Goal: Task Accomplishment & Management: Manage account settings

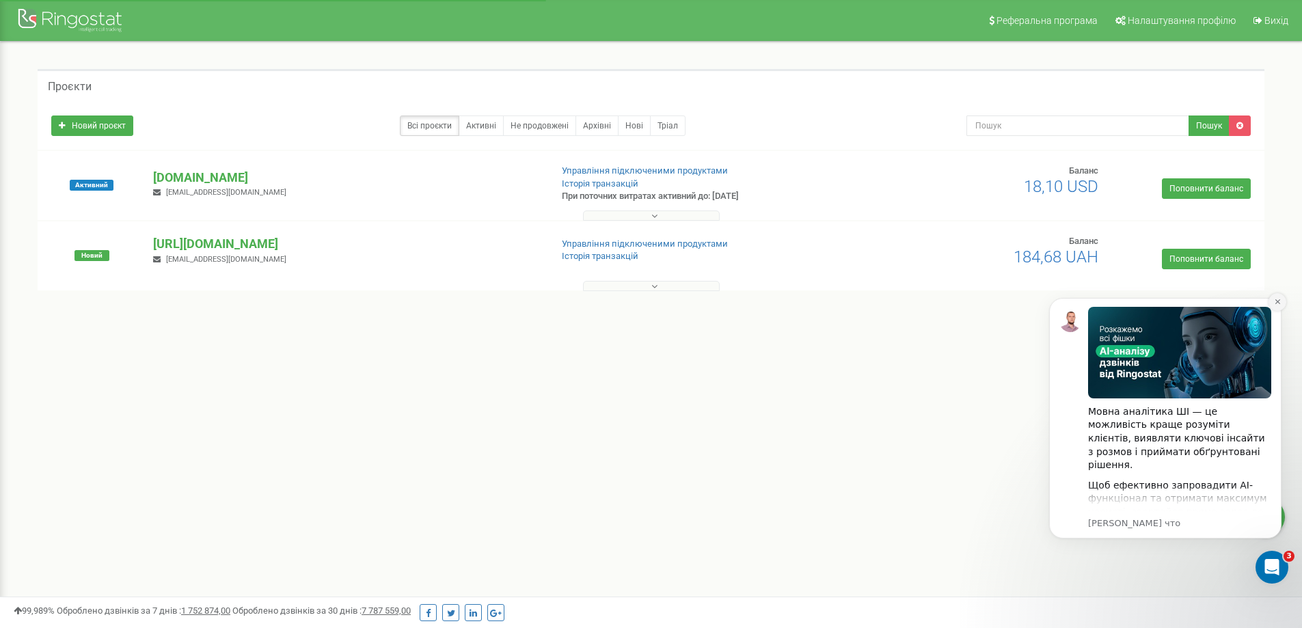
click at [1281, 305] on icon "Dismiss notification" at bounding box center [1278, 302] width 8 height 8
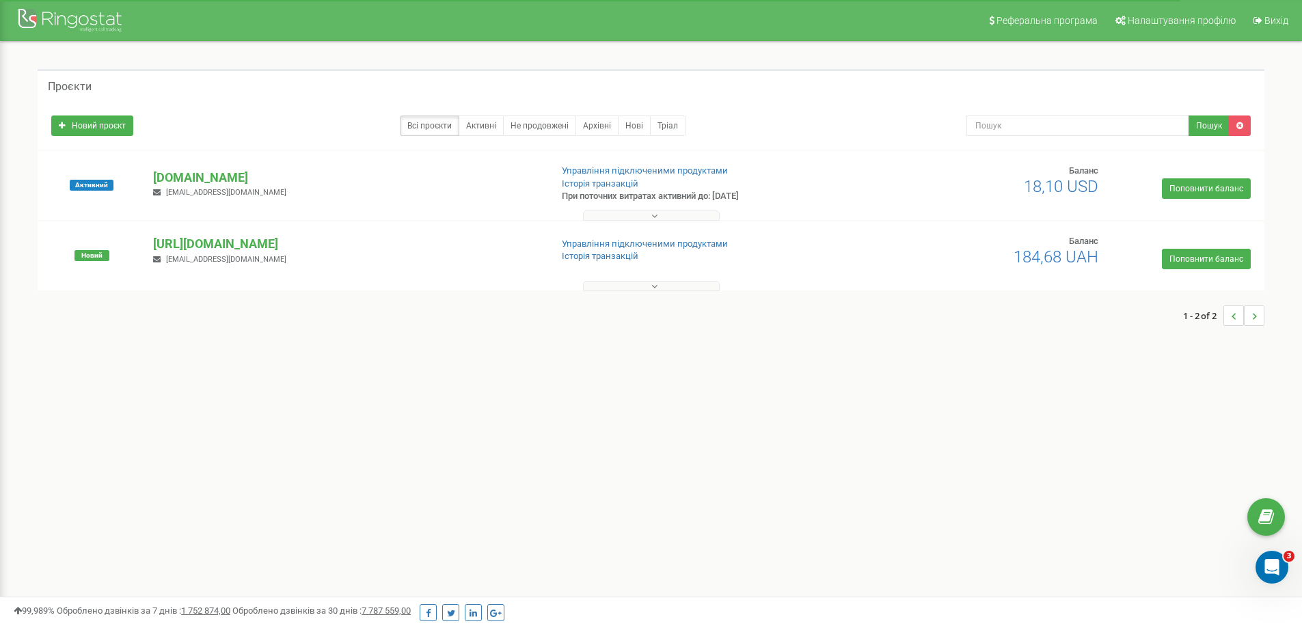
click at [661, 285] on button at bounding box center [651, 286] width 137 height 10
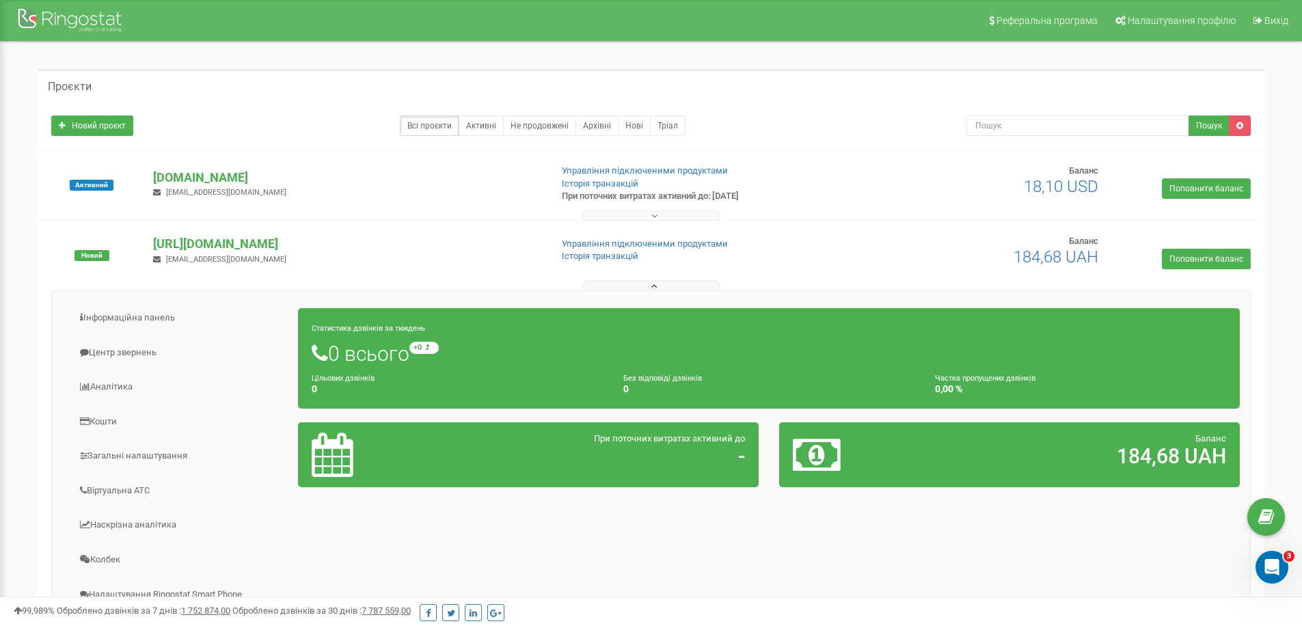
click at [661, 285] on button at bounding box center [651, 286] width 137 height 10
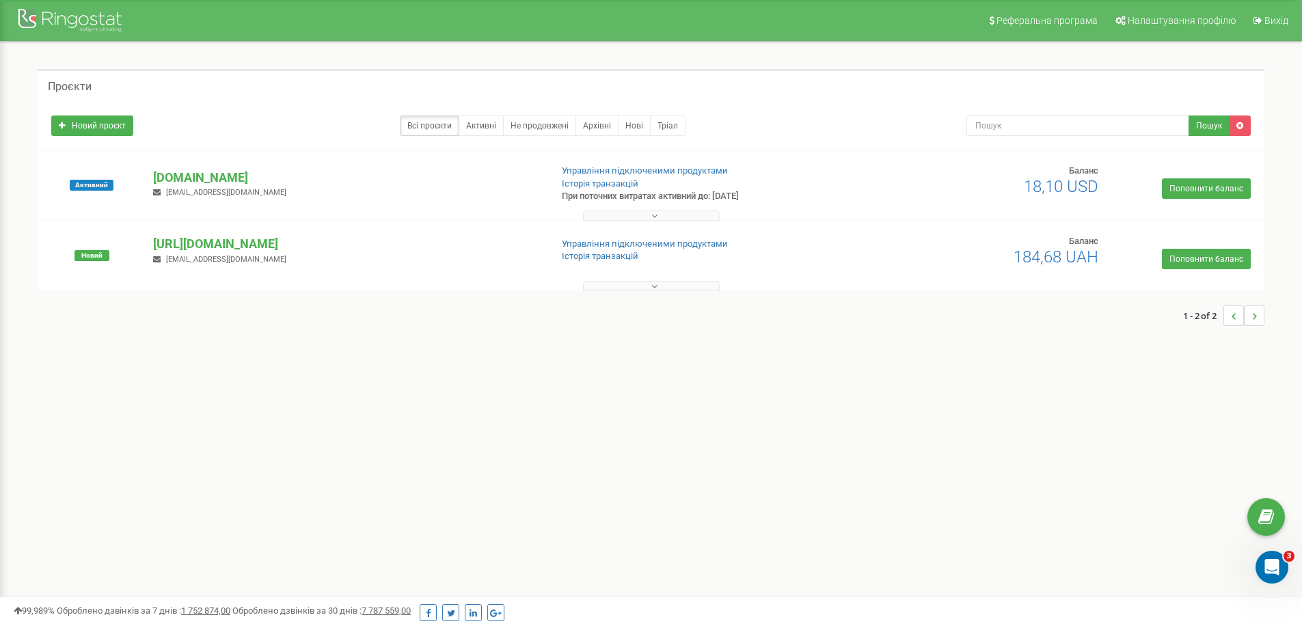
click at [636, 223] on div "Новий https://quizua.com/ arturkvak1@gmail.com Управління підключеними продукта…" at bounding box center [651, 256] width 1227 height 69
click at [636, 217] on button at bounding box center [651, 216] width 137 height 10
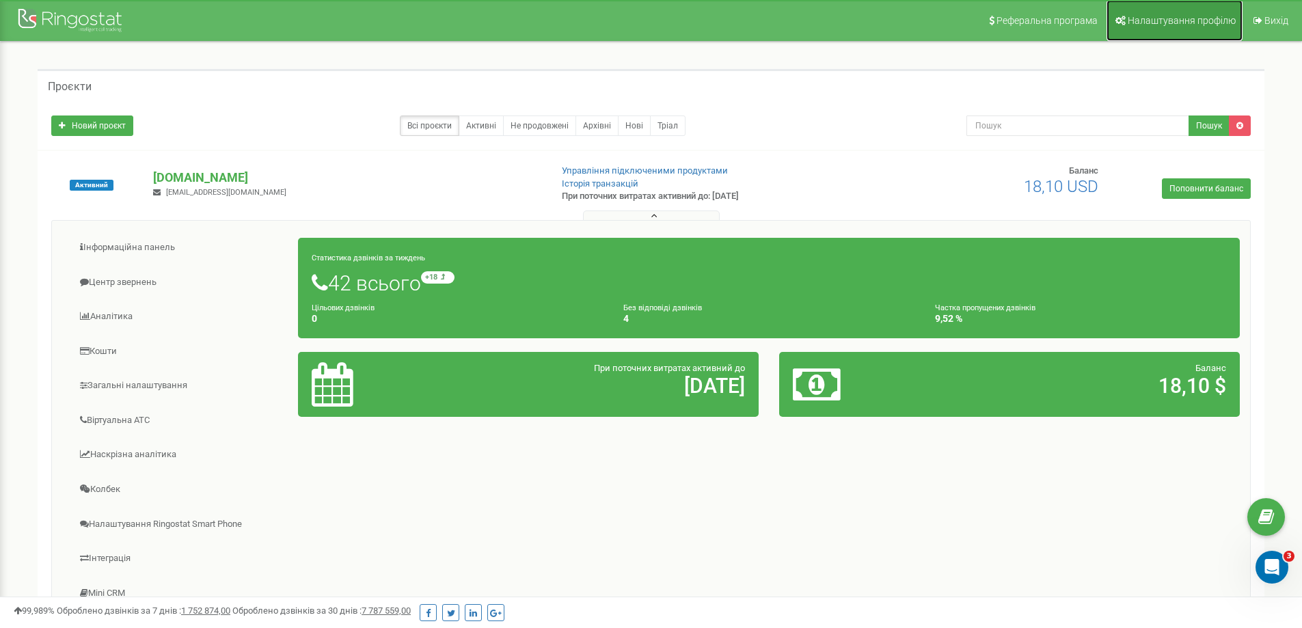
click at [1186, 20] on span "Налаштування профілю" at bounding box center [1182, 20] width 108 height 11
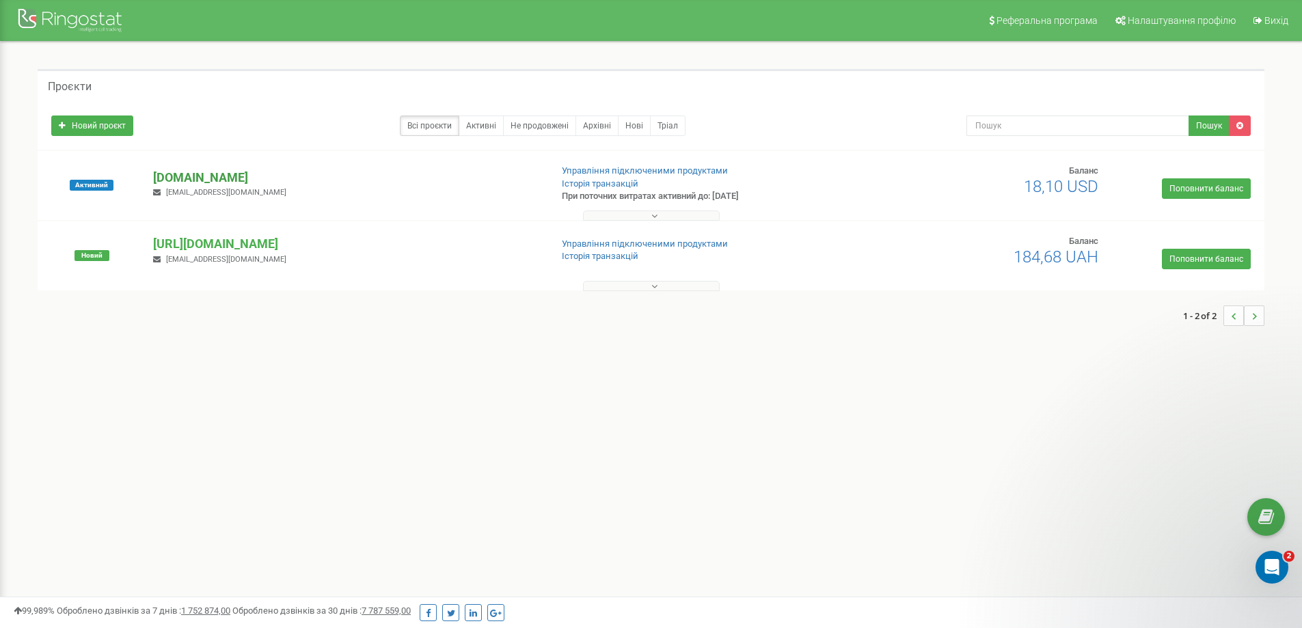
click at [202, 179] on p "[DOMAIN_NAME]" at bounding box center [346, 178] width 386 height 18
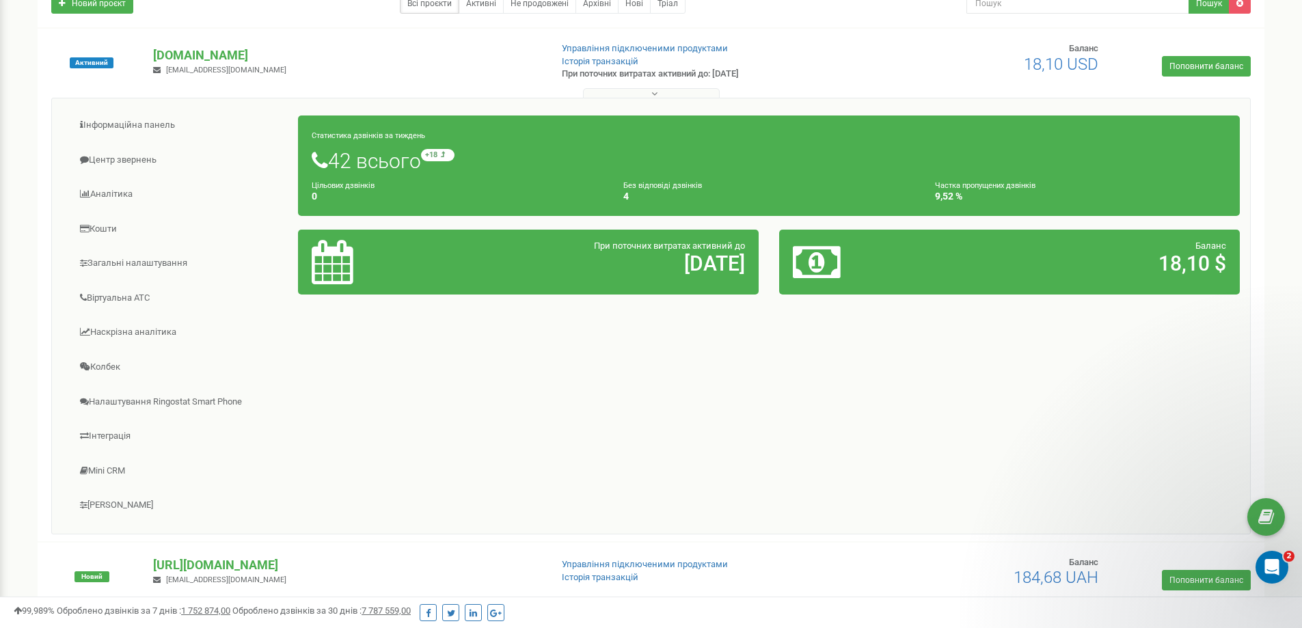
scroll to position [137, 0]
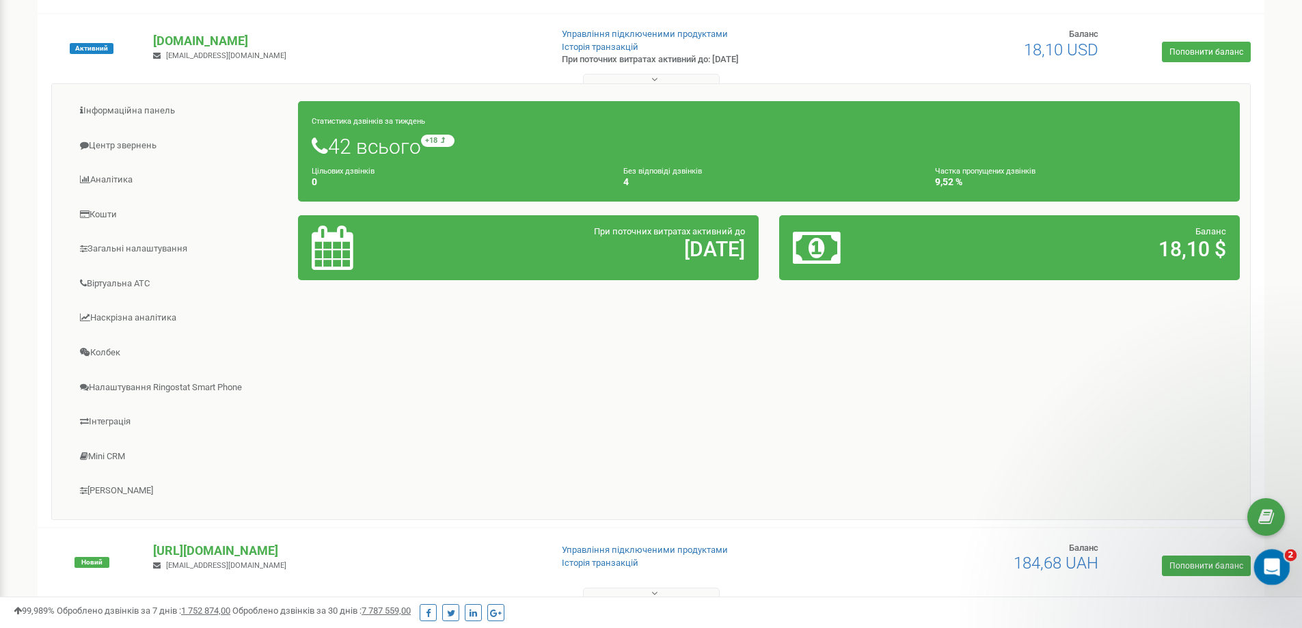
click at [1265, 561] on icon "Открыть службу сообщений Intercom" at bounding box center [1270, 565] width 23 height 23
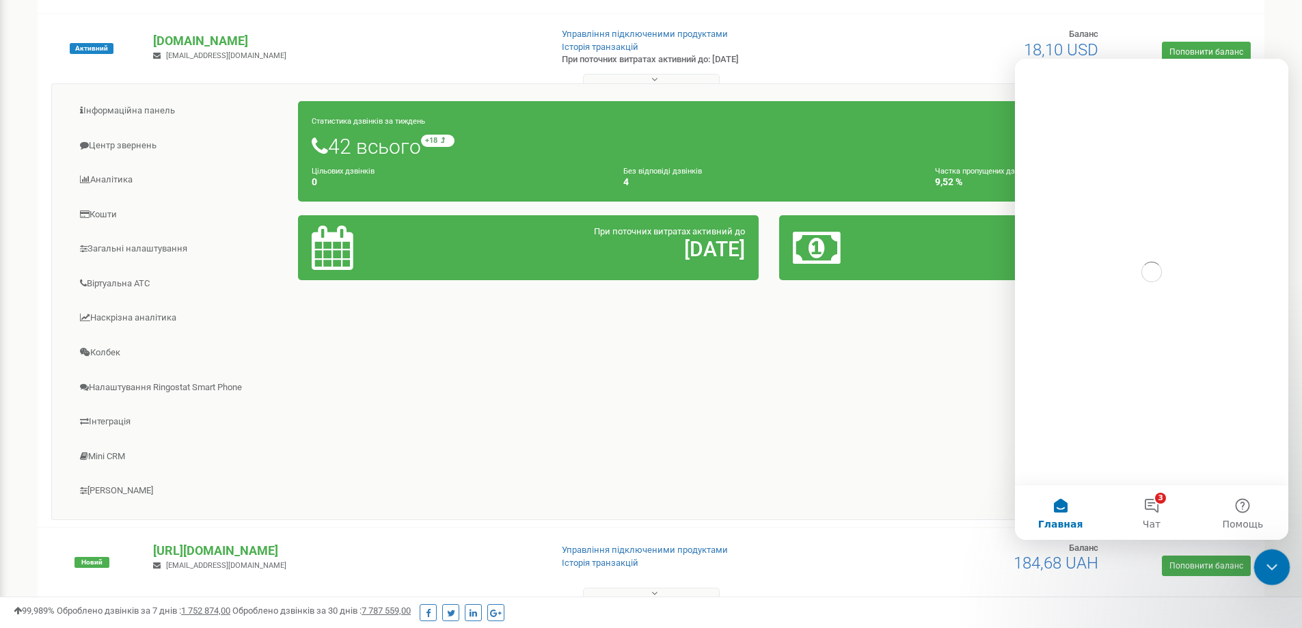
scroll to position [0, 0]
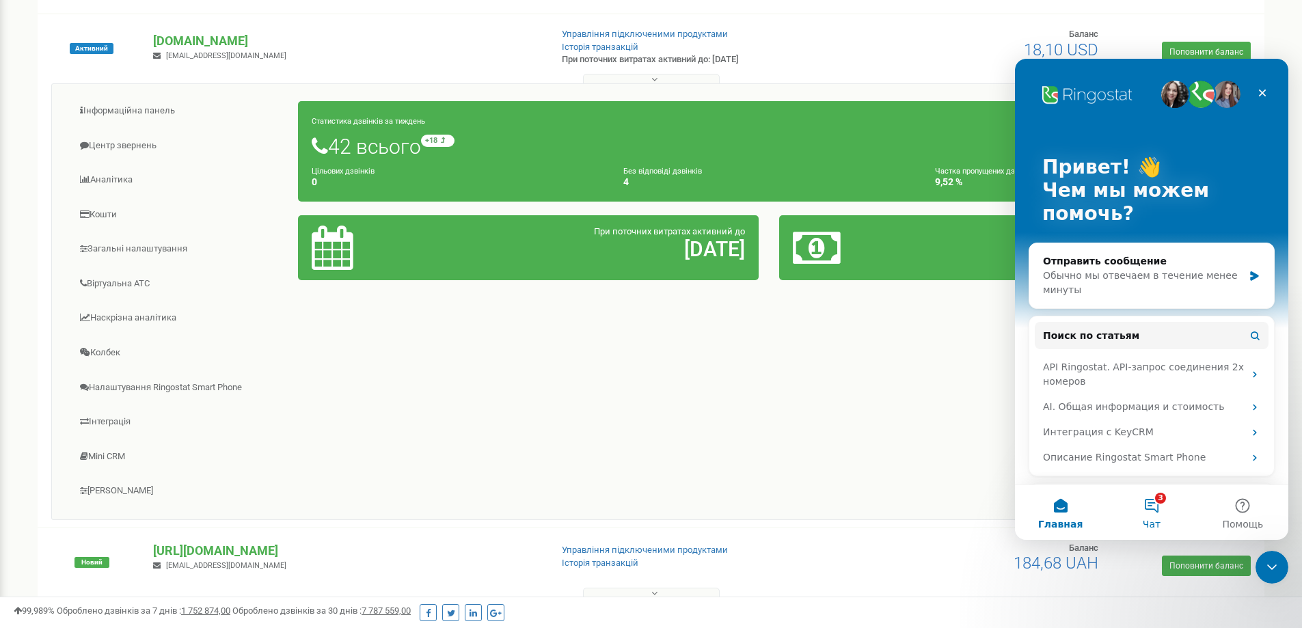
click at [1155, 508] on button "3 Чат" at bounding box center [1151, 512] width 91 height 55
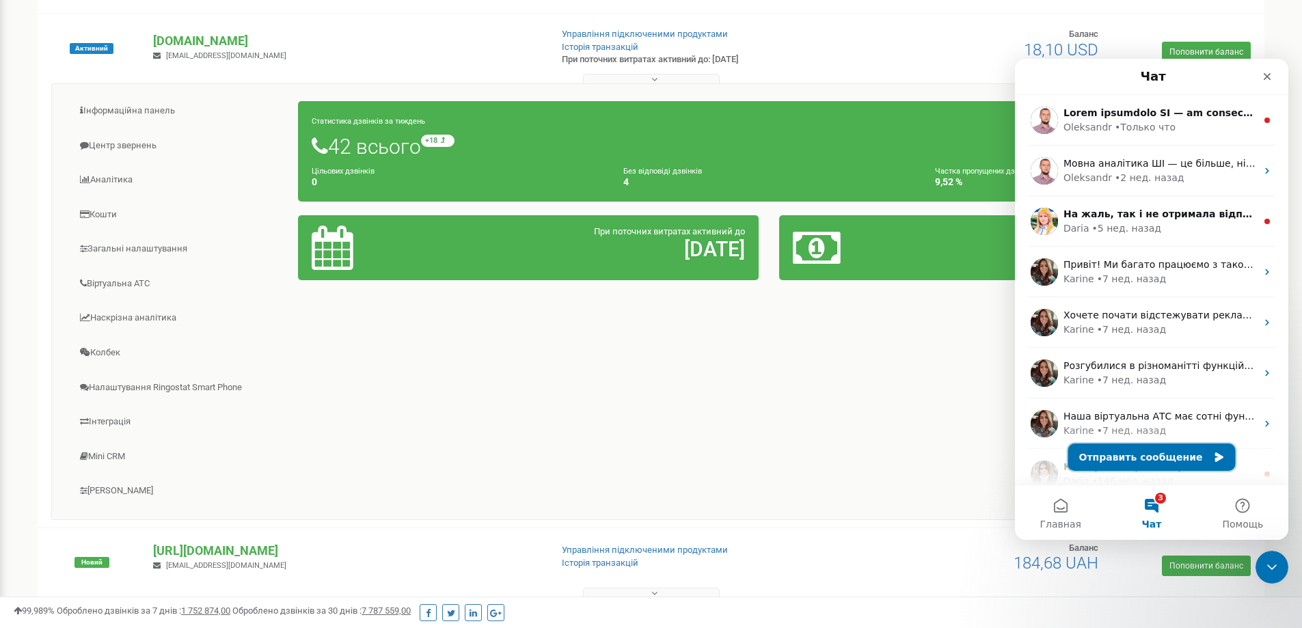
click at [1147, 458] on button "Отправить сообщение" at bounding box center [1153, 457] width 168 height 27
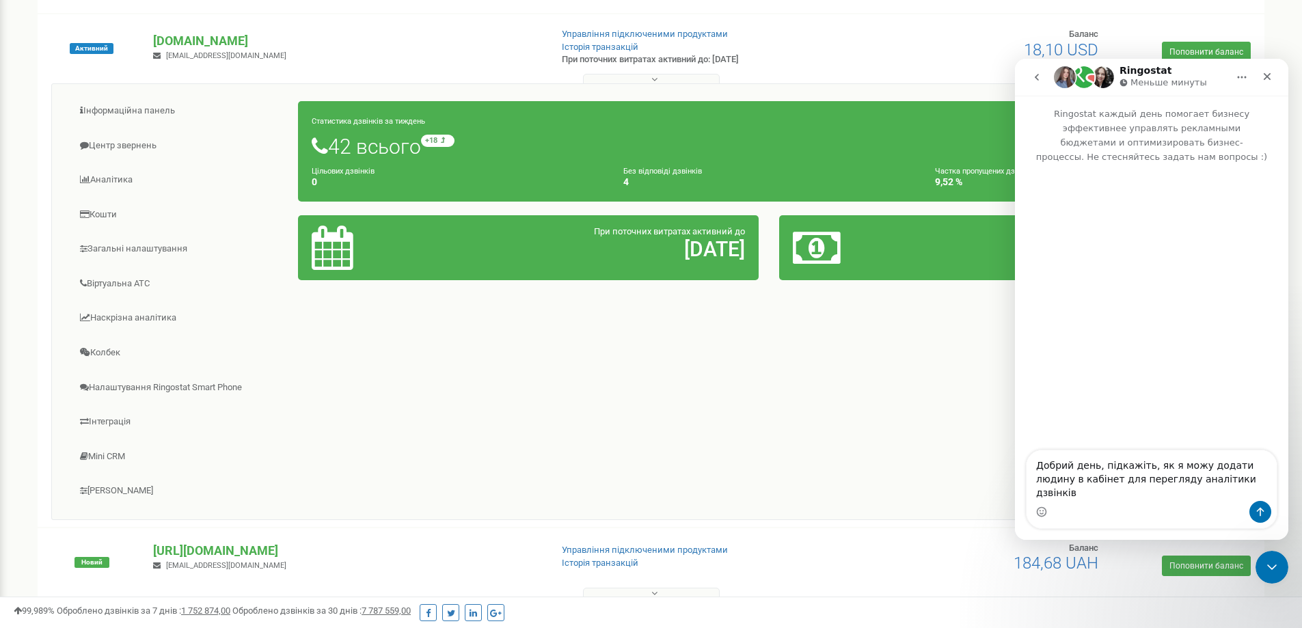
type textarea "Добрий день, підкажіть, як я можу додати людину в кабінет для перегляду аналіти…"
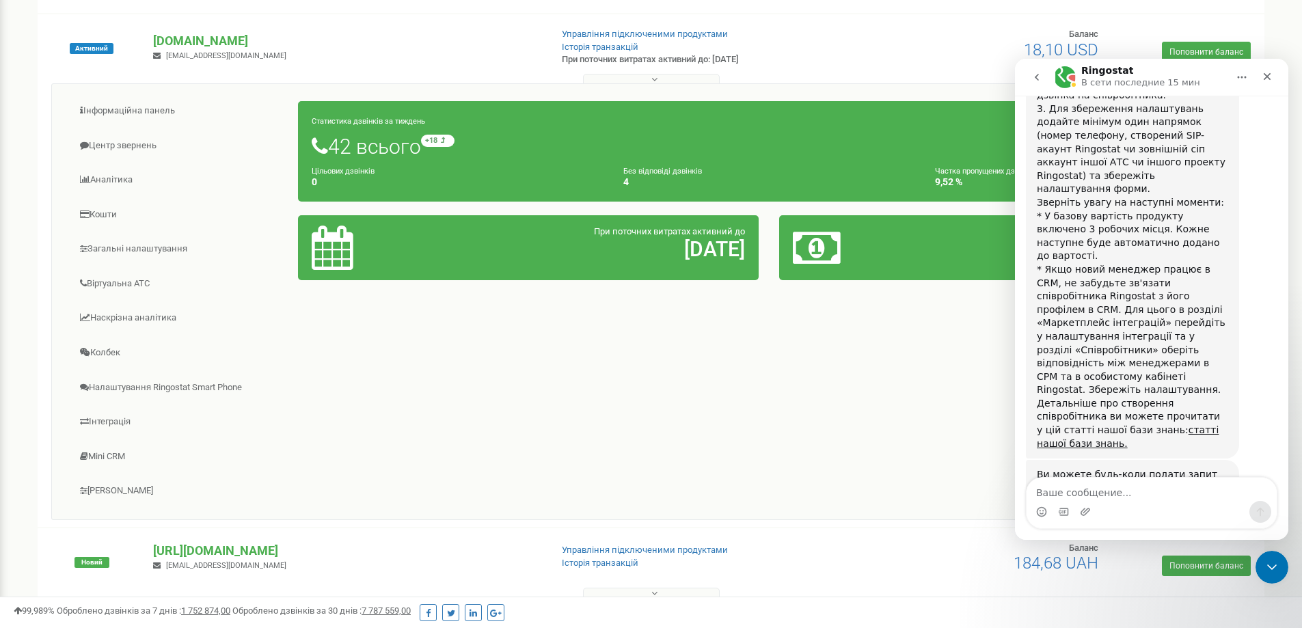
click at [1147, 210] on div "Доброго дня! Щоб додати людину в особистий кабінет Ringostat для перегляду анал…" at bounding box center [1132, 149] width 191 height 603
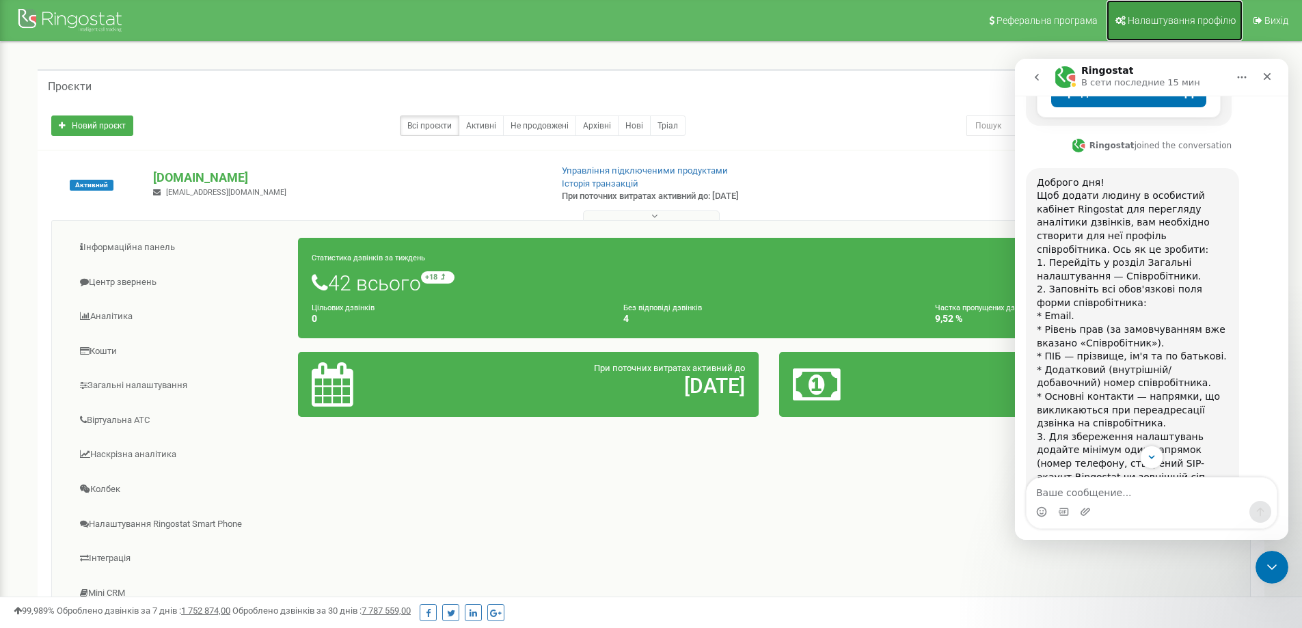
click at [1188, 19] on span "Налаштування профілю" at bounding box center [1182, 20] width 108 height 11
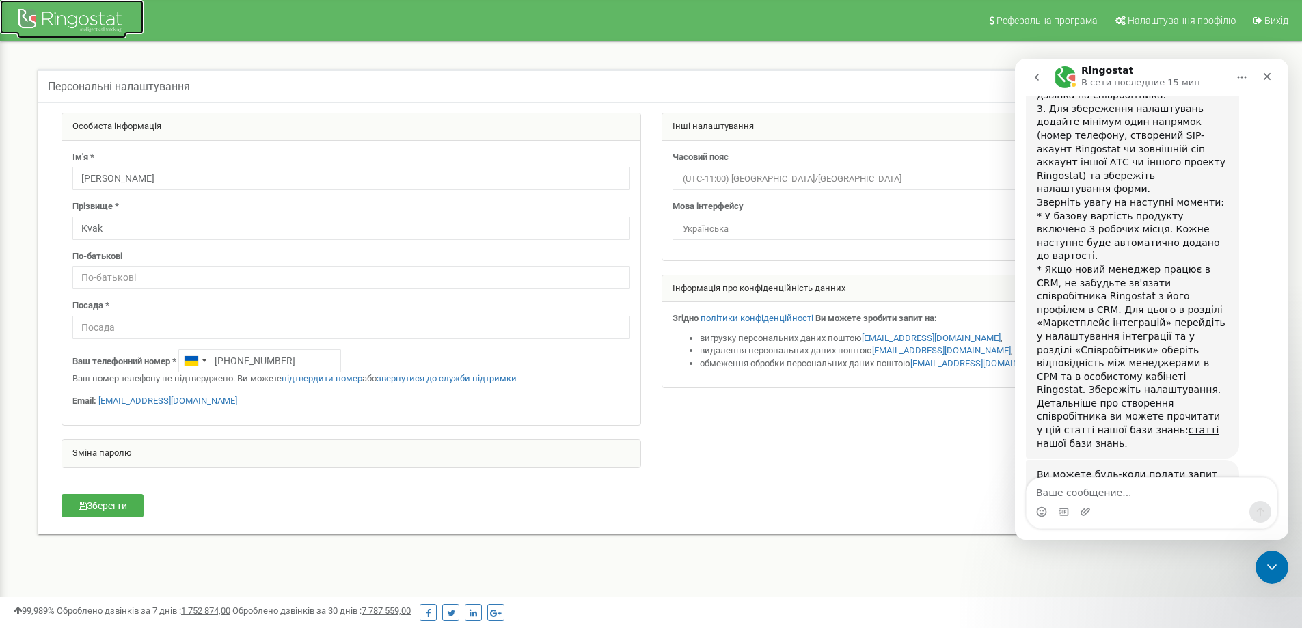
click at [101, 21] on div at bounding box center [71, 21] width 109 height 33
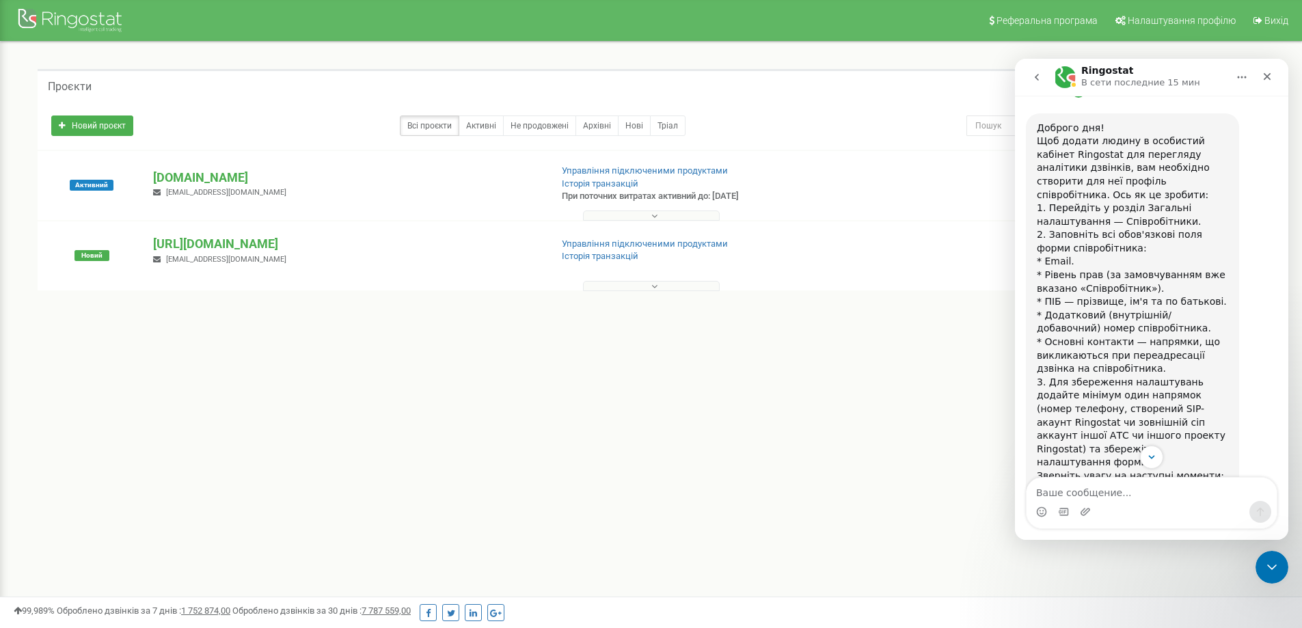
scroll to position [324, 0]
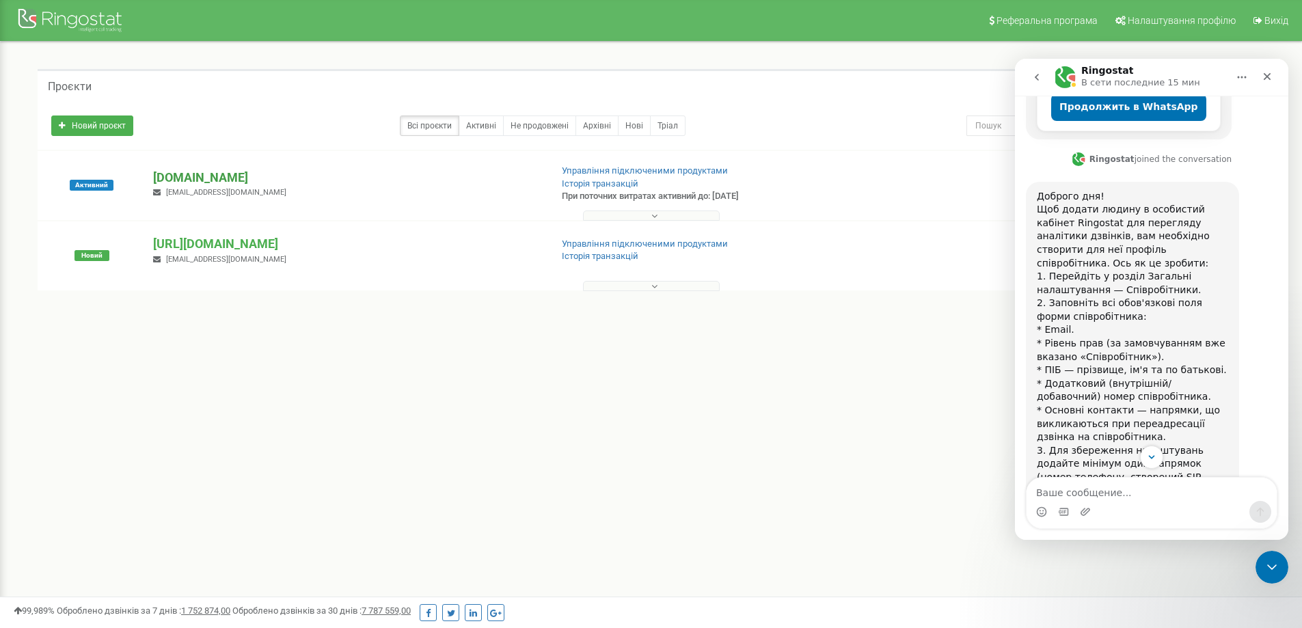
click at [190, 175] on p "[DOMAIN_NAME]" at bounding box center [346, 178] width 386 height 18
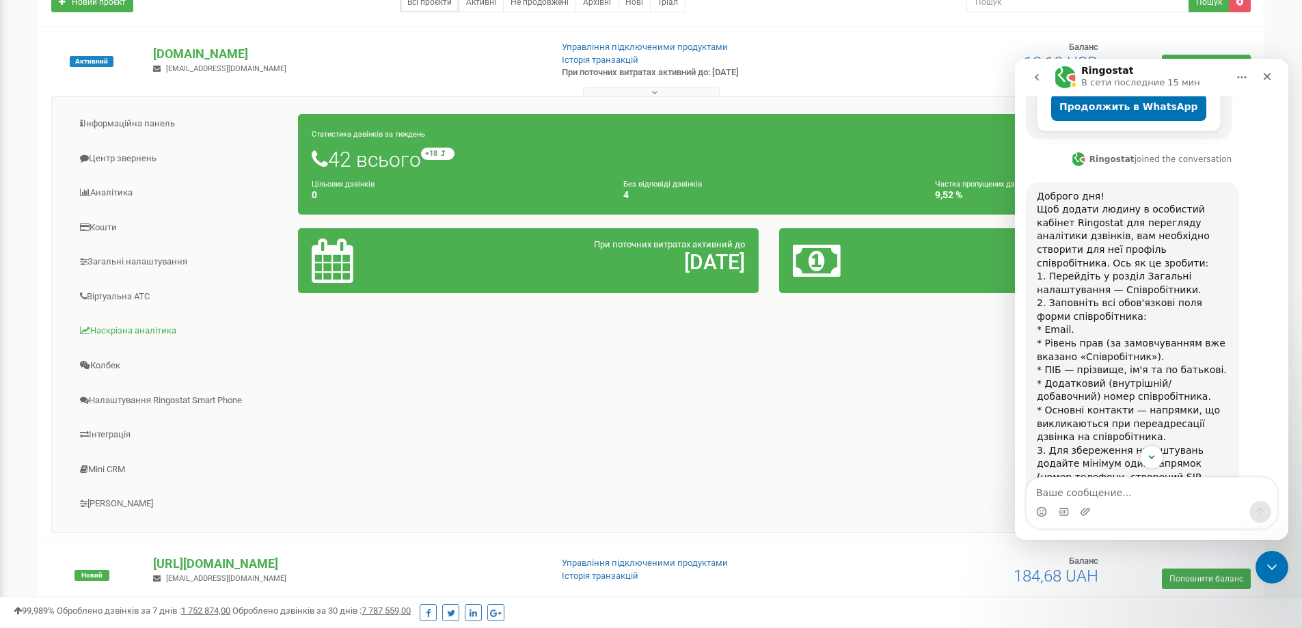
scroll to position [55, 0]
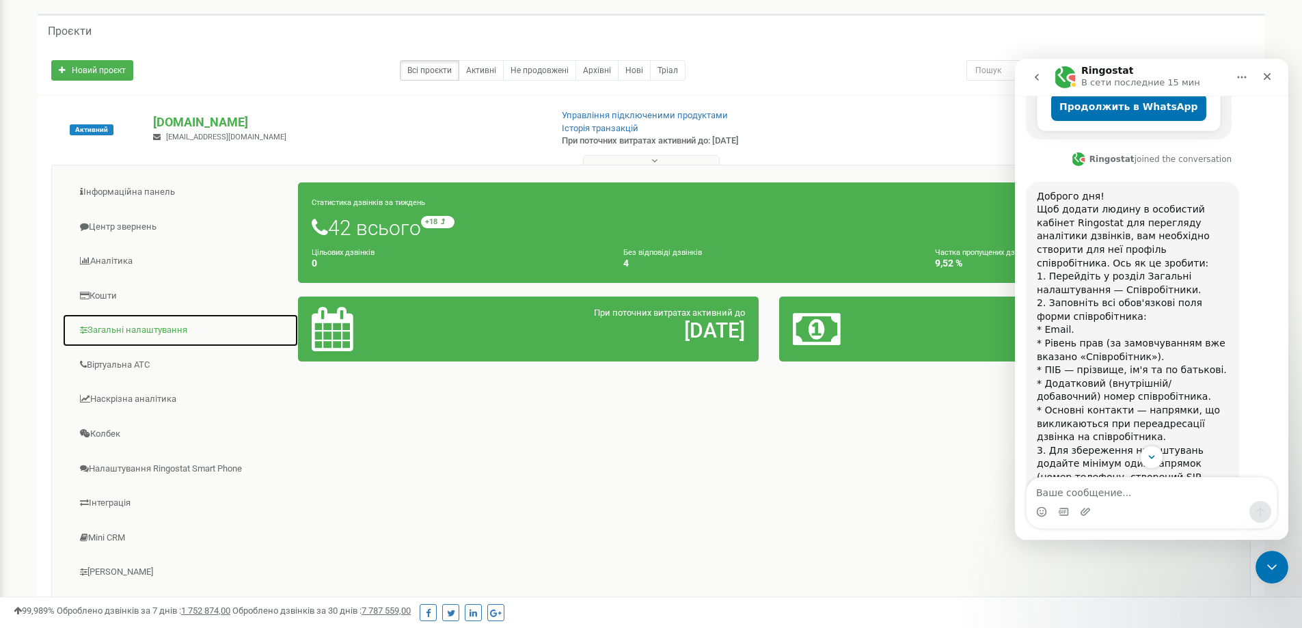
click at [150, 328] on link "Загальні налаштування" at bounding box center [180, 331] width 237 height 34
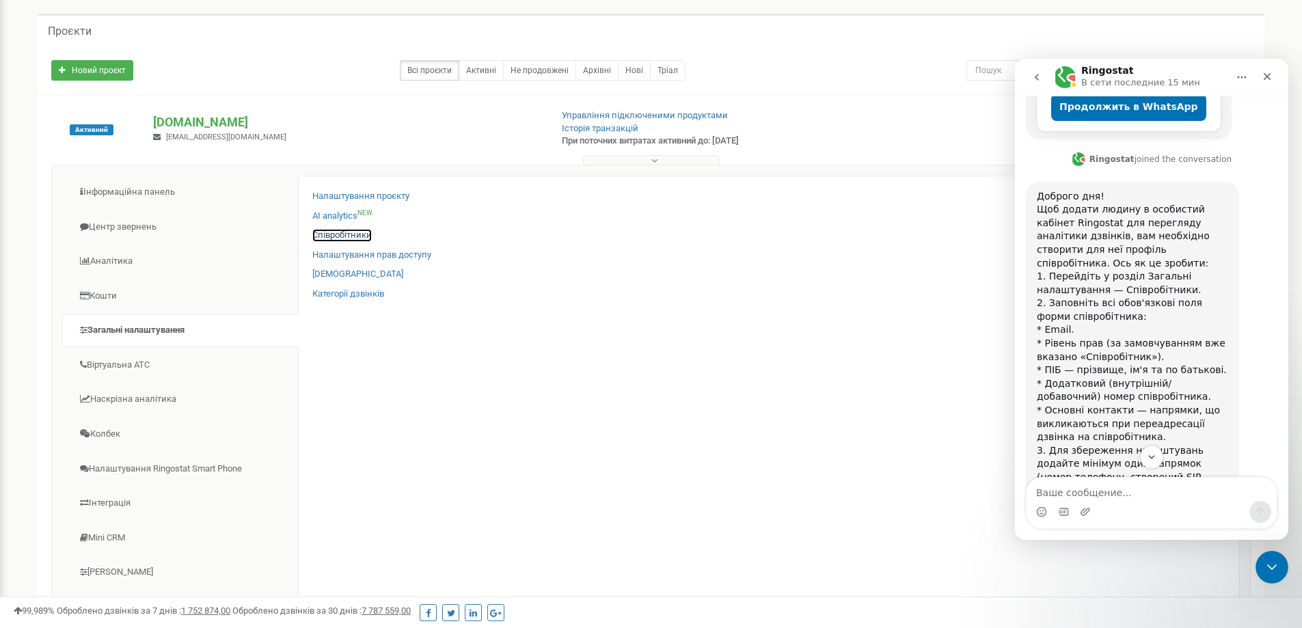
click at [343, 232] on link "Співробітники" at bounding box center [341, 235] width 59 height 13
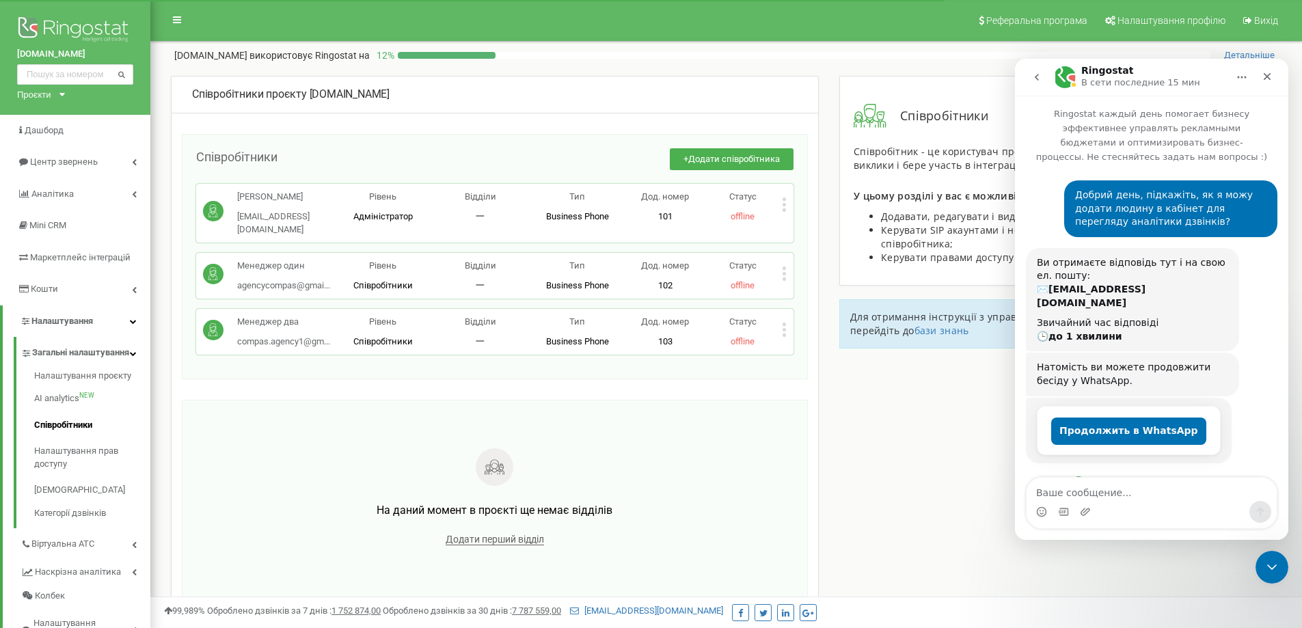
scroll to position [666, 0]
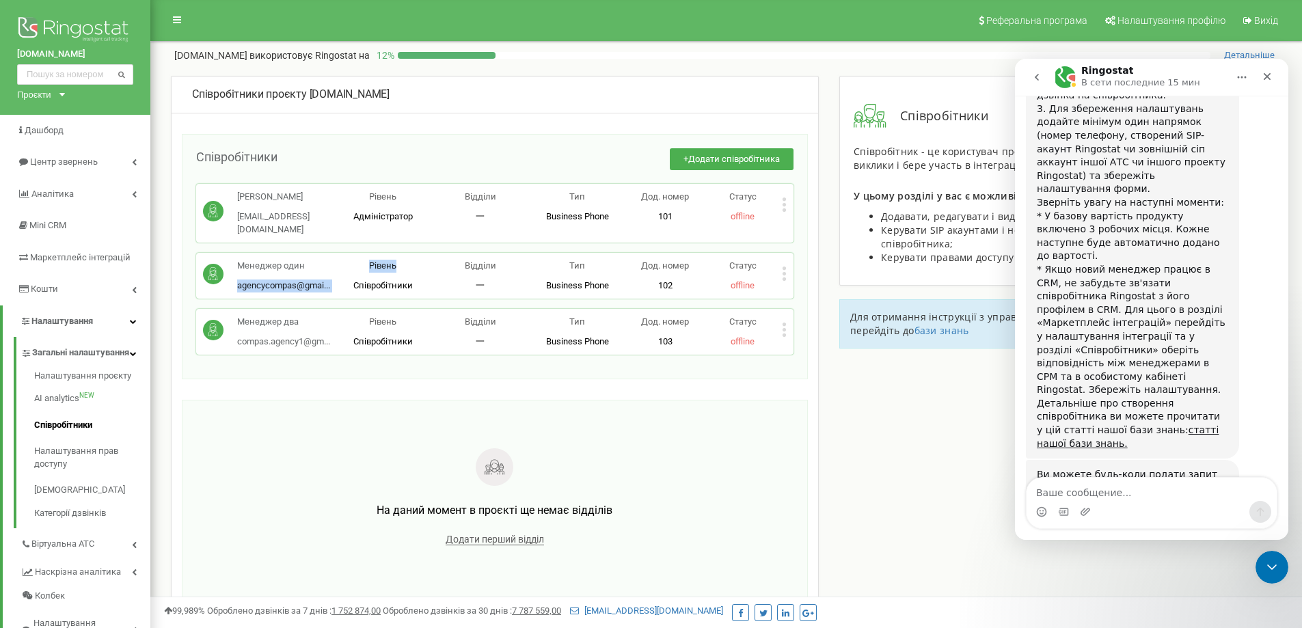
drag, startPoint x: 239, startPoint y: 271, endPoint x: 349, endPoint y: 274, distance: 110.1
click at [349, 274] on div "Менеджер один agencycompas@gmai... agencycompas@gmail.com Рівень Співробітники …" at bounding box center [495, 276] width 584 height 32
click at [783, 272] on icon at bounding box center [784, 273] width 3 height 3
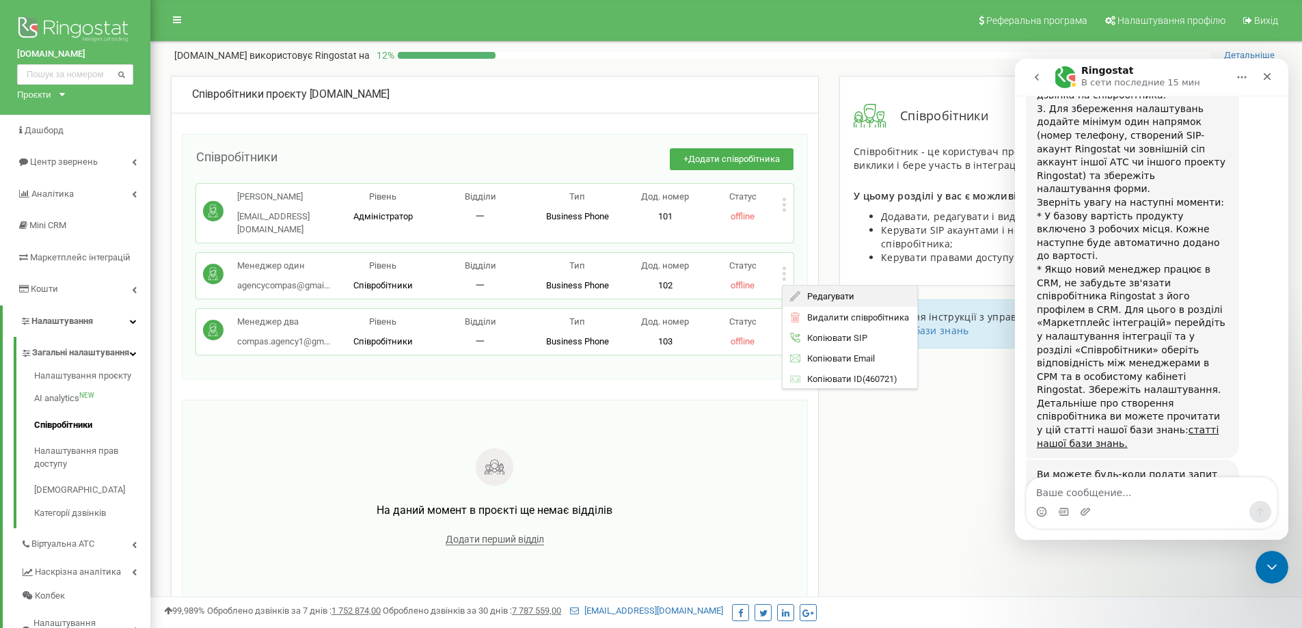
click at [800, 286] on div "Редагувати" at bounding box center [850, 296] width 135 height 21
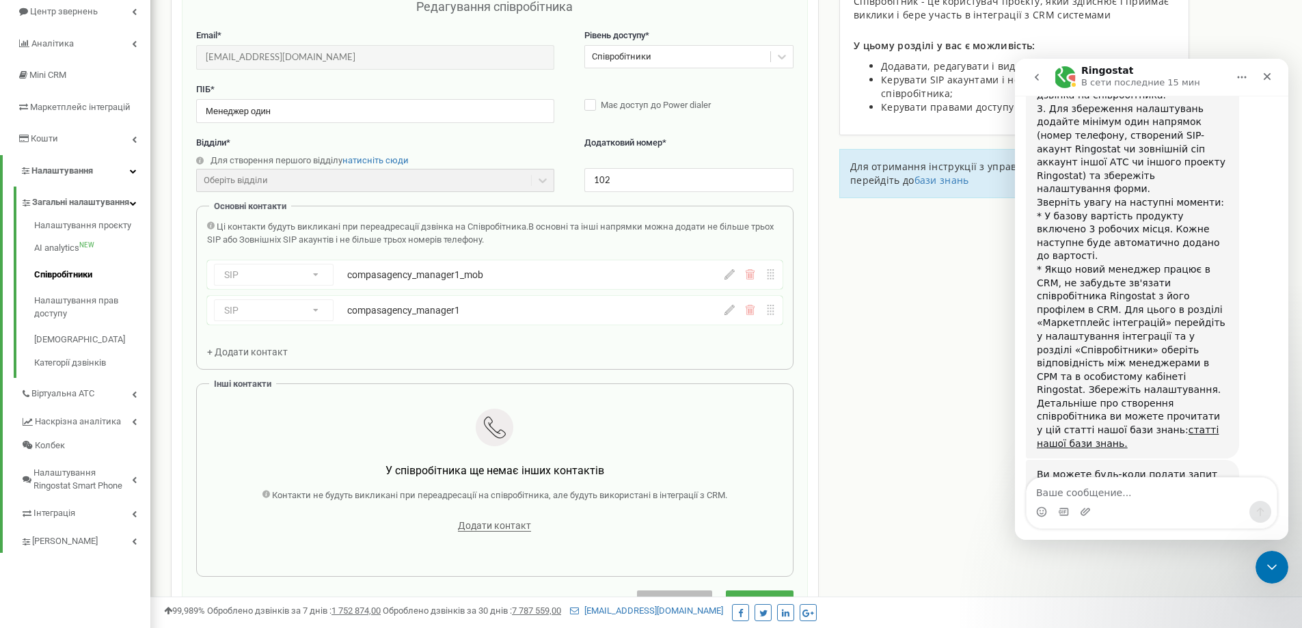
scroll to position [68, 0]
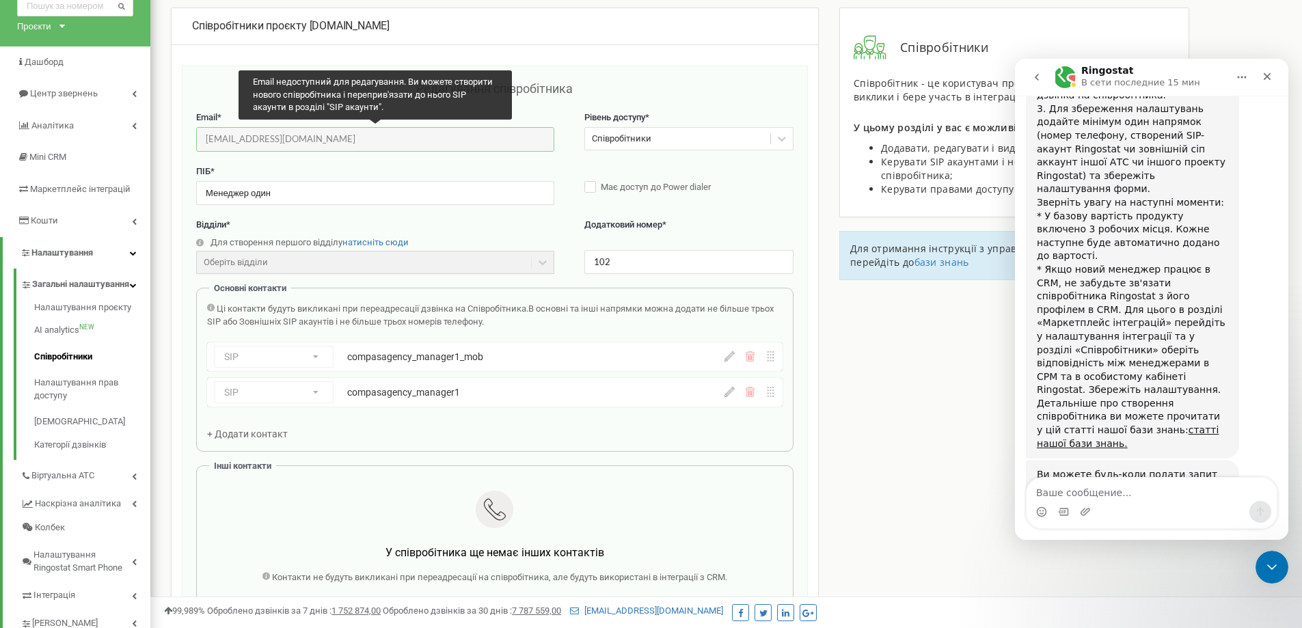
drag, startPoint x: 308, startPoint y: 141, endPoint x: 205, endPoint y: 140, distance: 103.2
click at [205, 140] on input "agencycompas@gmail.com" at bounding box center [375, 139] width 358 height 24
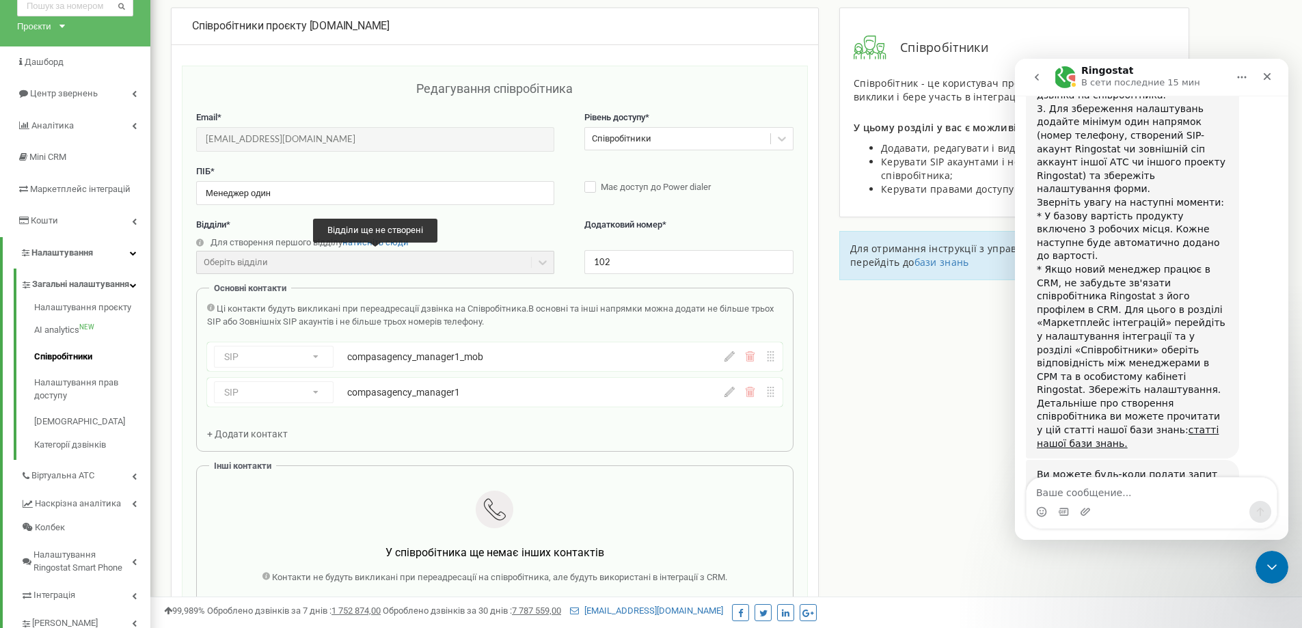
click at [314, 72] on div "Редагування співробітника Email * agencycompas@gmail.com Email недоступний для …" at bounding box center [495, 387] width 626 height 642
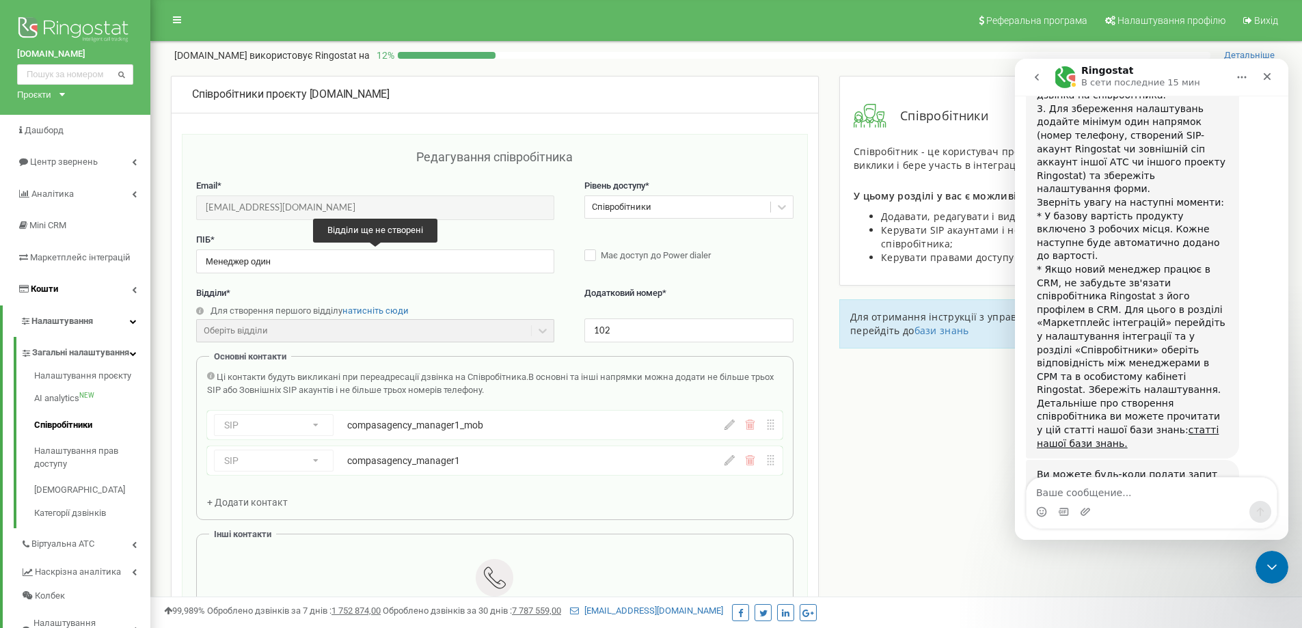
scroll to position [205, 0]
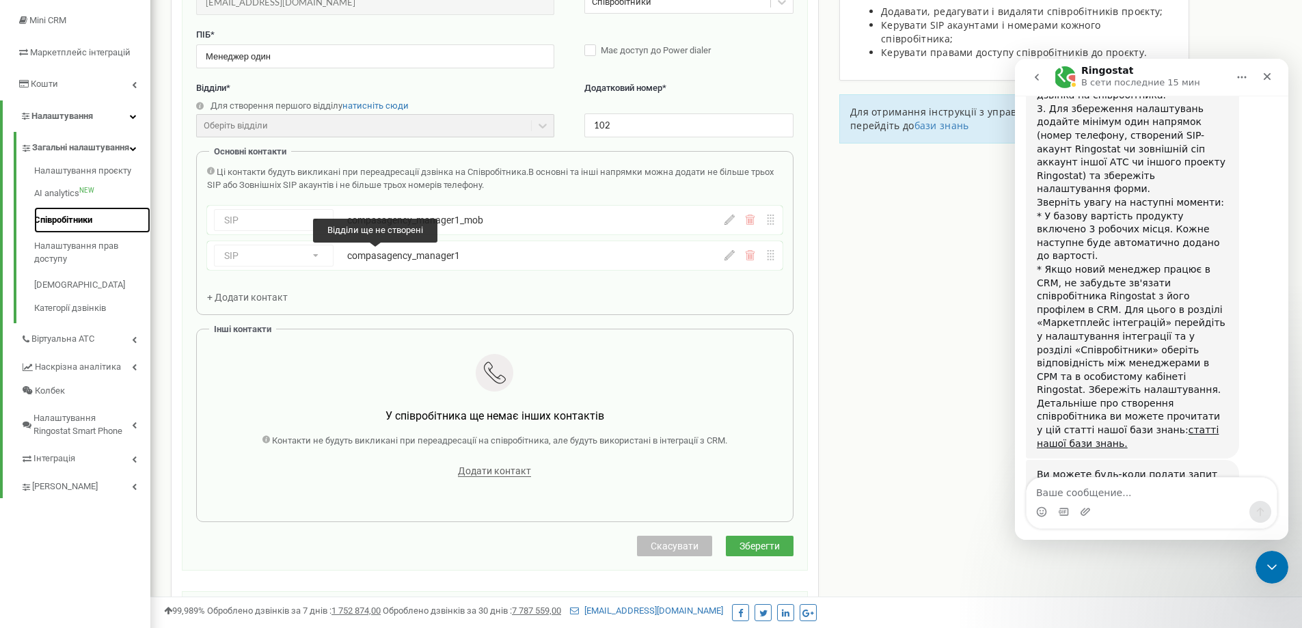
click at [93, 234] on link "Співробітники" at bounding box center [92, 220] width 116 height 27
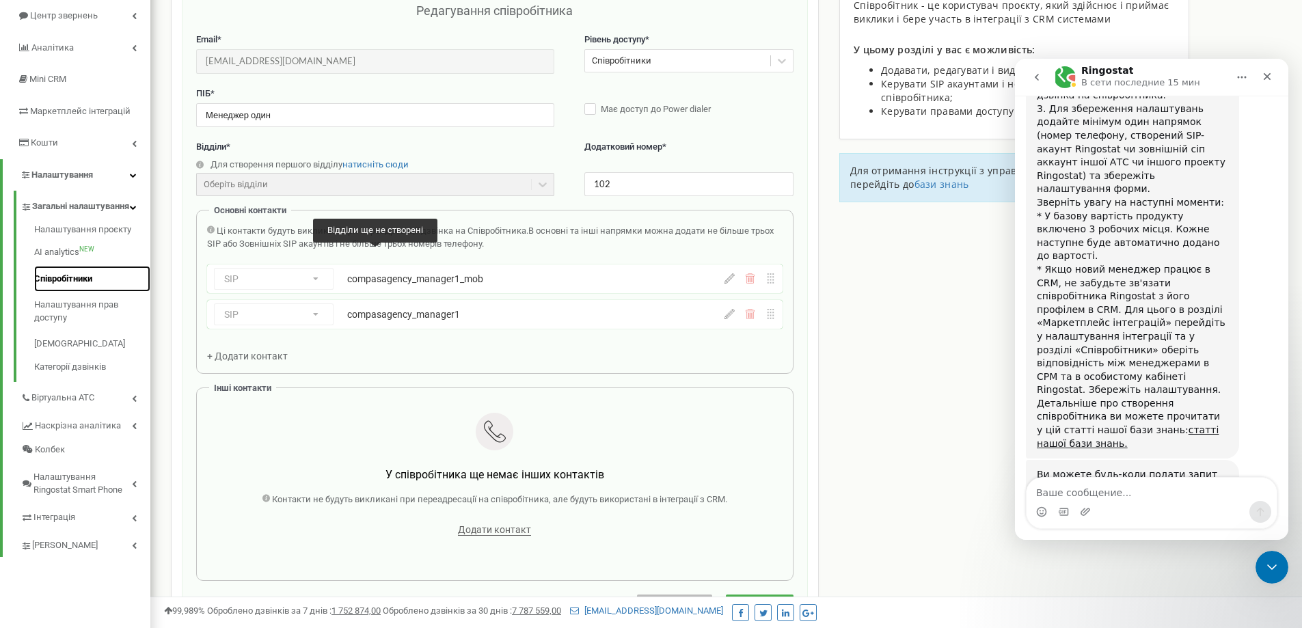
scroll to position [68, 0]
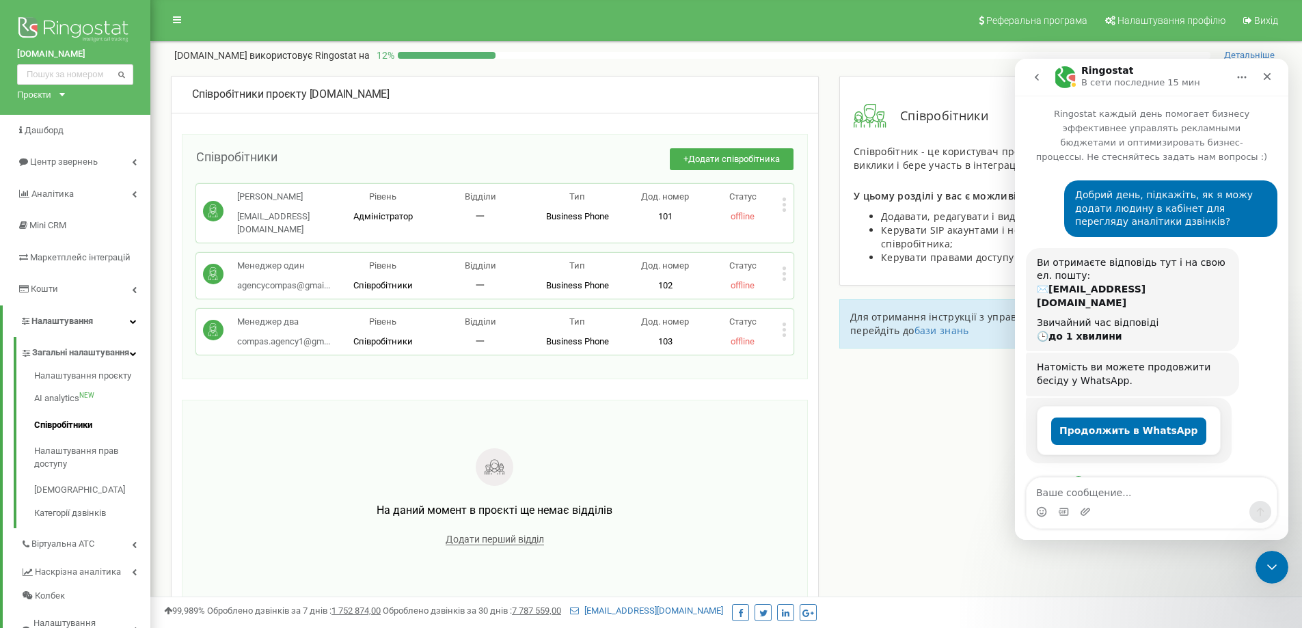
scroll to position [666, 0]
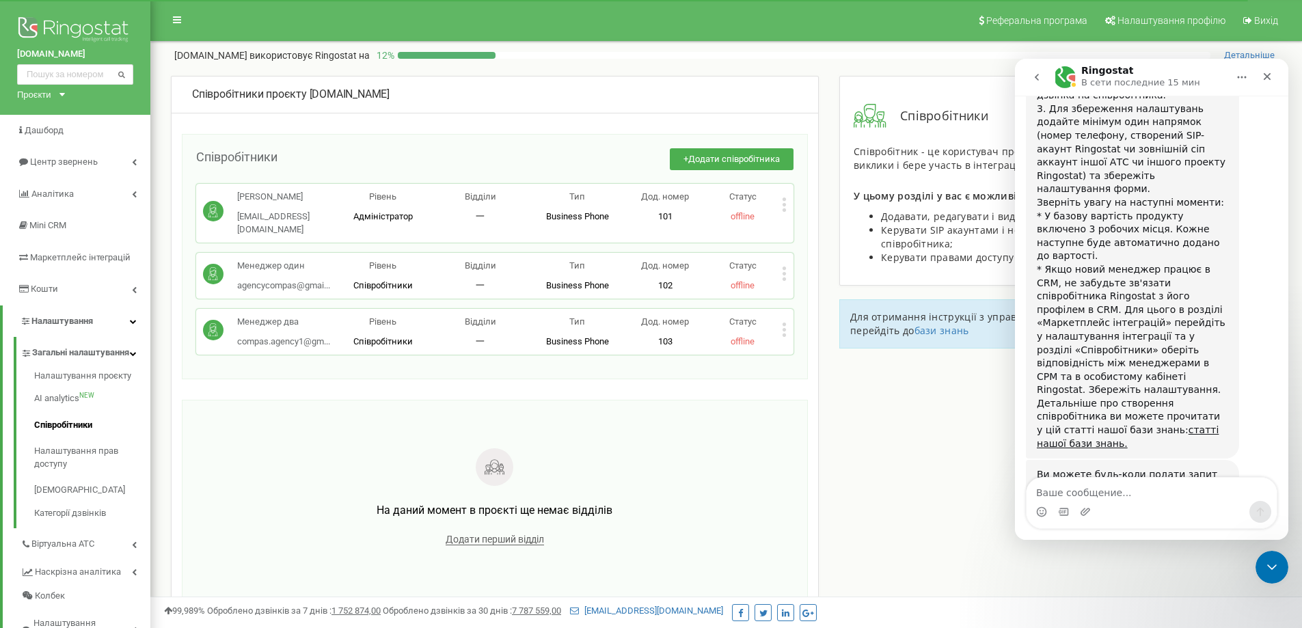
click at [784, 272] on icon at bounding box center [784, 273] width 3 height 3
click at [857, 286] on div "Редагувати" at bounding box center [850, 296] width 135 height 21
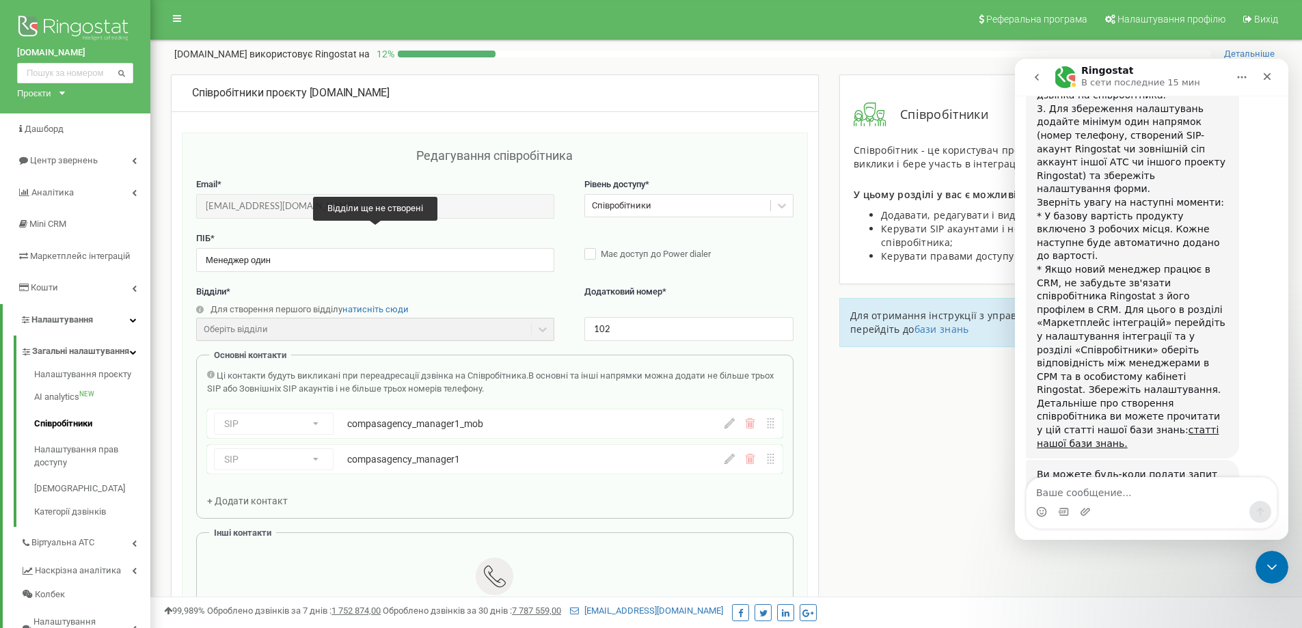
scroll to position [0, 0]
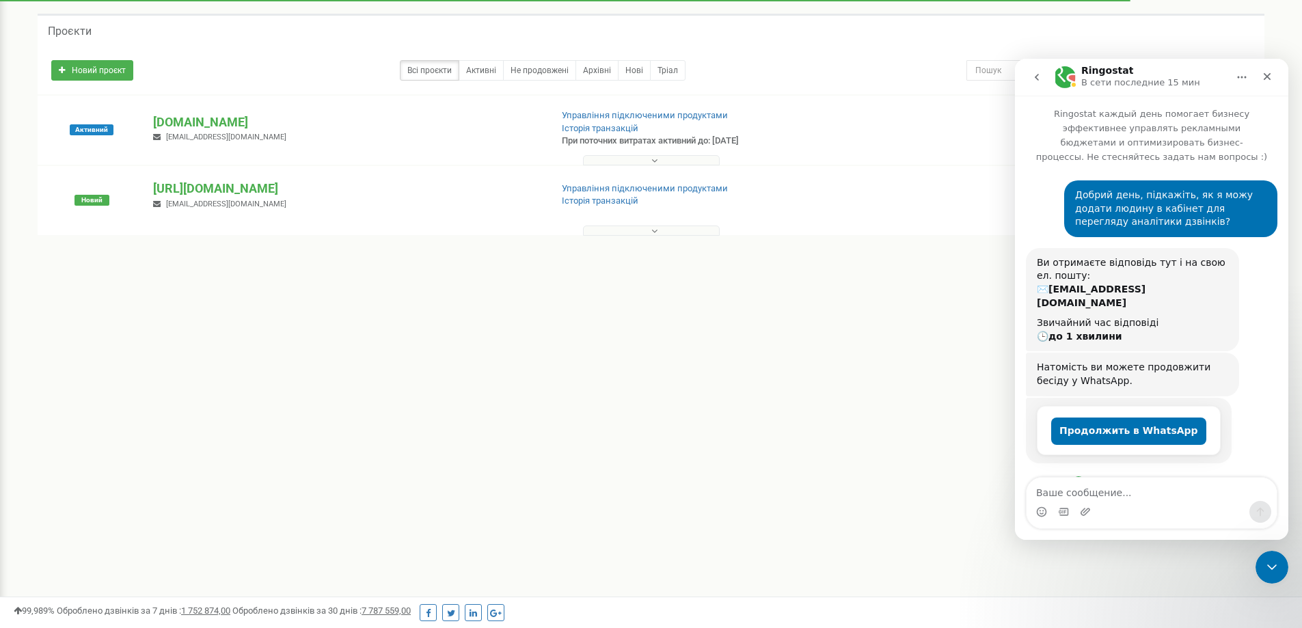
scroll to position [666, 0]
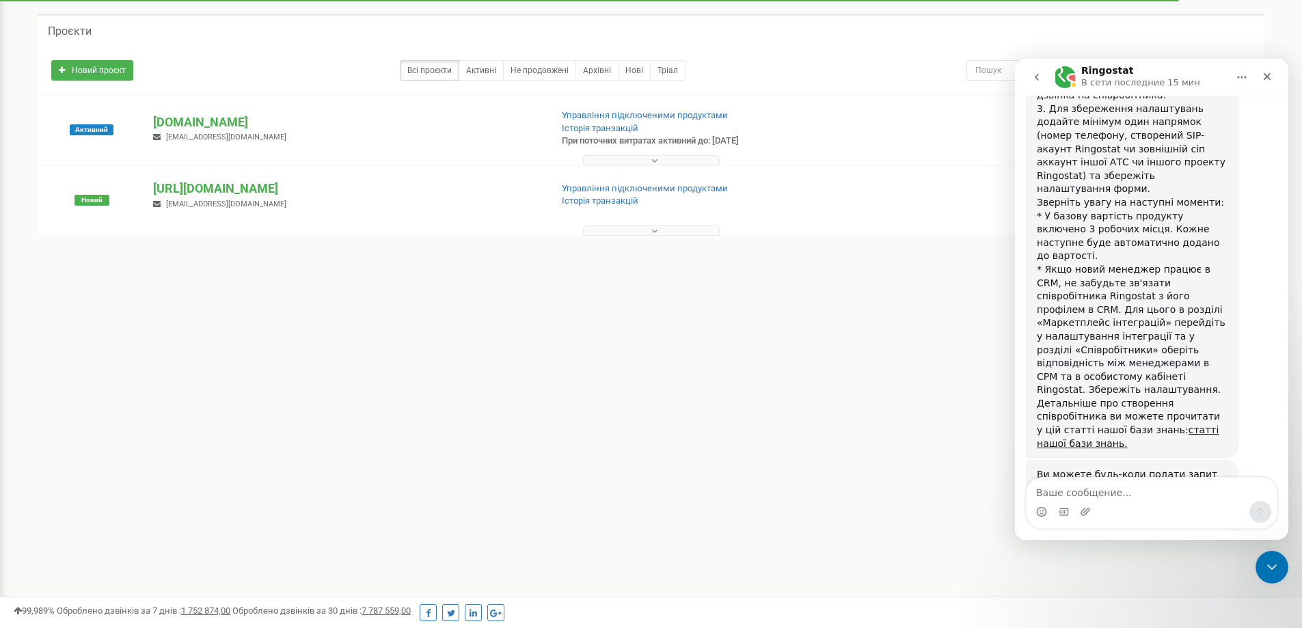
click at [1267, 77] on icon "Закрыть" at bounding box center [1268, 77] width 8 height 8
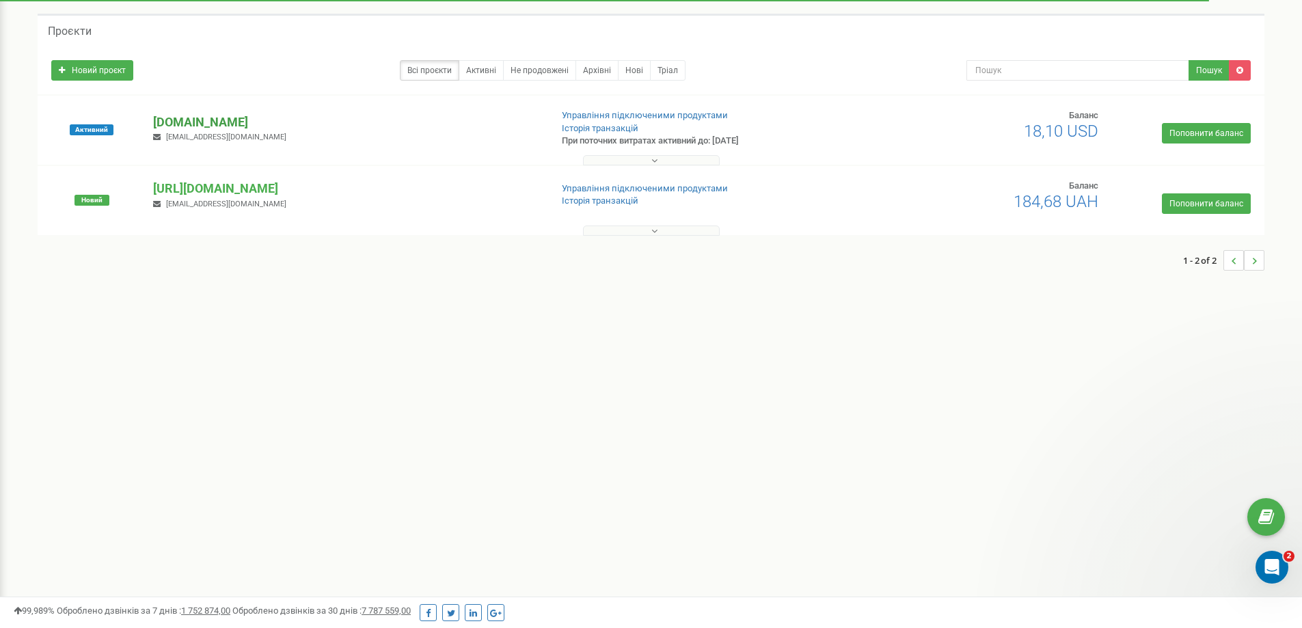
scroll to position [0, 0]
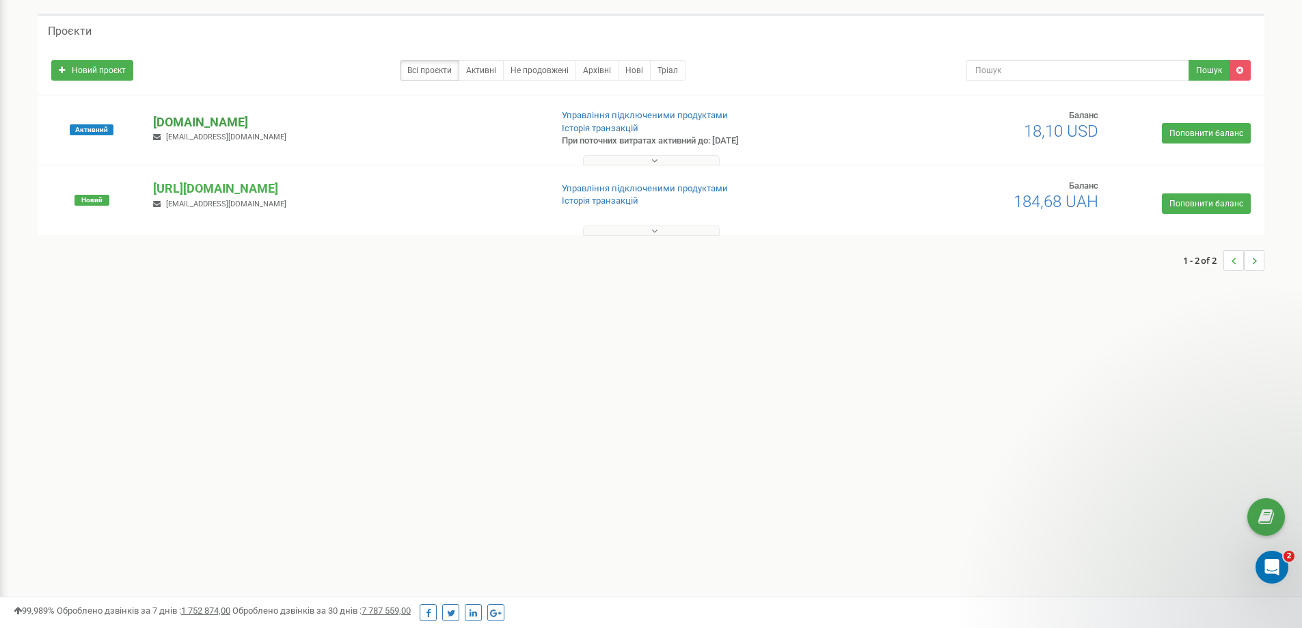
click at [214, 119] on p "[DOMAIN_NAME]" at bounding box center [346, 122] width 386 height 18
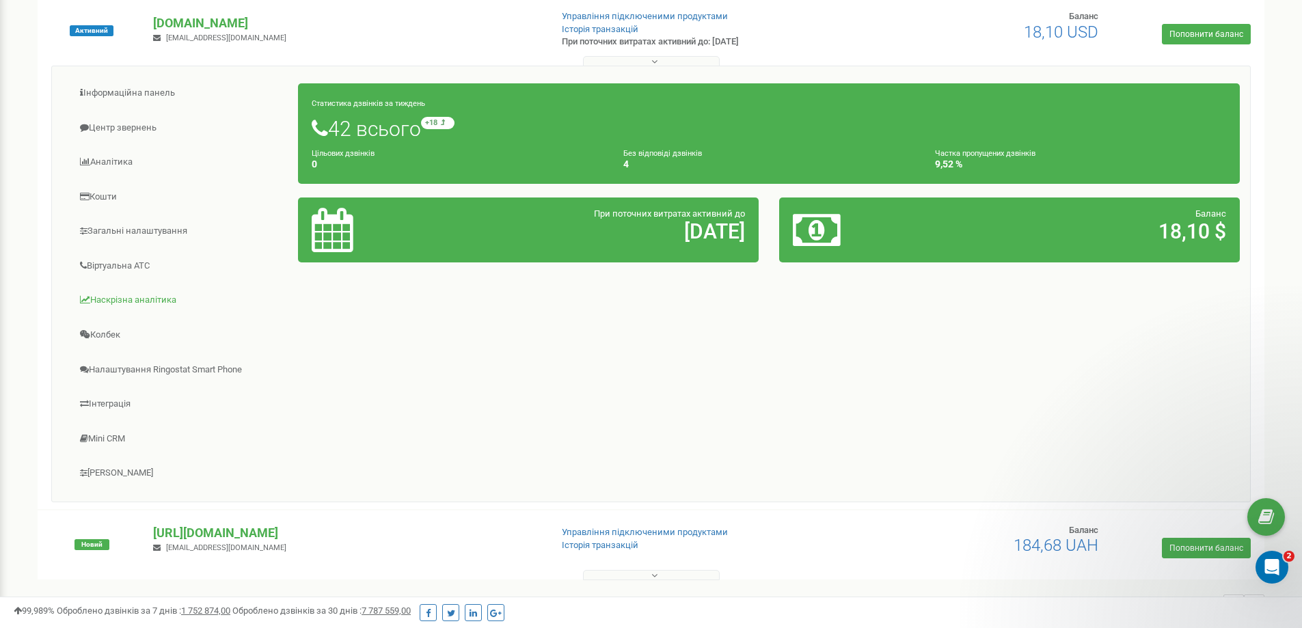
scroll to position [124, 0]
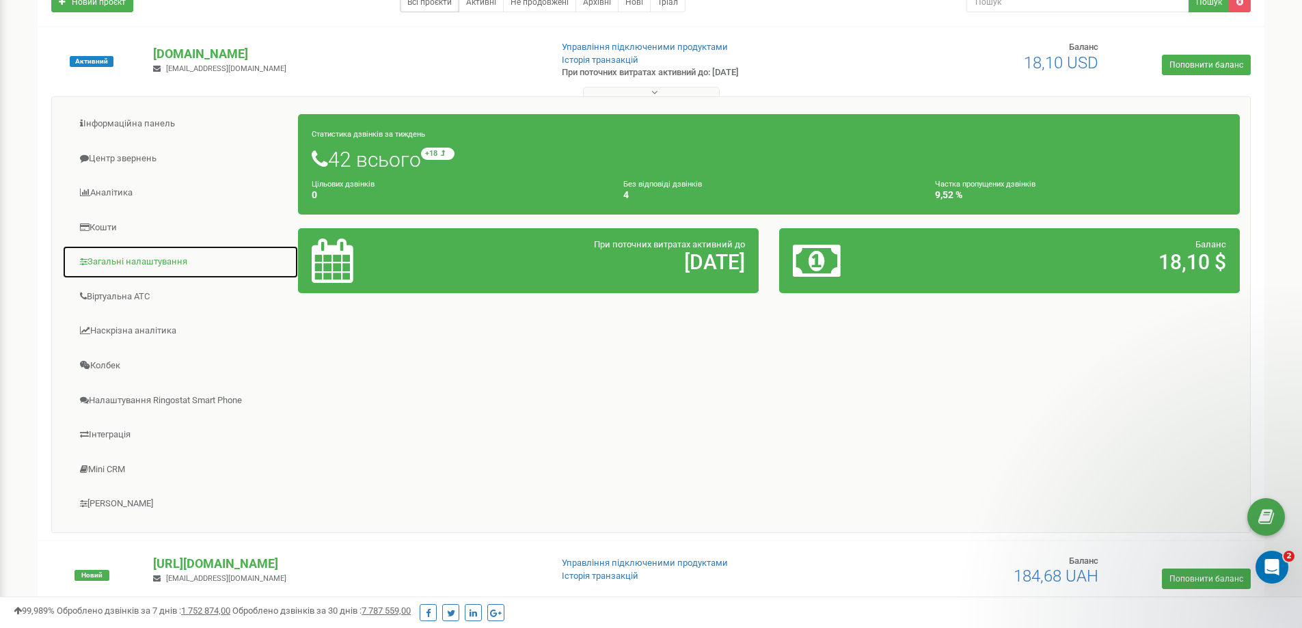
click at [153, 266] on link "Загальні налаштування" at bounding box center [180, 262] width 237 height 34
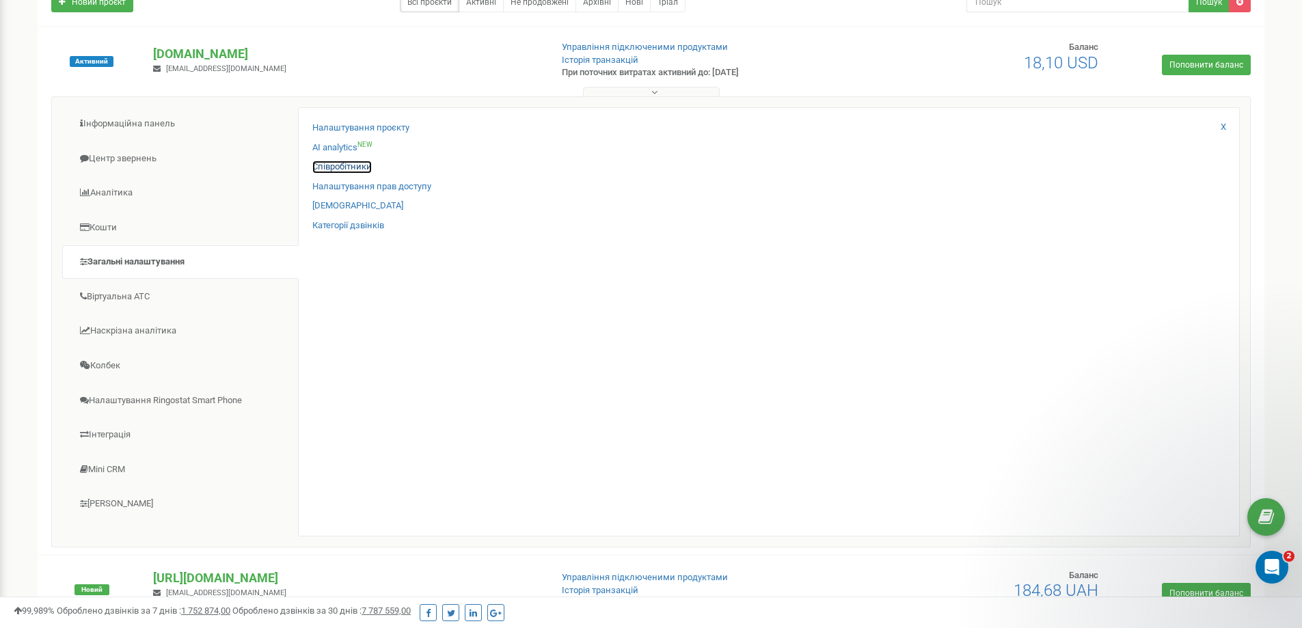
click at [349, 168] on link "Співробітники" at bounding box center [341, 167] width 59 height 13
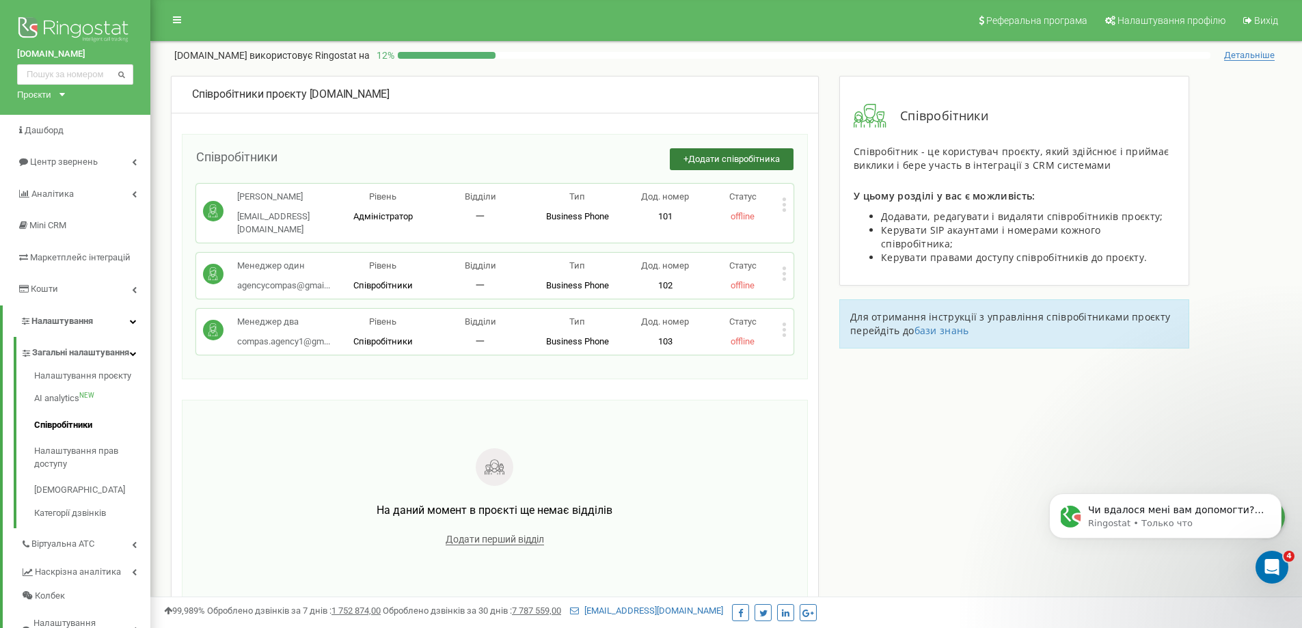
click at [758, 157] on span "Додати співробітника" at bounding box center [734, 159] width 92 height 10
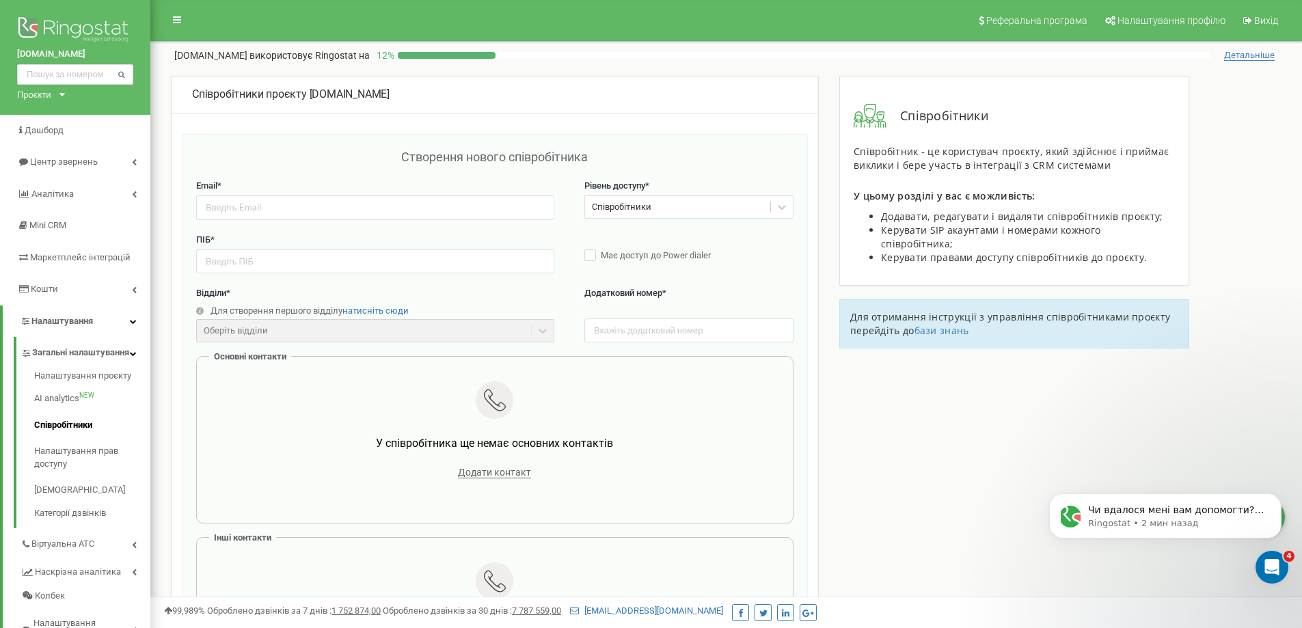
click at [307, 165] on div "Створення нового співробітника" at bounding box center [495, 163] width 598 height 31
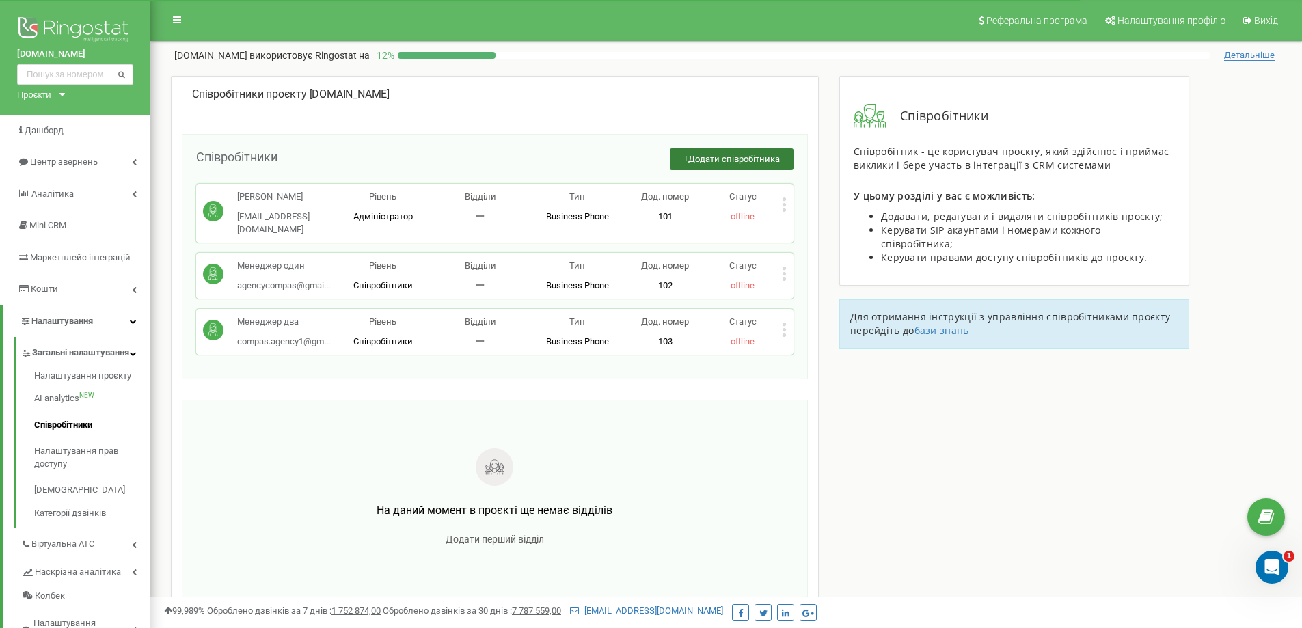
click at [709, 161] on span "Додати співробітника" at bounding box center [734, 159] width 92 height 10
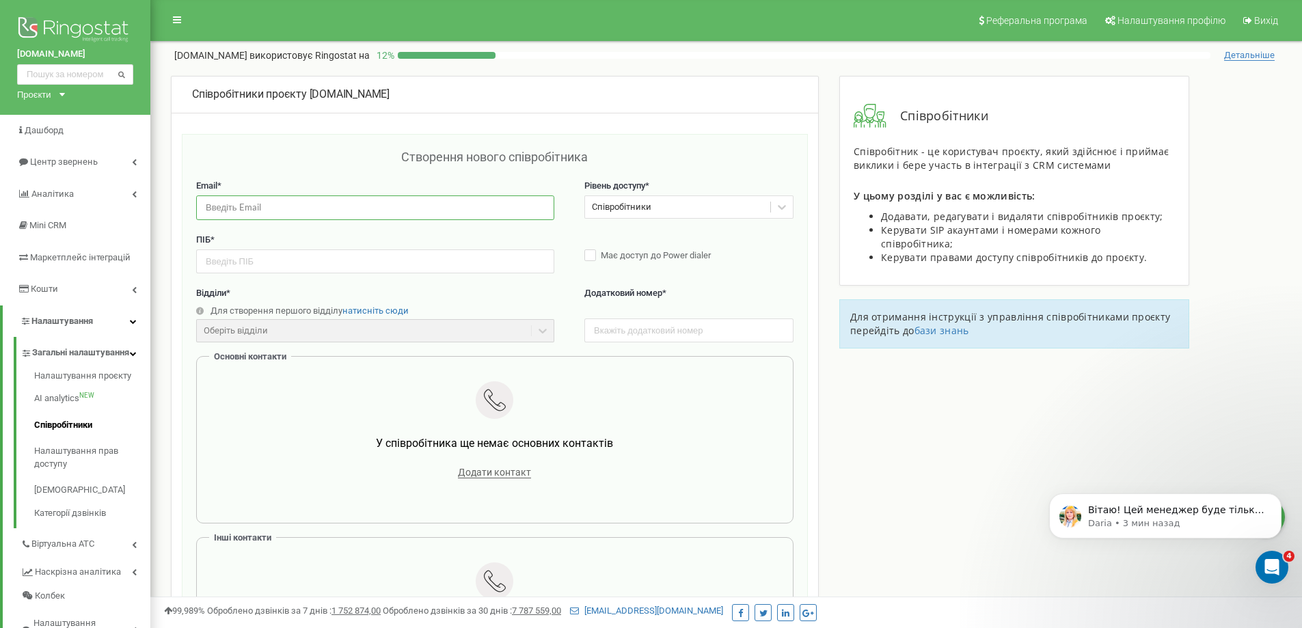
click at [392, 210] on input "email" at bounding box center [375, 208] width 358 height 24
paste input "[EMAIL_ADDRESS][DOMAIN_NAME]"
type input "[EMAIL_ADDRESS][DOMAIN_NAME]"
click at [366, 256] on input "text" at bounding box center [375, 262] width 358 height 24
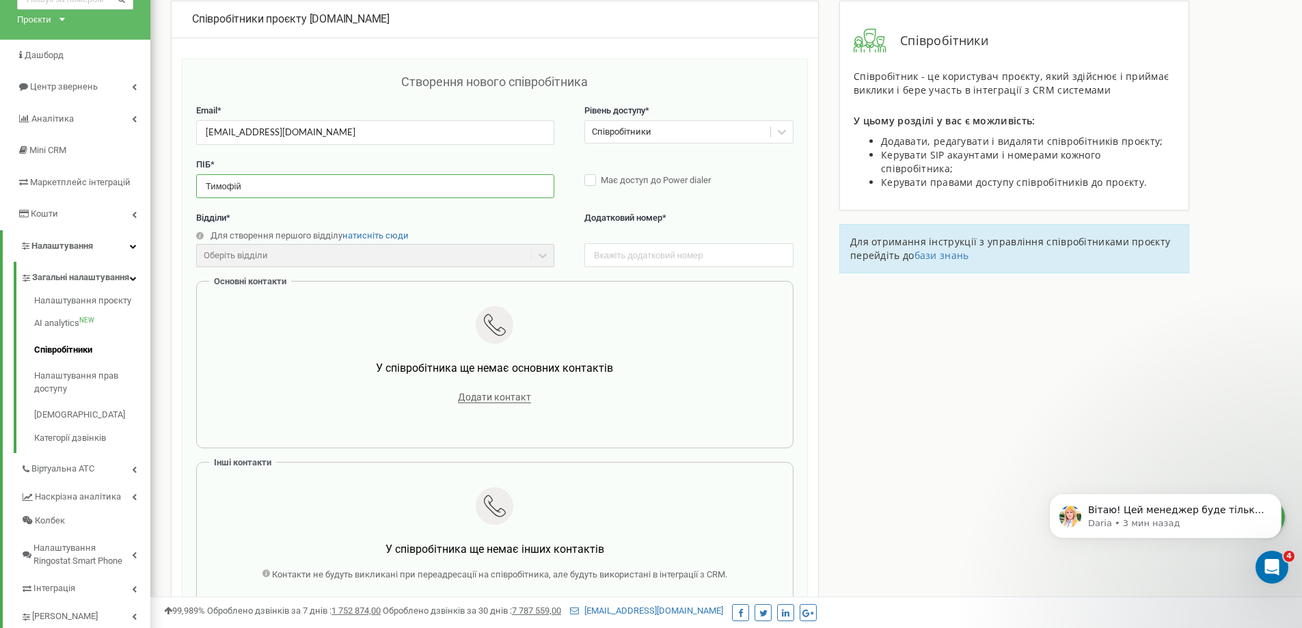
scroll to position [68, 0]
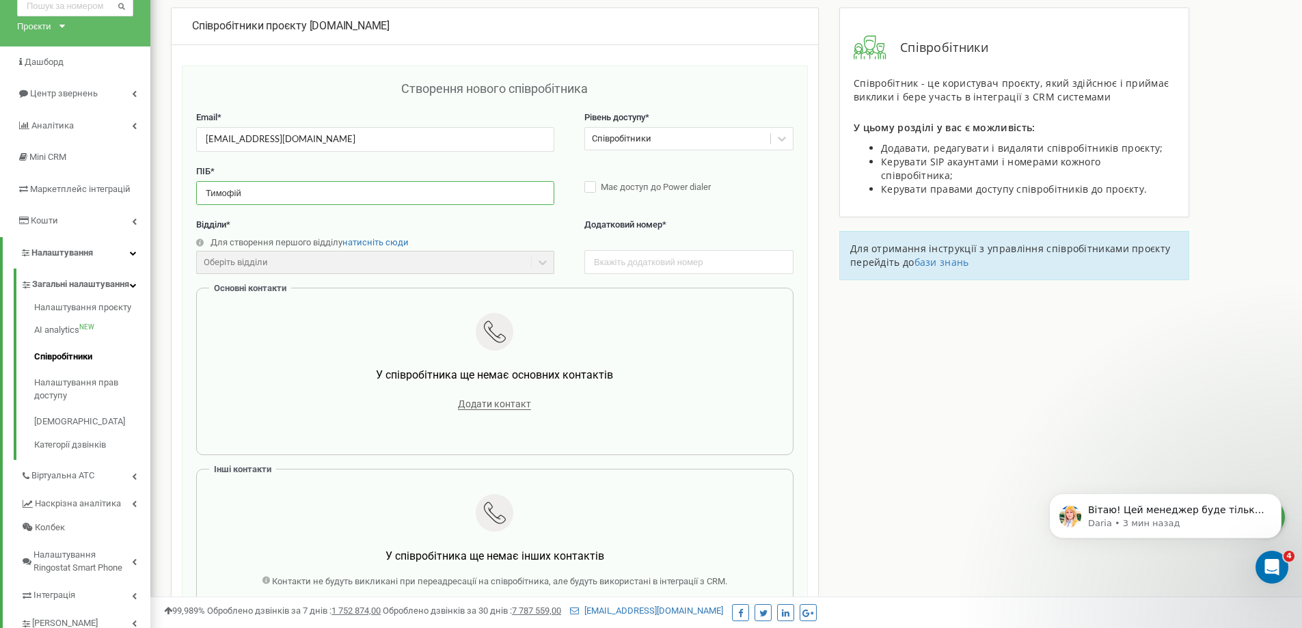
type input "Тимофій"
click at [680, 142] on div "Співробітники" at bounding box center [677, 139] width 185 height 21
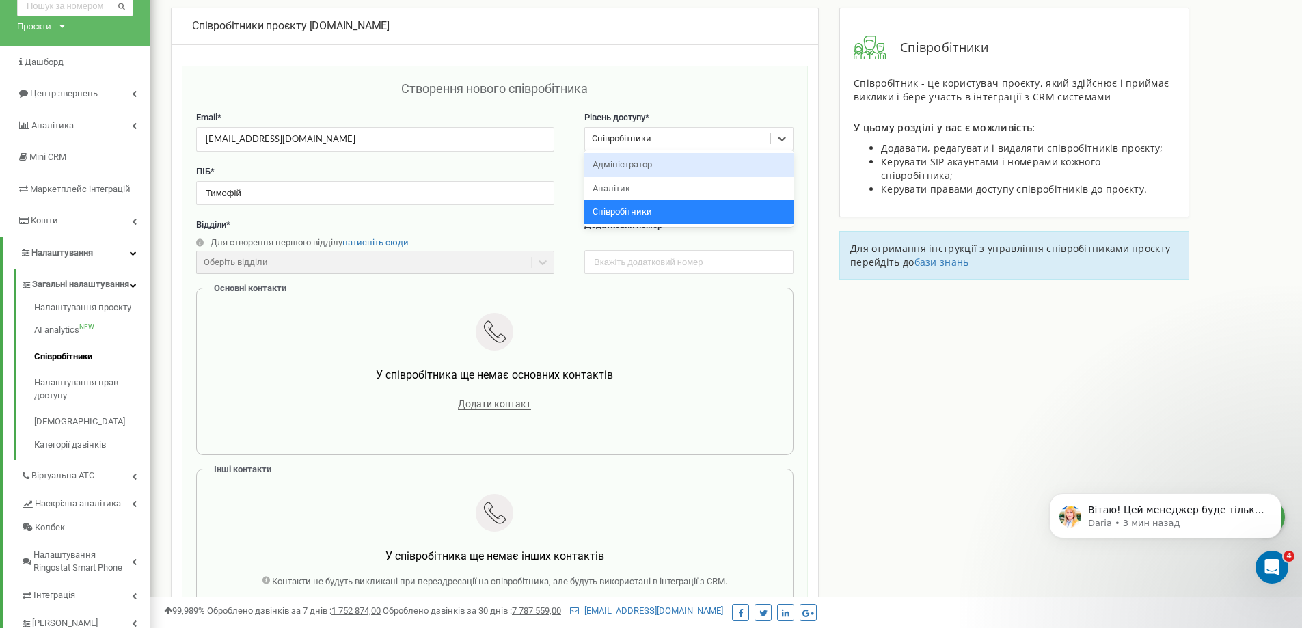
click at [658, 165] on div "Адміністратор" at bounding box center [689, 165] width 209 height 24
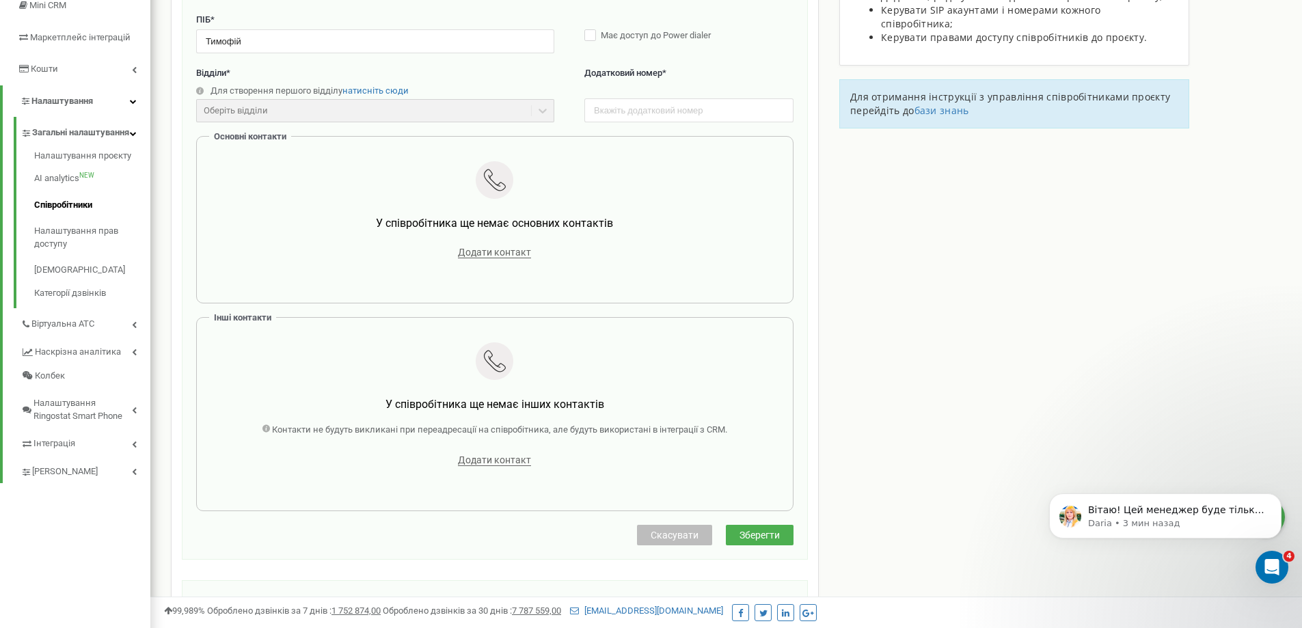
scroll to position [137, 0]
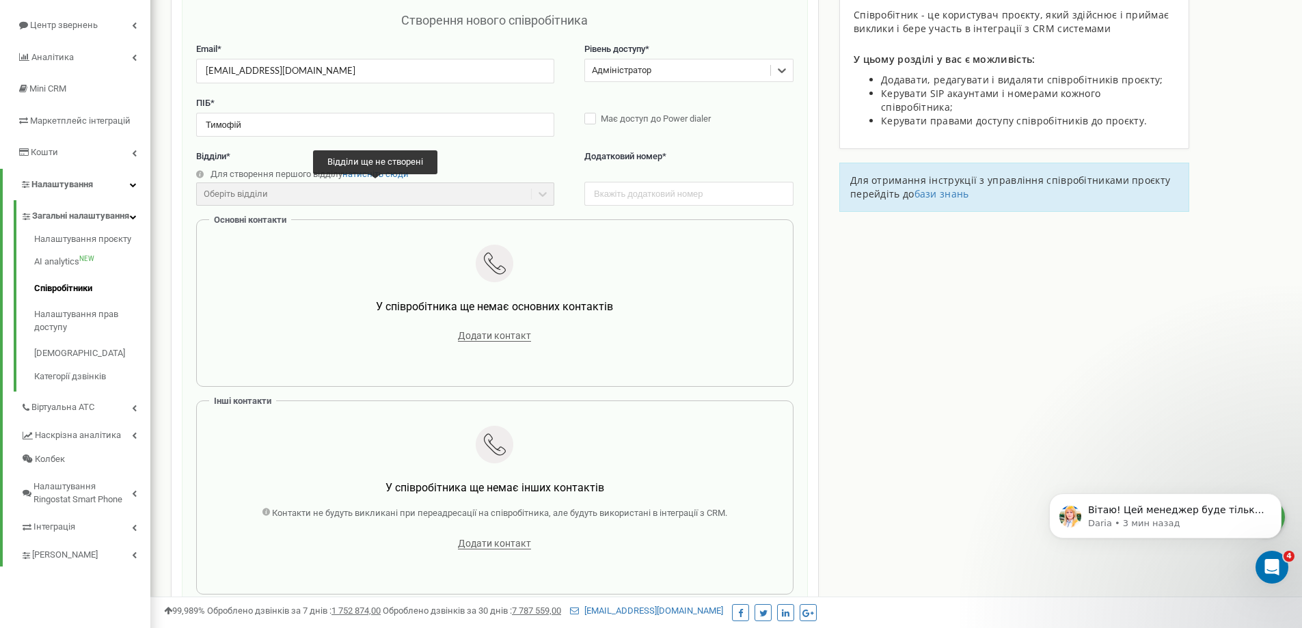
click at [446, 185] on div "Оберіть відділи" at bounding box center [375, 194] width 358 height 23
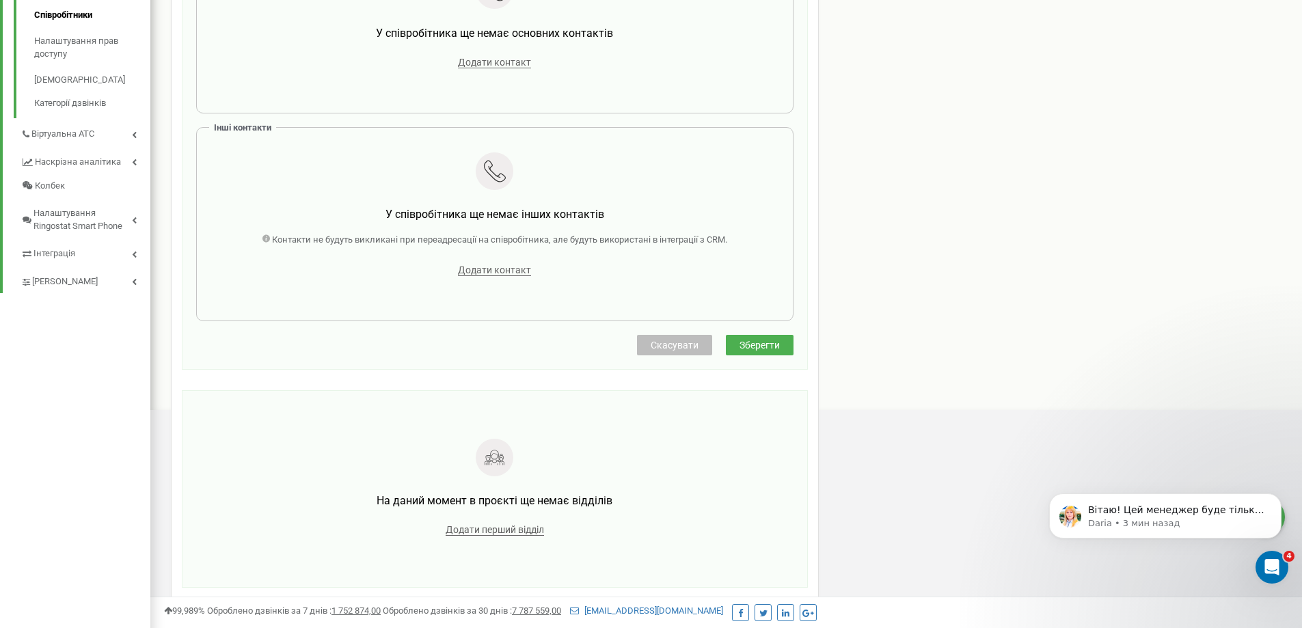
click at [744, 346] on span "Зберегти" at bounding box center [760, 345] width 40 height 11
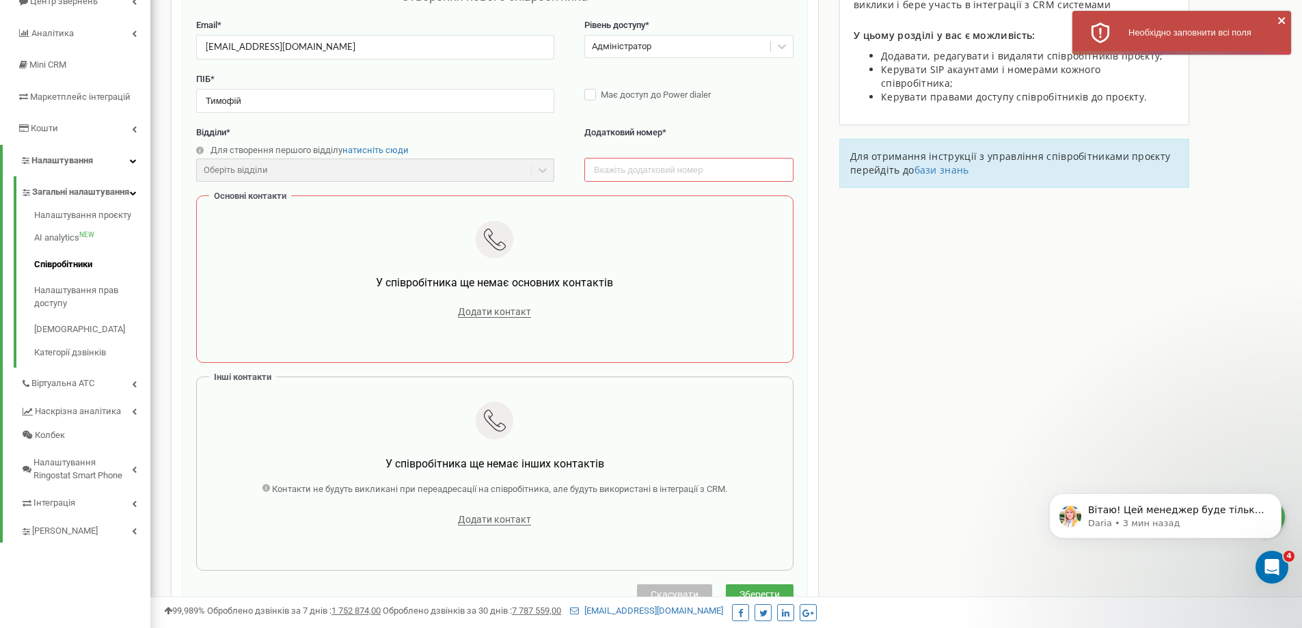
scroll to position [137, 0]
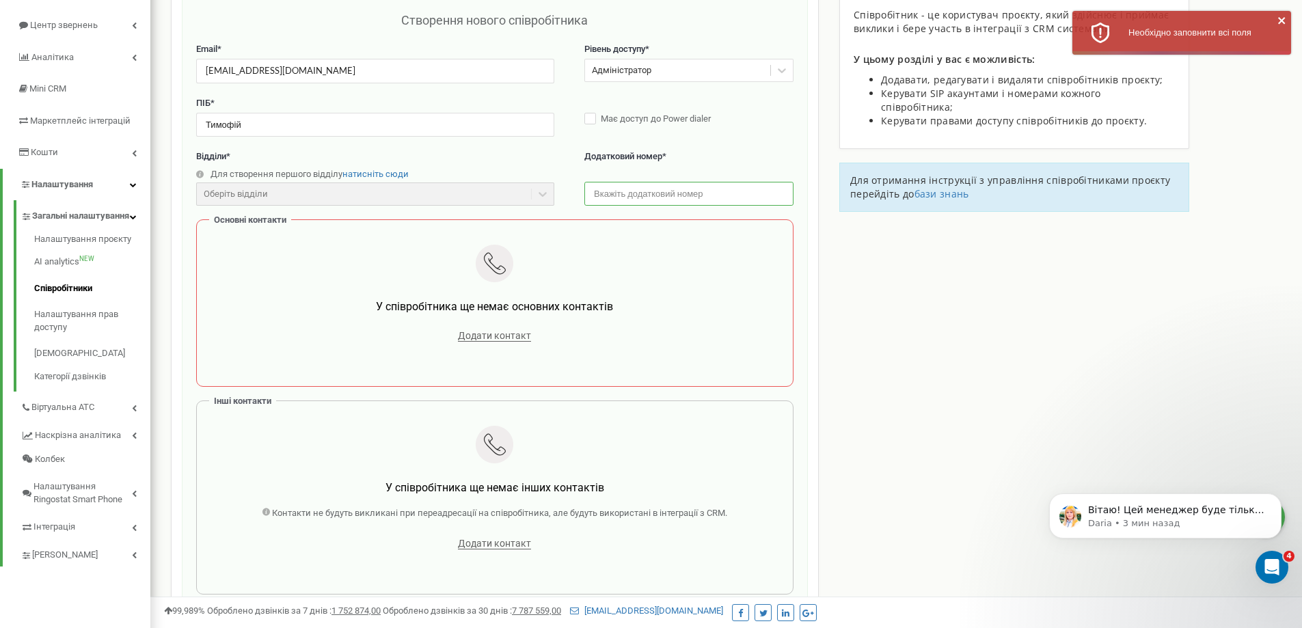
click at [668, 184] on input "text" at bounding box center [689, 194] width 209 height 24
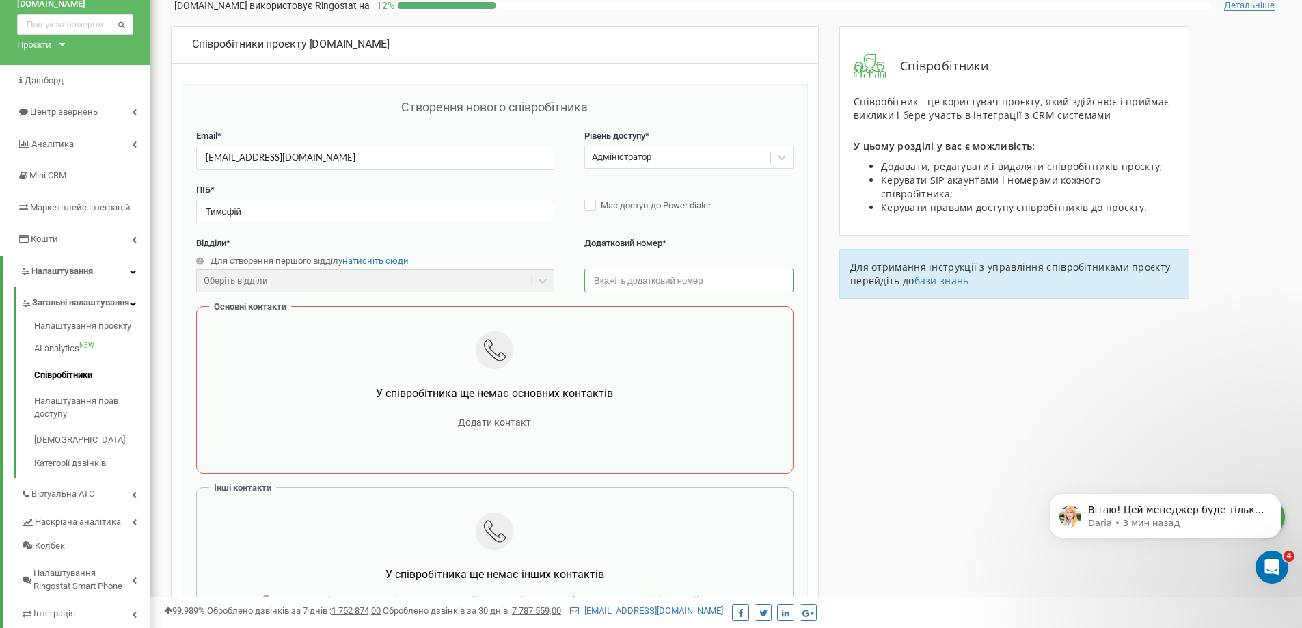
scroll to position [0, 0]
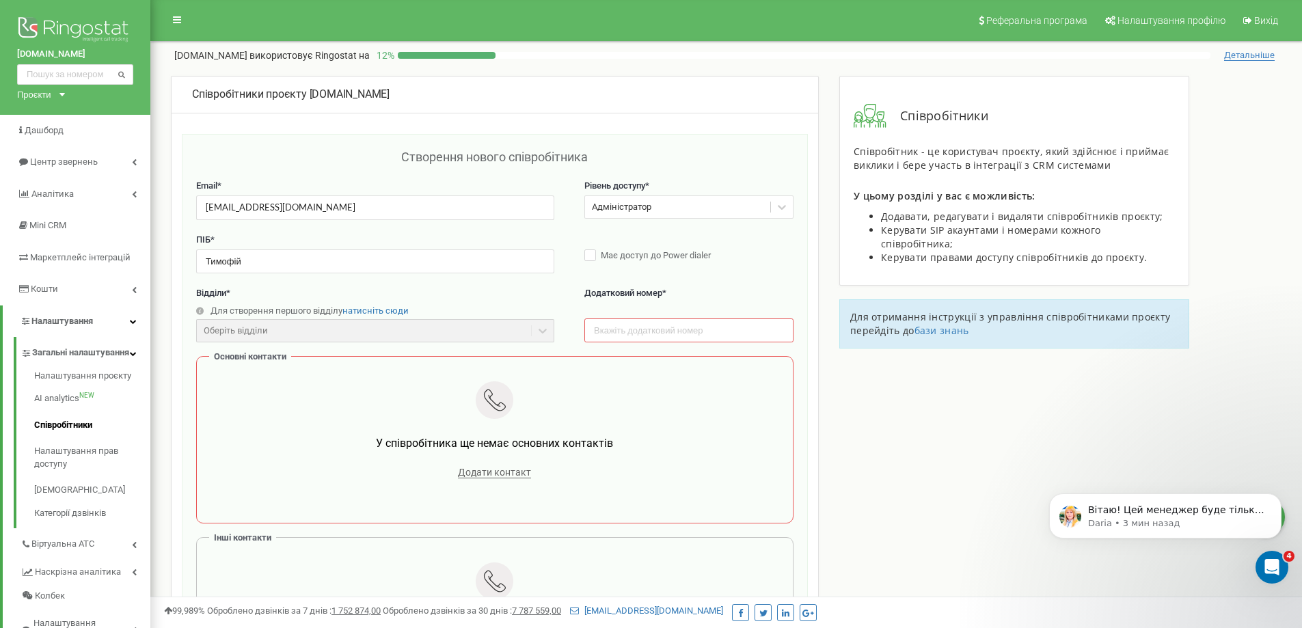
click at [472, 300] on label "Відділи *" at bounding box center [375, 293] width 358 height 13
click at [637, 332] on input "text" at bounding box center [689, 331] width 209 height 24
paste input "+380 98 721 48 99"
click at [647, 330] on input "+380 98 721 48 99" at bounding box center [689, 331] width 209 height 24
click at [630, 328] on input "+380 98 72148 99" at bounding box center [689, 331] width 209 height 24
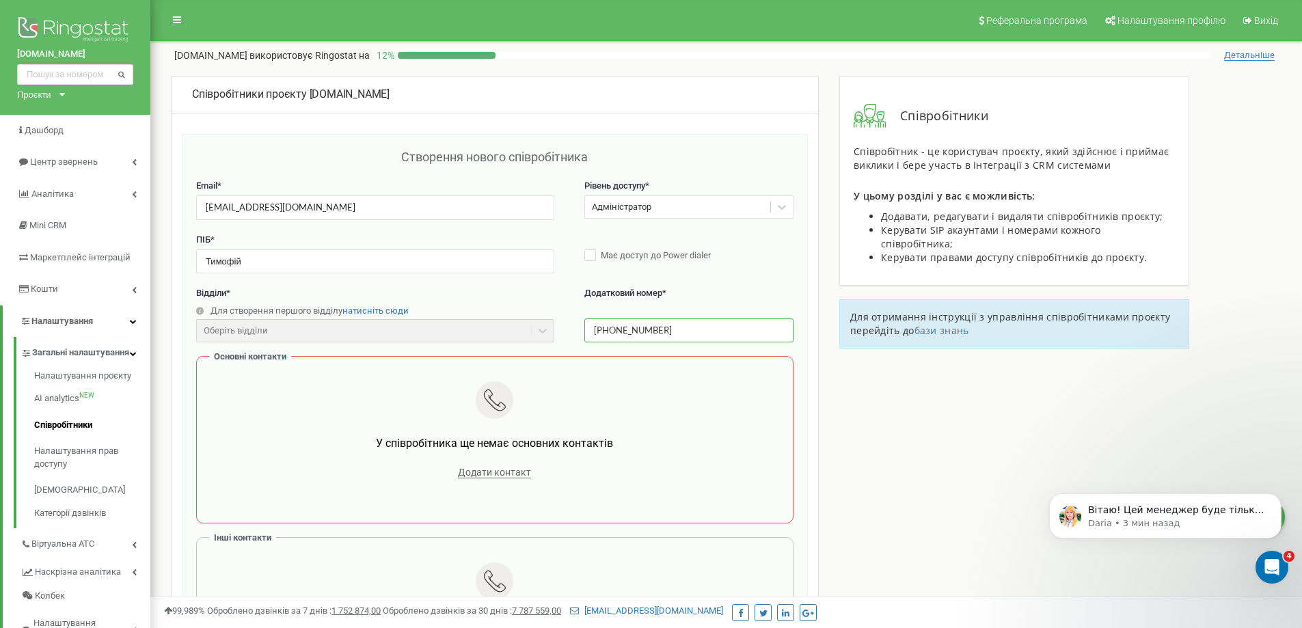
click at [619, 327] on input "+380 9872148 99" at bounding box center [689, 331] width 209 height 24
click at [654, 329] on input "+3809872148 99" at bounding box center [689, 331] width 209 height 24
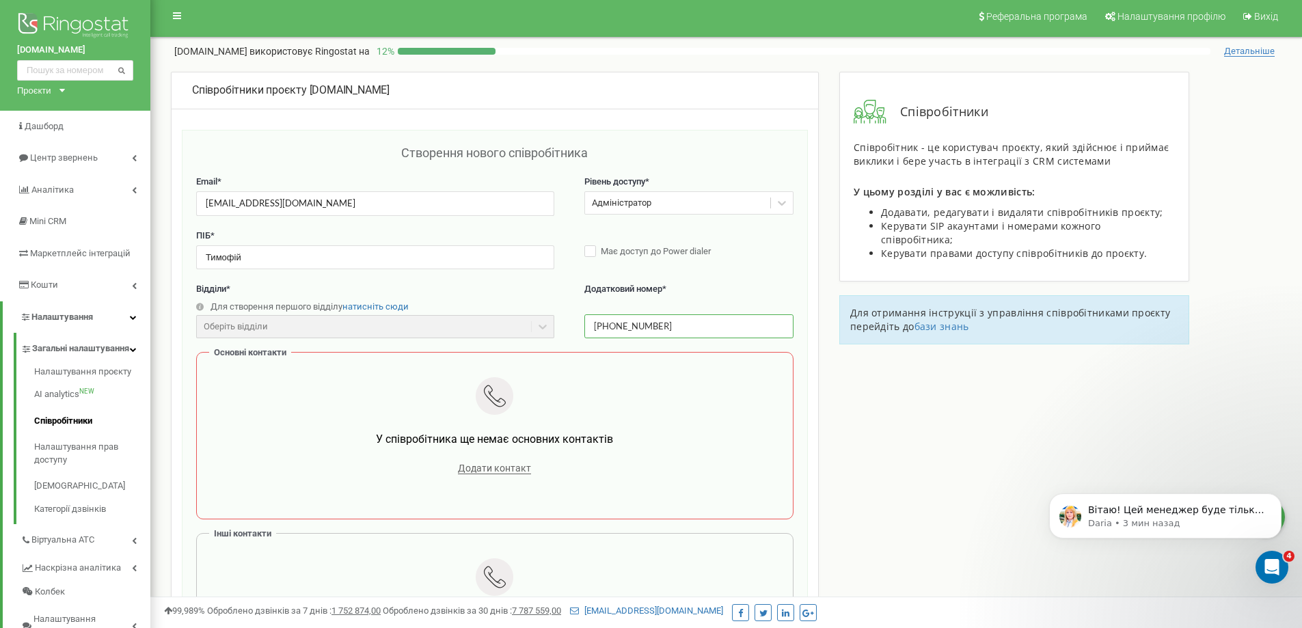
scroll to position [137, 0]
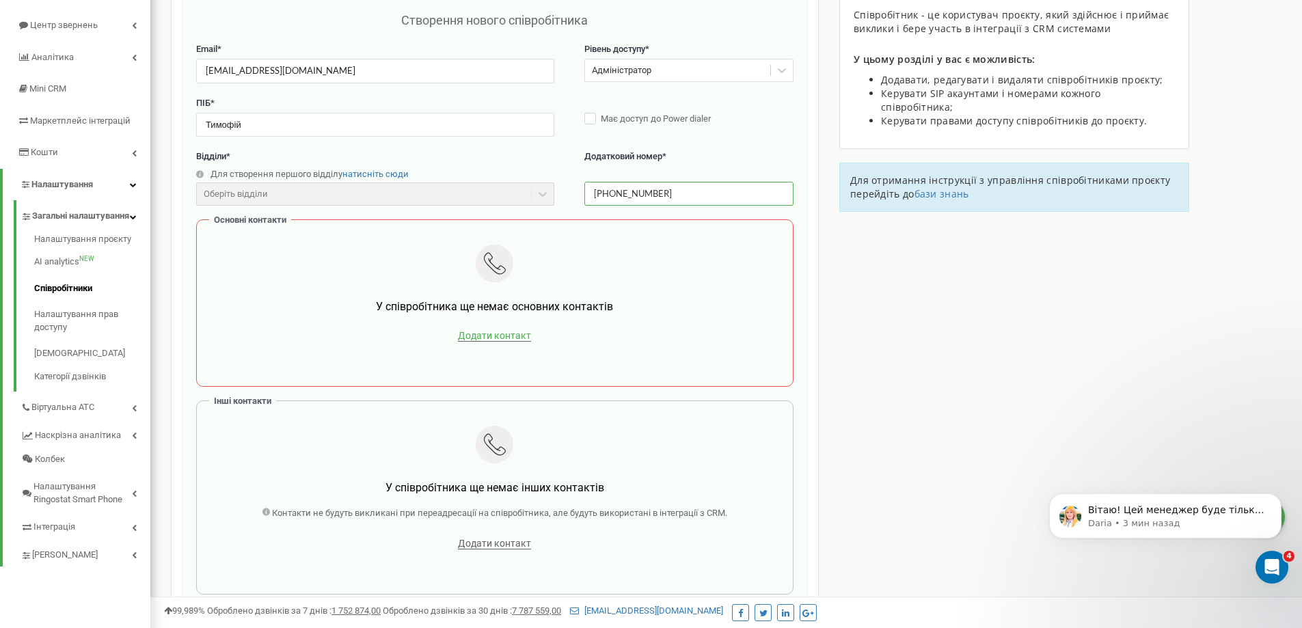
type input "+380987214899"
click at [474, 332] on span "Додати контакт" at bounding box center [494, 336] width 73 height 12
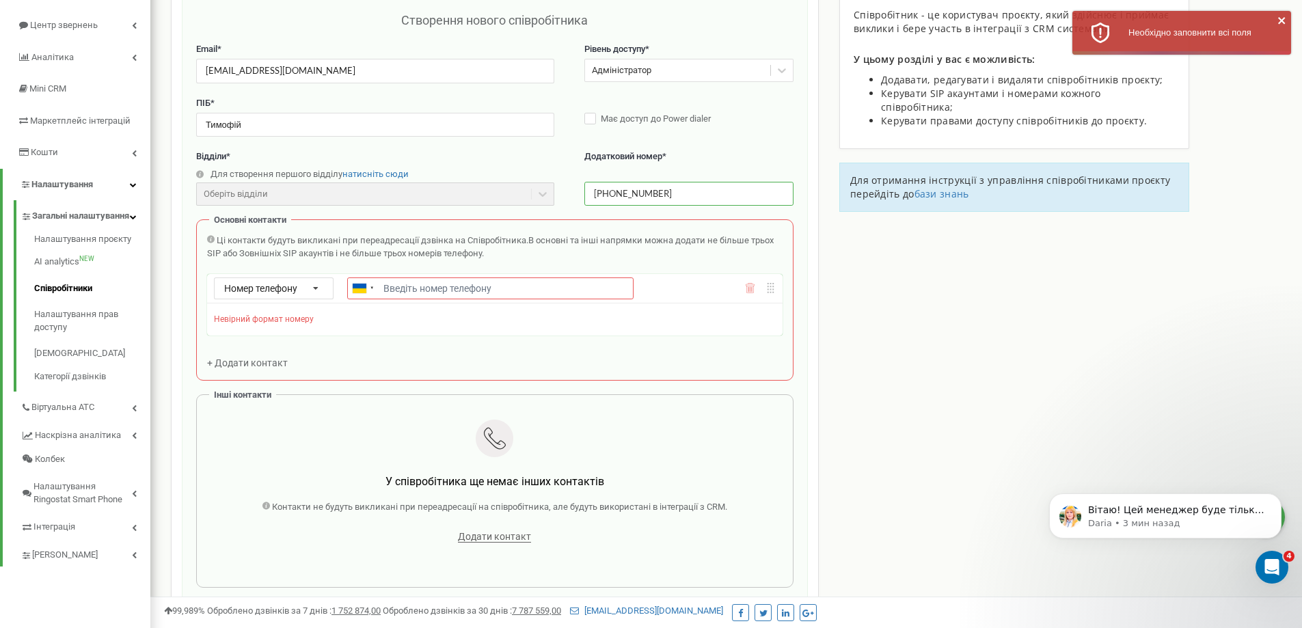
drag, startPoint x: 674, startPoint y: 189, endPoint x: 577, endPoint y: 198, distance: 97.5
click at [577, 198] on div "Відділи * Для створення першого відділу натисніть сюди Оберіть відділи Відділи …" at bounding box center [495, 184] width 598 height 69
click at [490, 283] on input "Email *" at bounding box center [490, 289] width 286 height 22
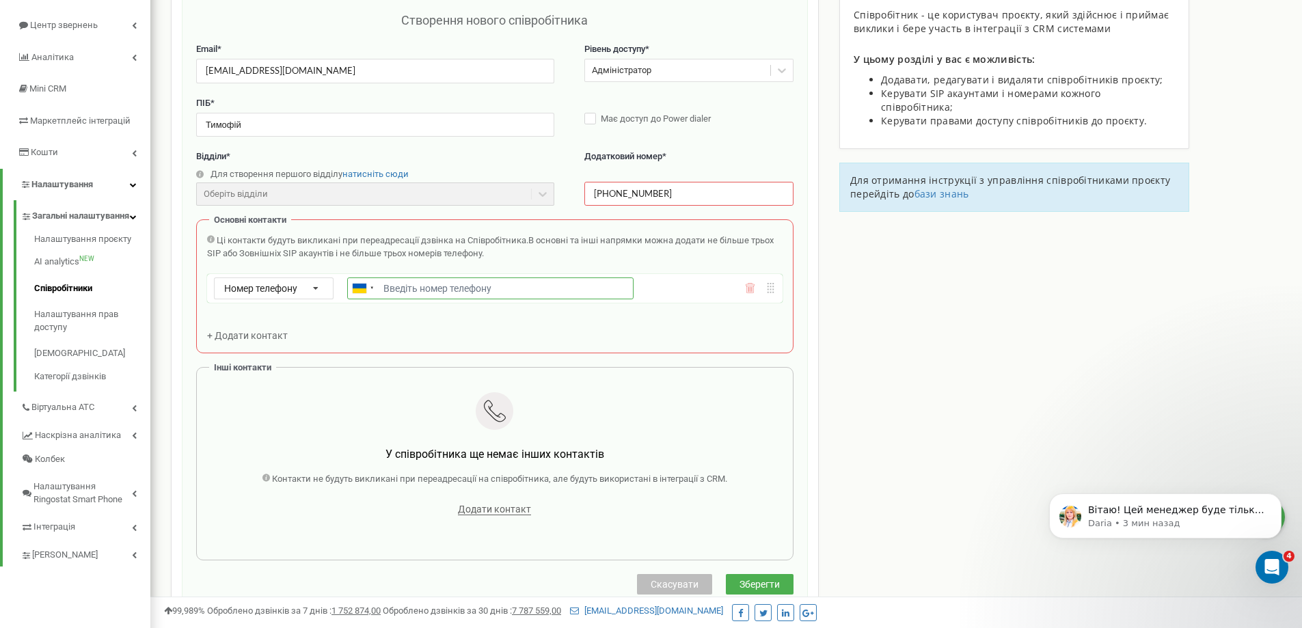
scroll to position [0, 0]
paste input "+380987214899"
type input "+380987214899"
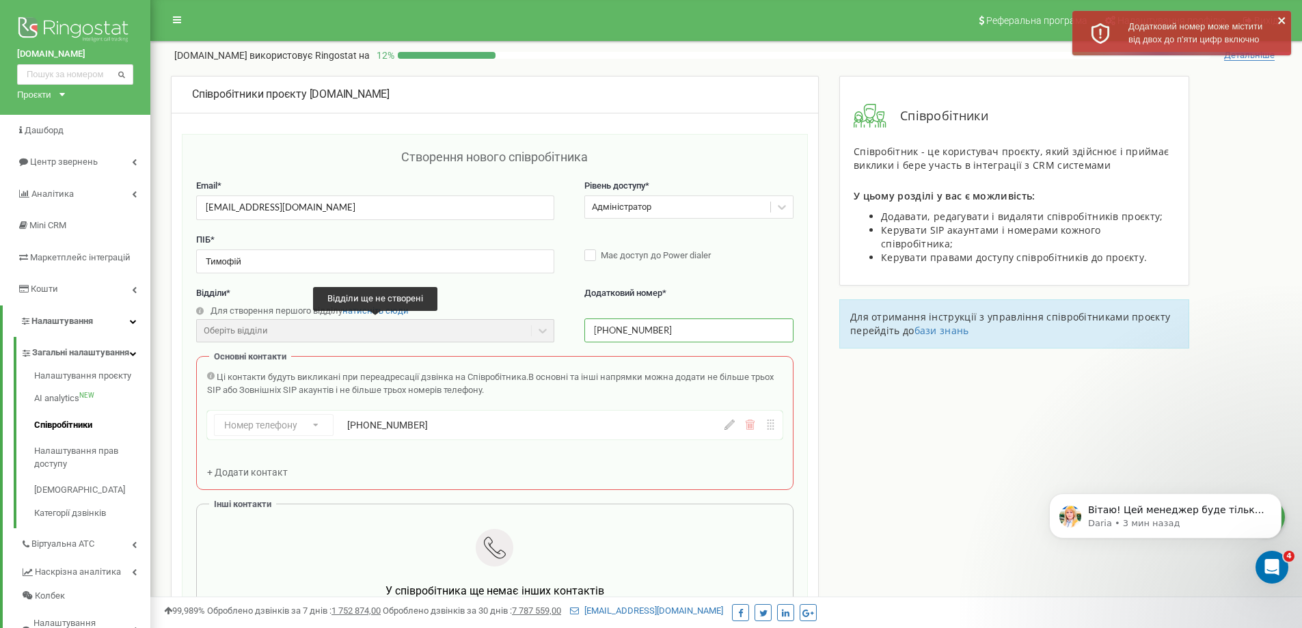
drag, startPoint x: 685, startPoint y: 327, endPoint x: 524, endPoint y: 336, distance: 161.0
click at [524, 336] on div "Відділи * Для створення першого відділу натисніть сюди Оберіть відділи Відділи …" at bounding box center [495, 321] width 598 height 69
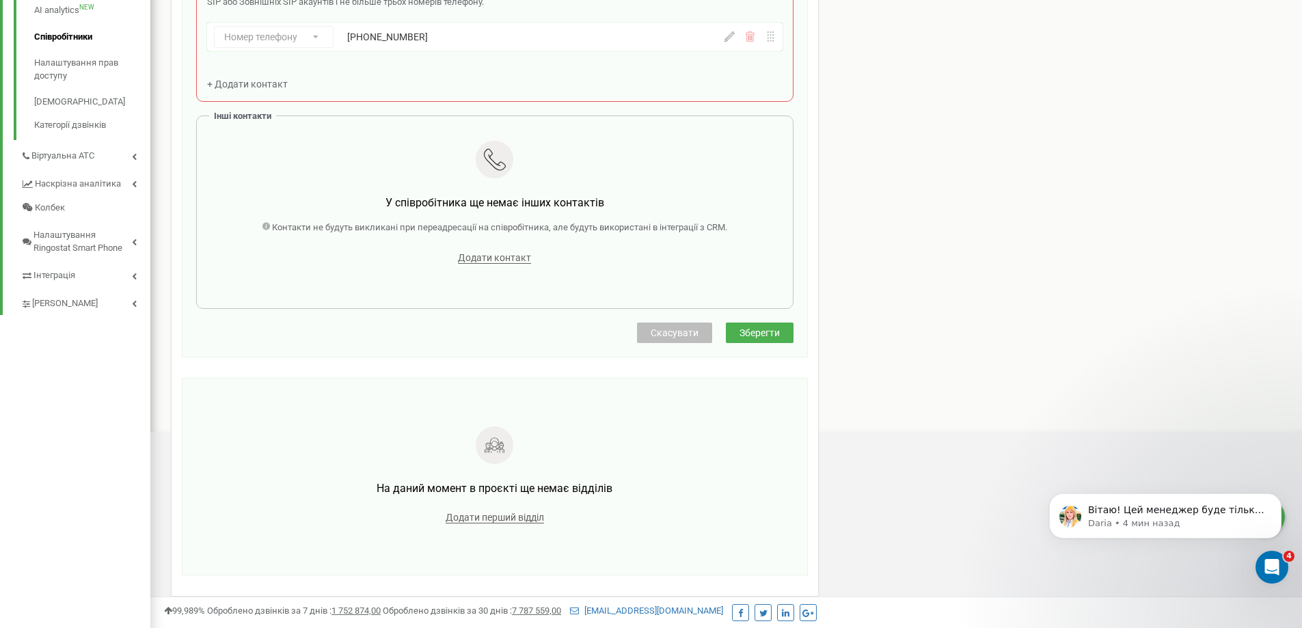
scroll to position [310, 0]
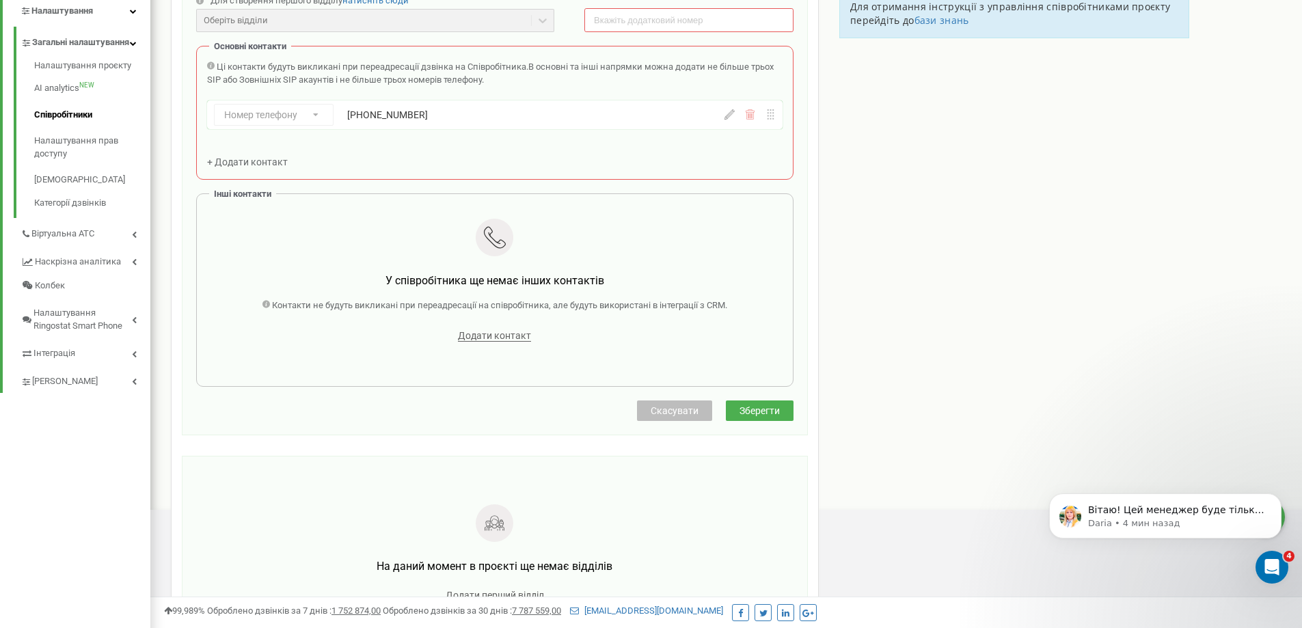
click at [760, 407] on span "Зберегти" at bounding box center [760, 410] width 40 height 11
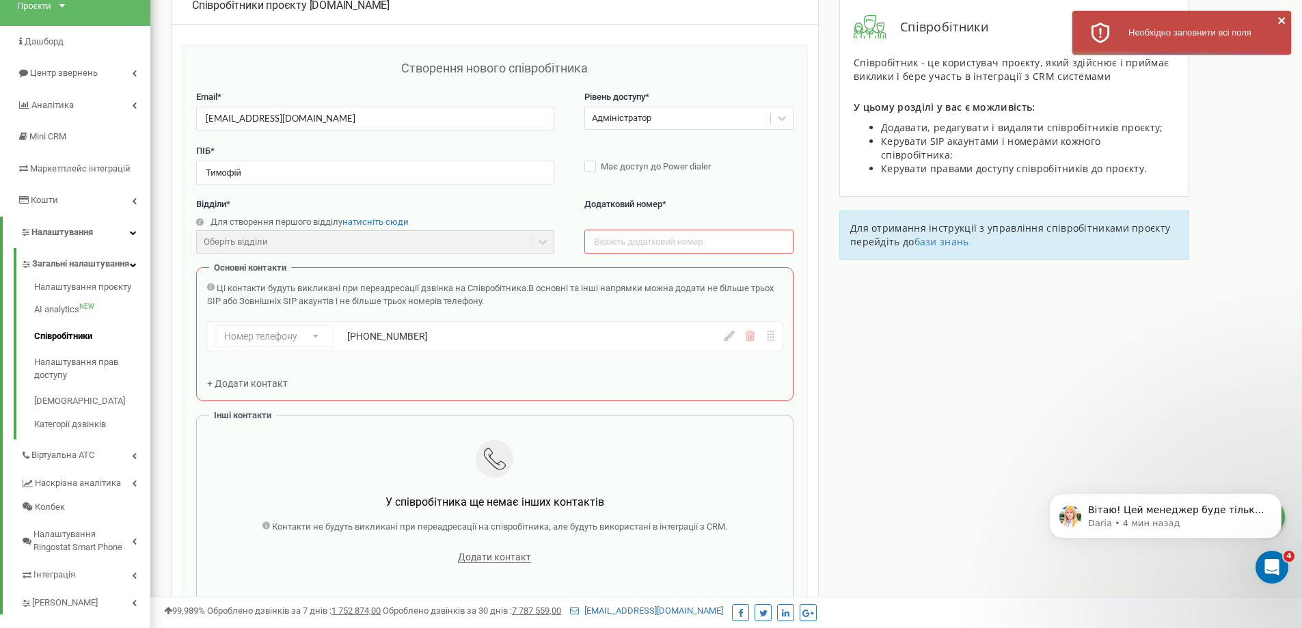
scroll to position [37, 0]
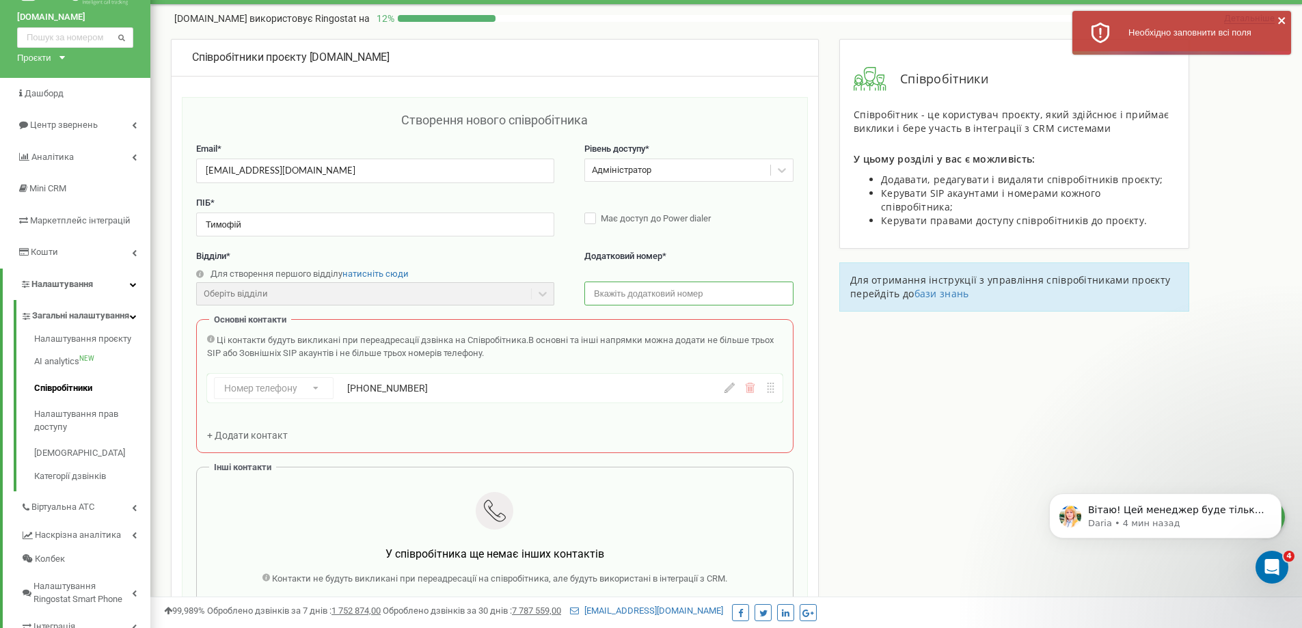
click at [637, 286] on input "text" at bounding box center [689, 294] width 209 height 24
paste input "+380987214899"
click at [608, 292] on input "+380987214899" at bounding box center [689, 294] width 209 height 24
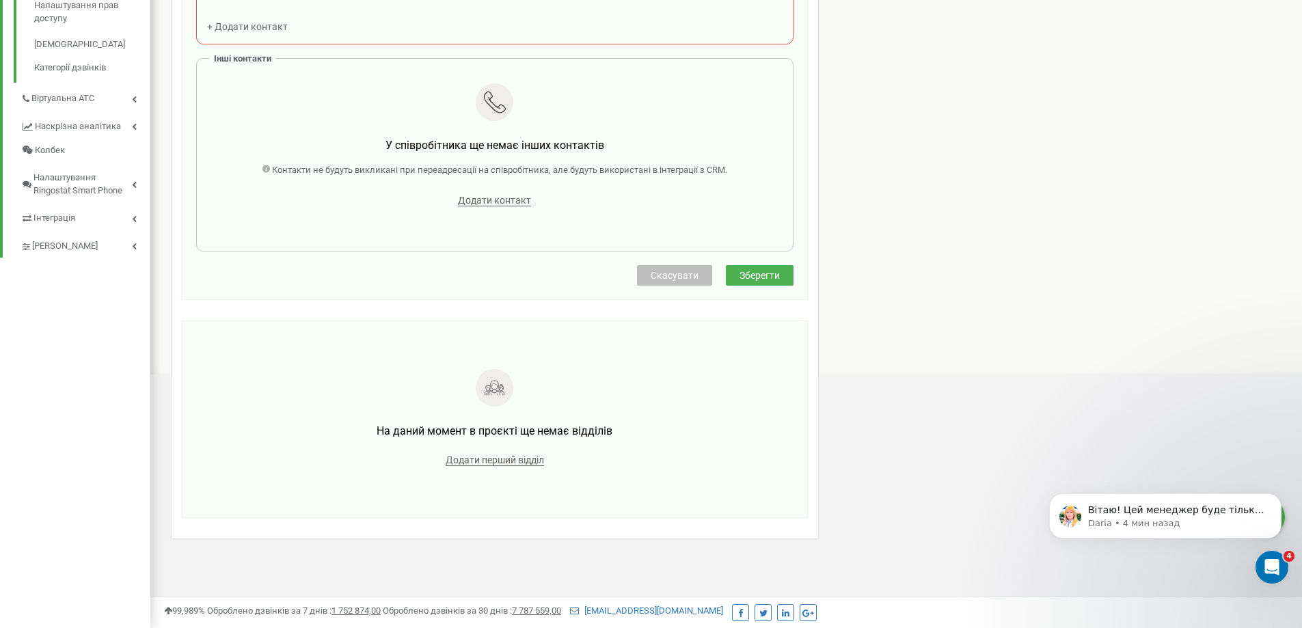
type input "0987214899"
click at [769, 278] on span "Зберегти" at bounding box center [760, 275] width 40 height 11
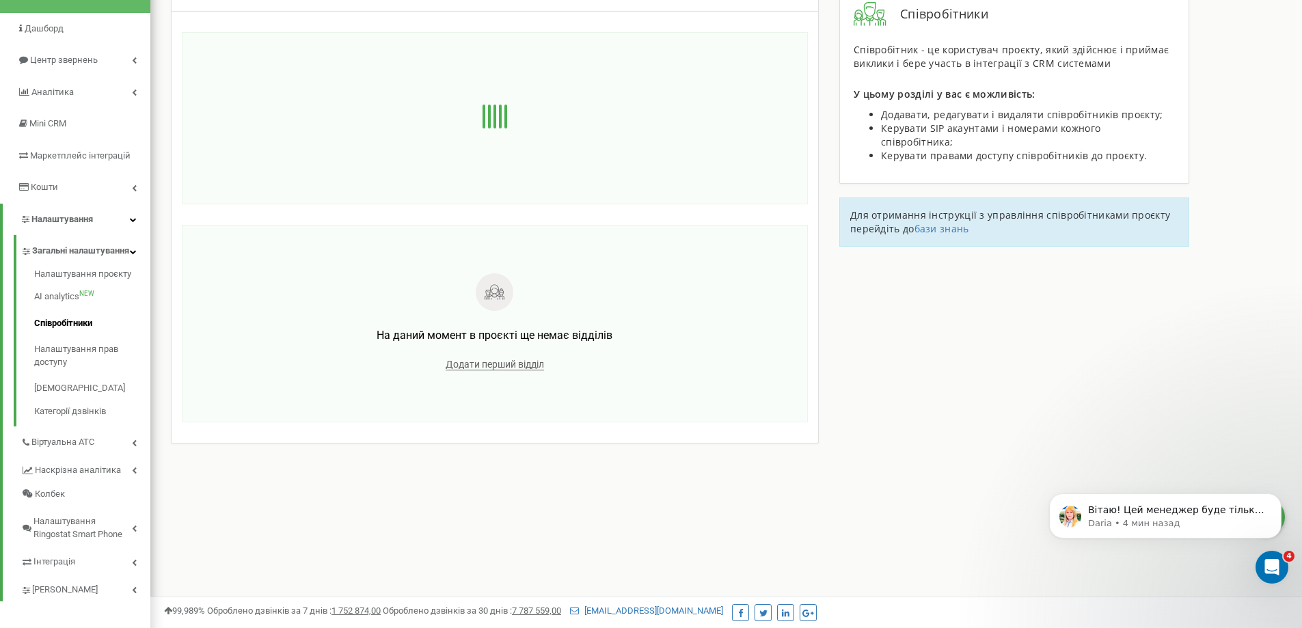
scroll to position [0, 0]
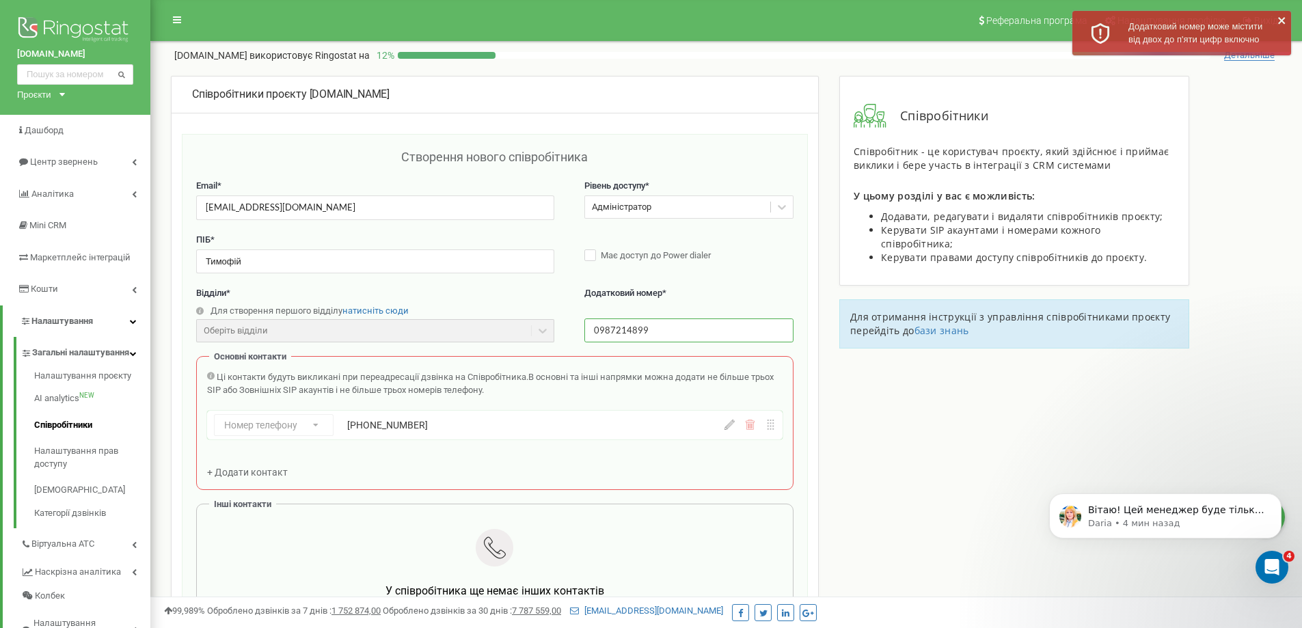
drag, startPoint x: 670, startPoint y: 332, endPoint x: 582, endPoint y: 327, distance: 88.4
click at [582, 327] on div "Відділи * Для створення першого відділу натисніть сюди Оберіть відділи Відділи …" at bounding box center [495, 321] width 598 height 69
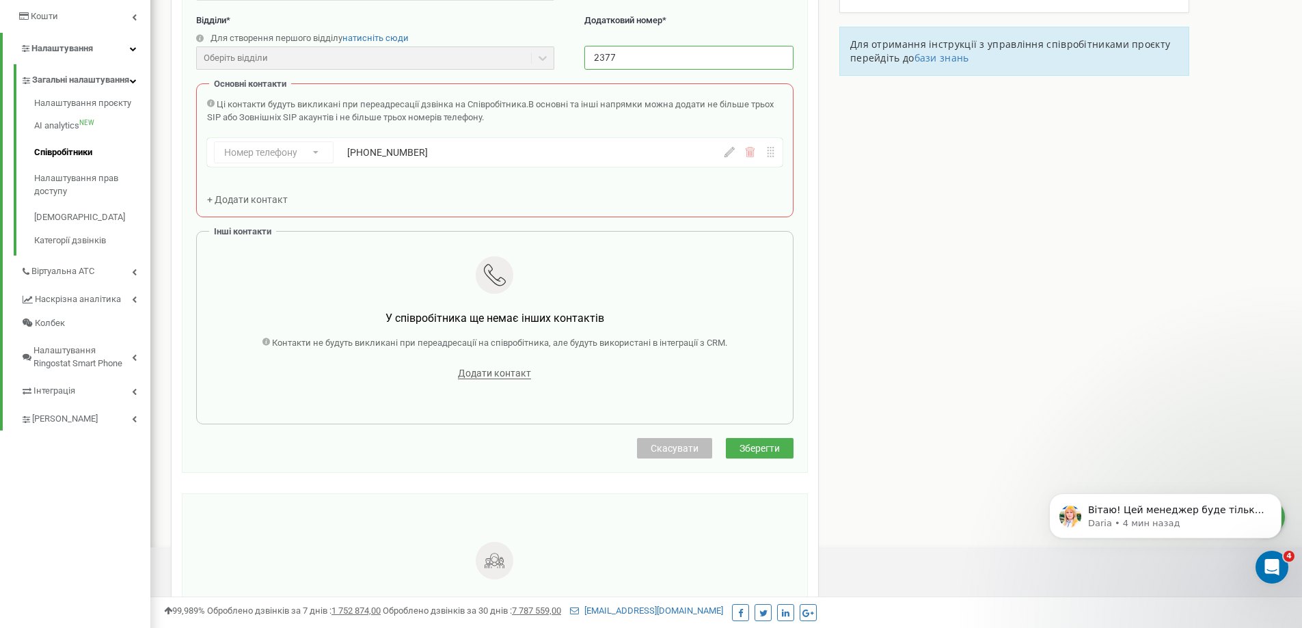
scroll to position [273, 0]
type input "2377"
click at [760, 448] on span "Зберегти" at bounding box center [760, 447] width 40 height 11
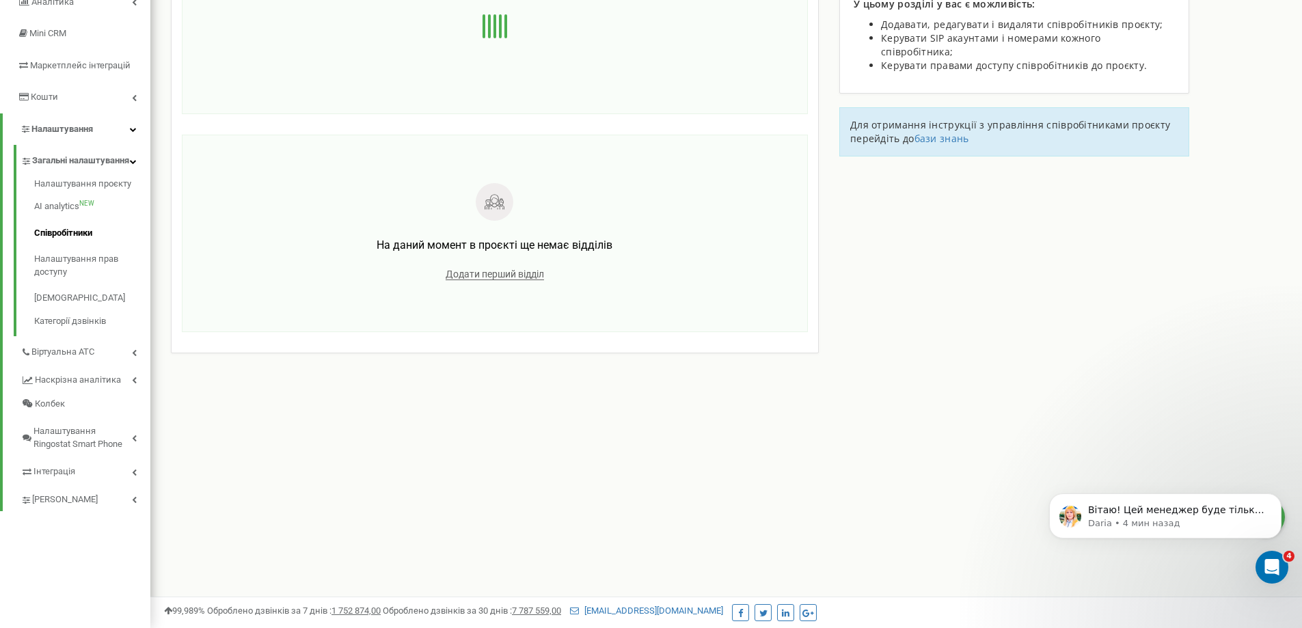
scroll to position [55, 0]
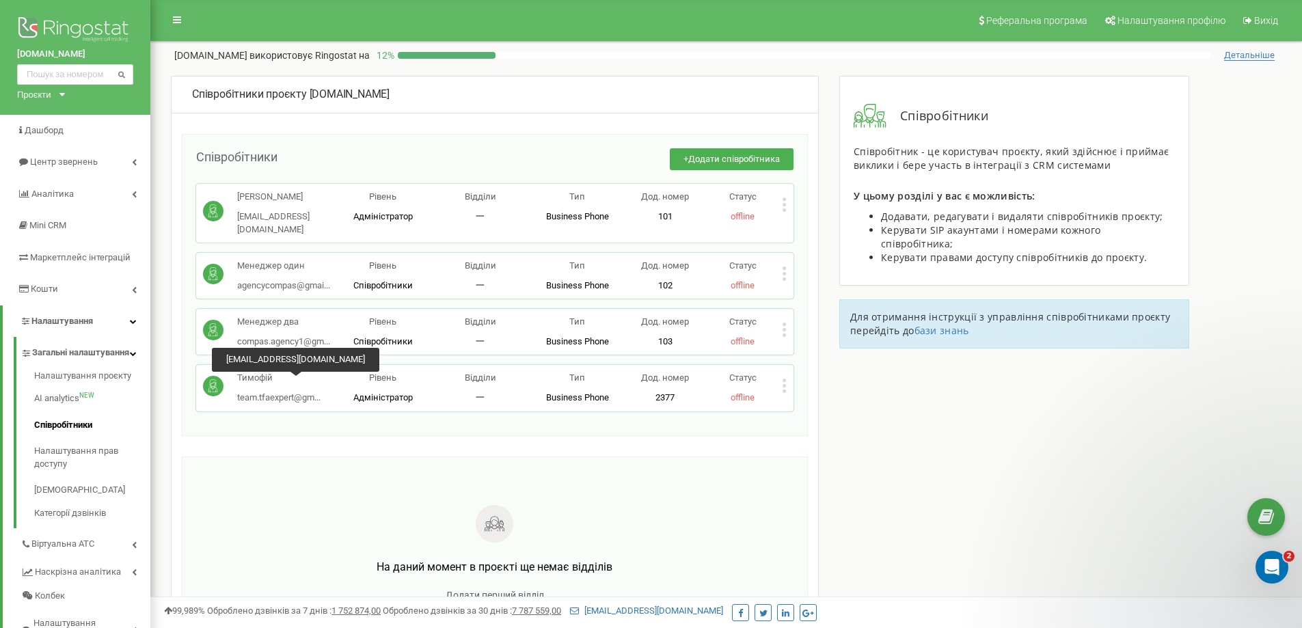
click at [279, 392] on span "team.tfaexpert@gm..." at bounding box center [278, 397] width 83 height 10
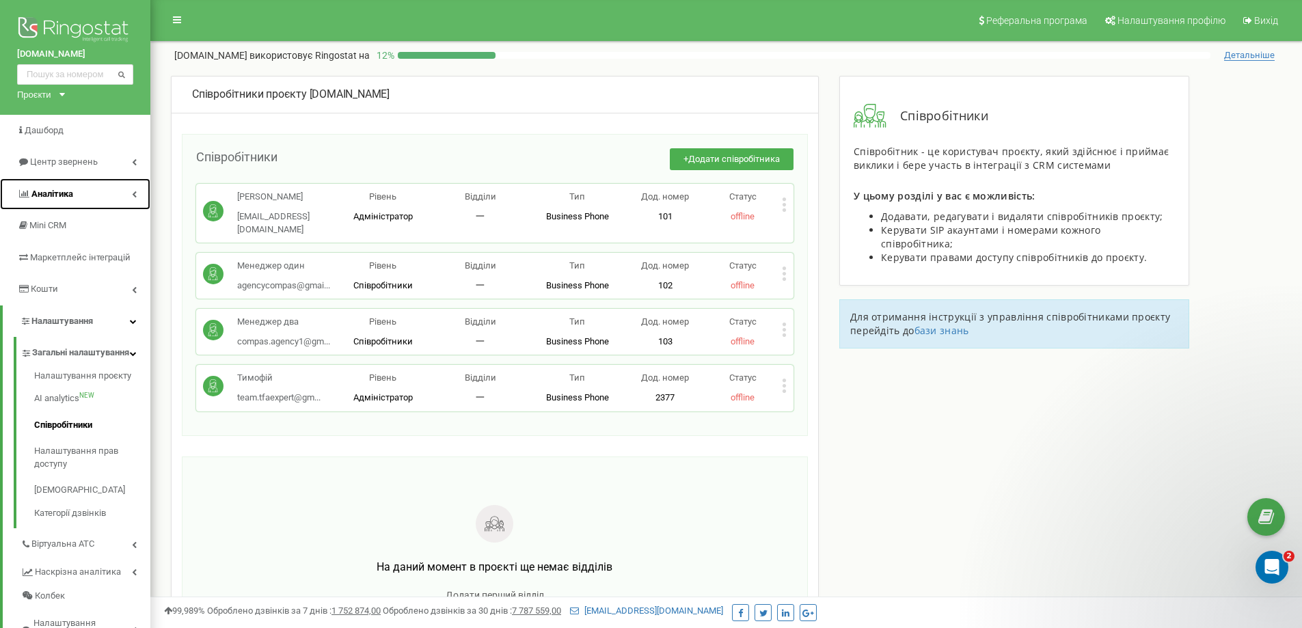
click at [92, 198] on link "Аналiтика" at bounding box center [75, 194] width 150 height 32
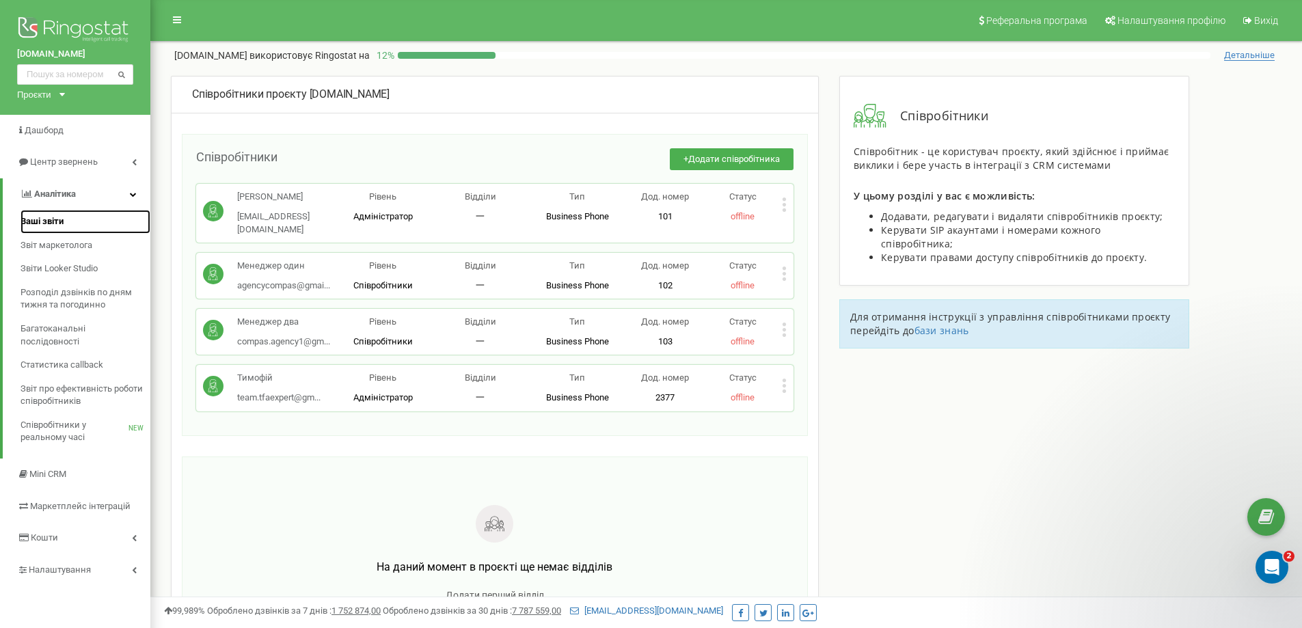
click at [72, 230] on link "Ваші звіти" at bounding box center [86, 222] width 130 height 24
click at [46, 220] on span "Ваші звіти" at bounding box center [42, 221] width 43 height 13
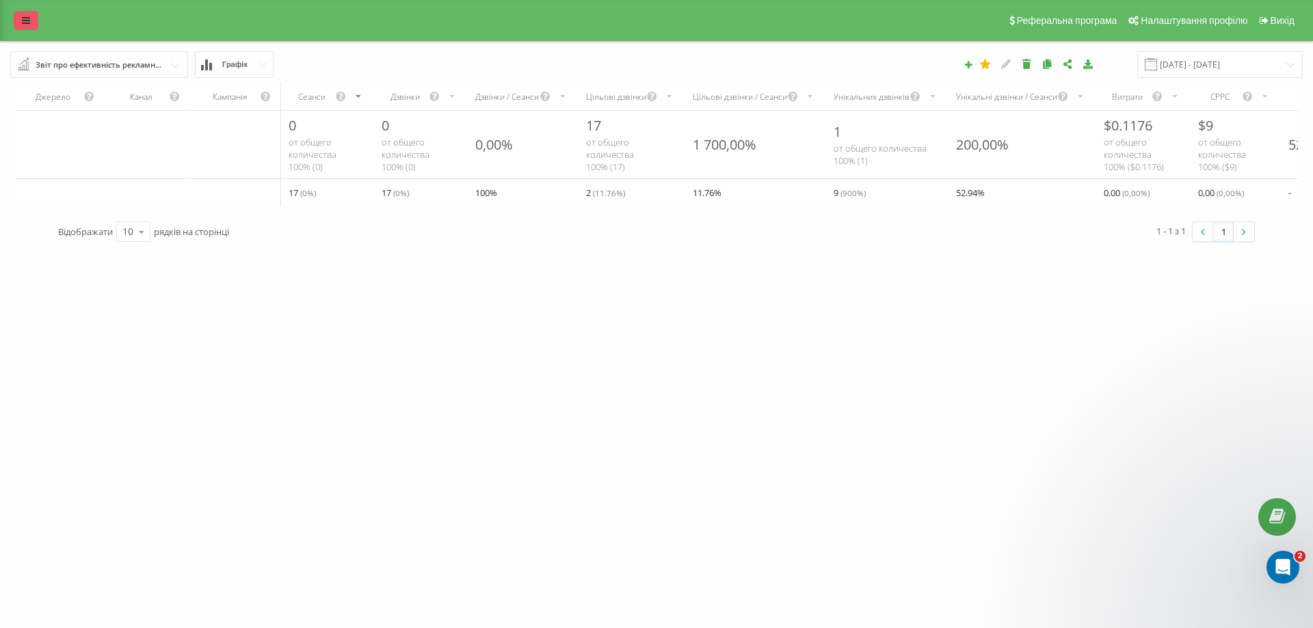
click at [27, 18] on icon at bounding box center [26, 21] width 8 height 10
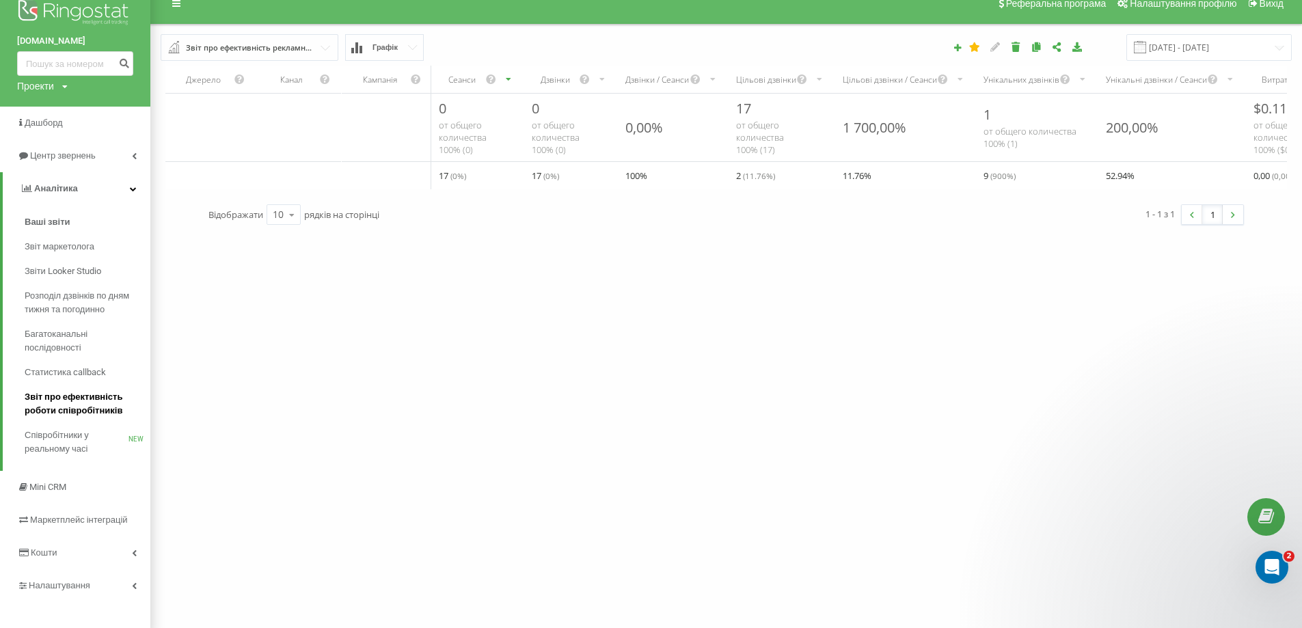
scroll to position [26, 0]
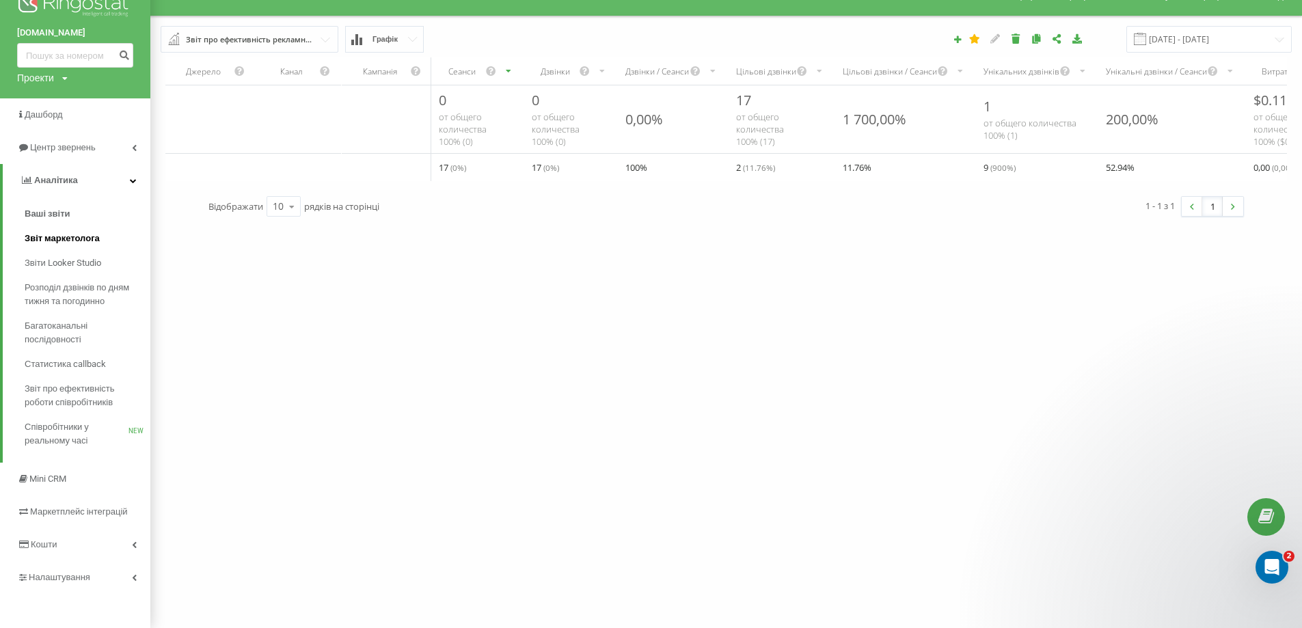
click at [83, 241] on span "Звіт маркетолога" at bounding box center [62, 239] width 75 height 14
click at [60, 118] on span "Дашборд" at bounding box center [45, 114] width 40 height 10
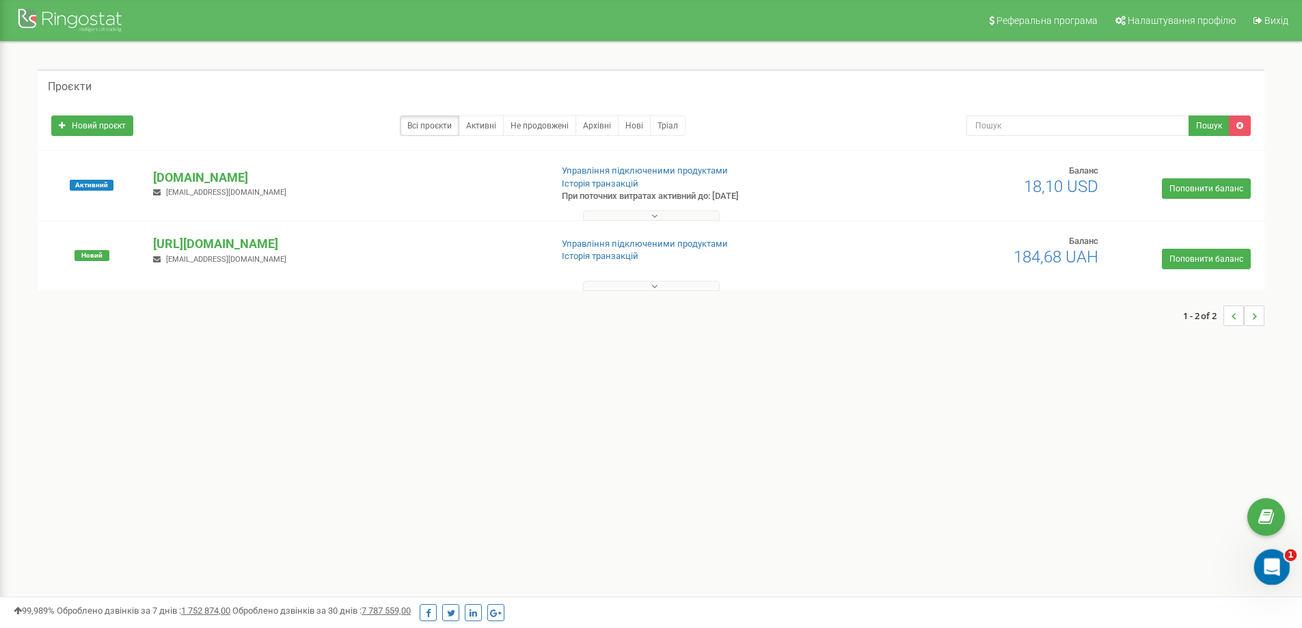
drag, startPoint x: 1273, startPoint y: 565, endPoint x: 2508, endPoint y: 1116, distance: 1353.0
click at [1274, 564] on icon "Открыть службу сообщений Intercom" at bounding box center [1270, 565] width 23 height 23
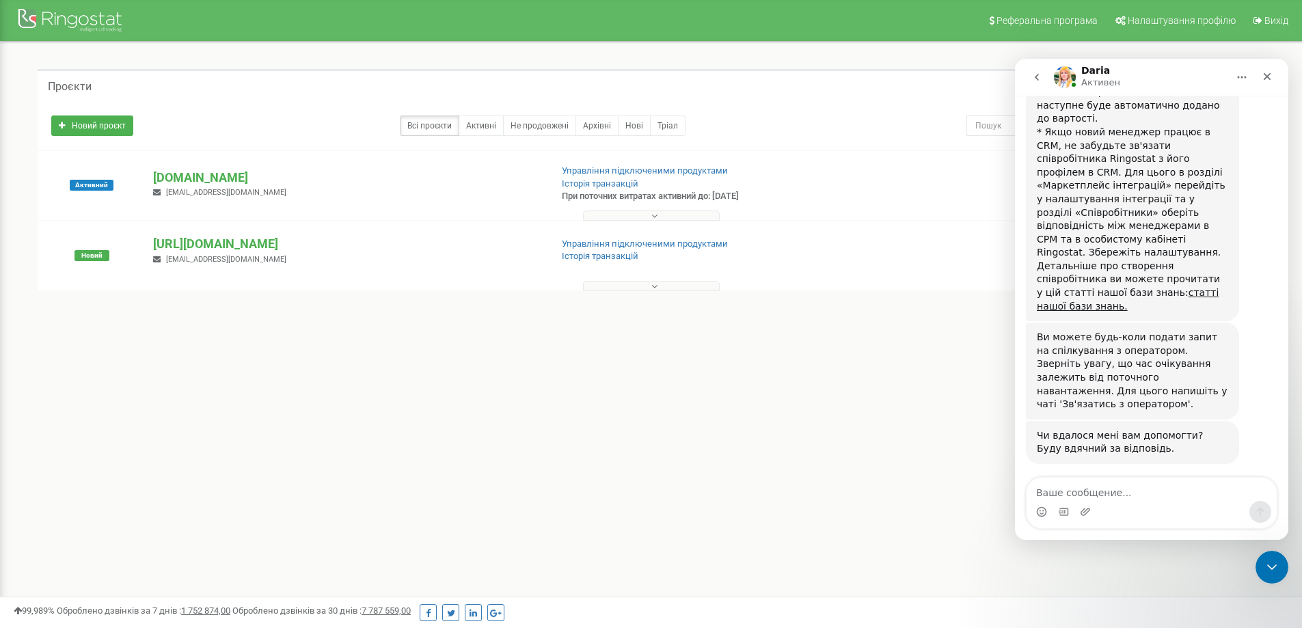
scroll to position [816, 0]
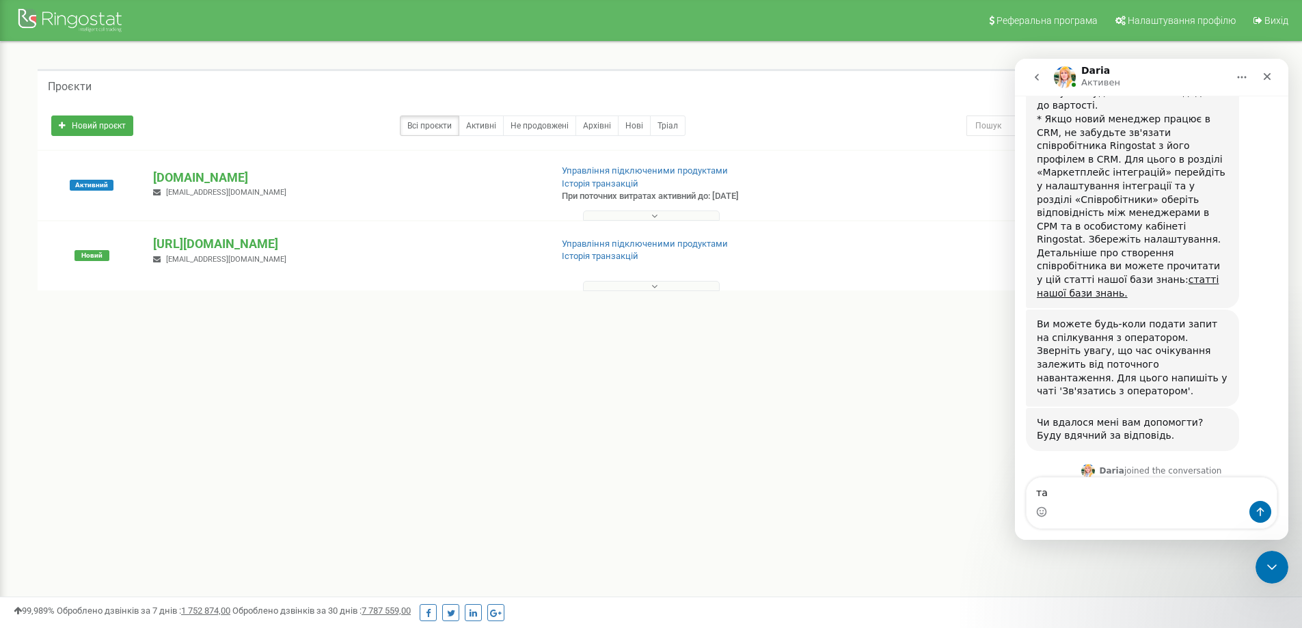
type textarea "так"
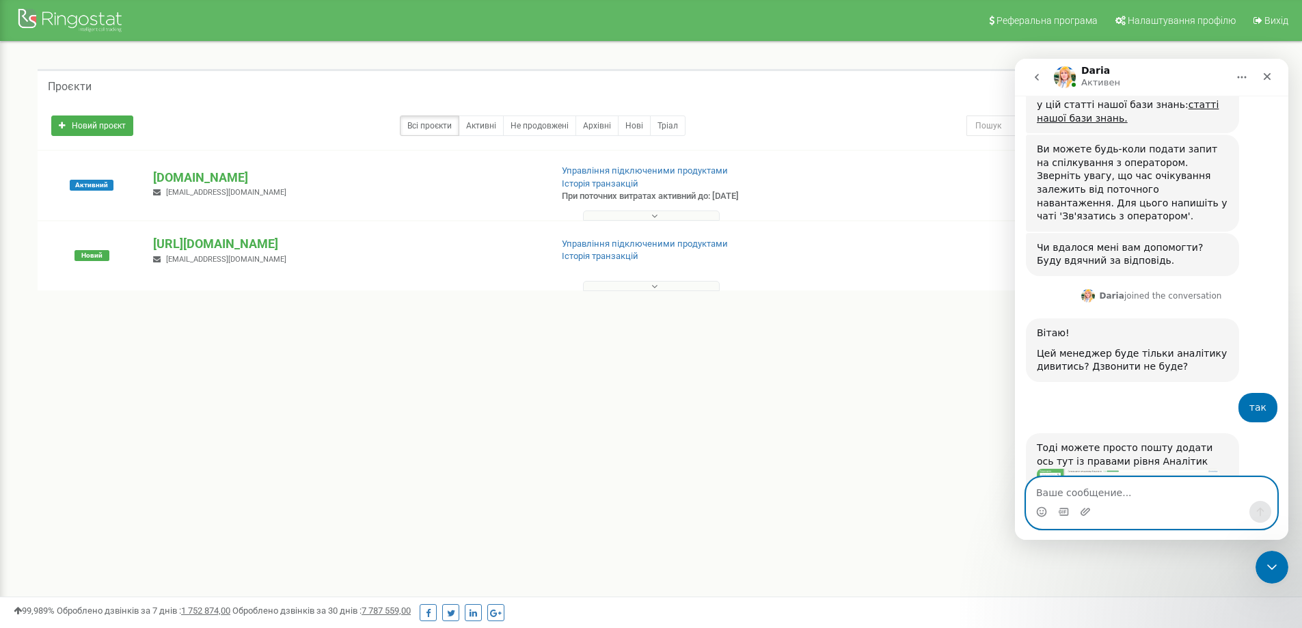
scroll to position [997, 0]
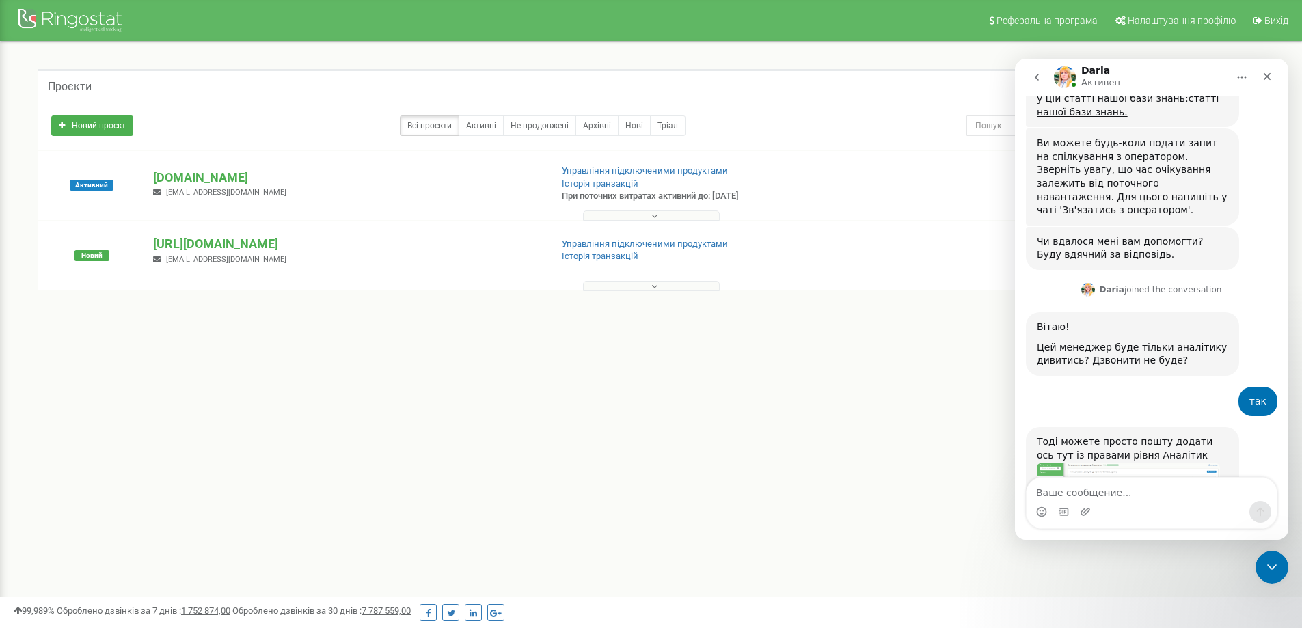
click at [1101, 463] on img "Daria говорит…" at bounding box center [1128, 506] width 183 height 86
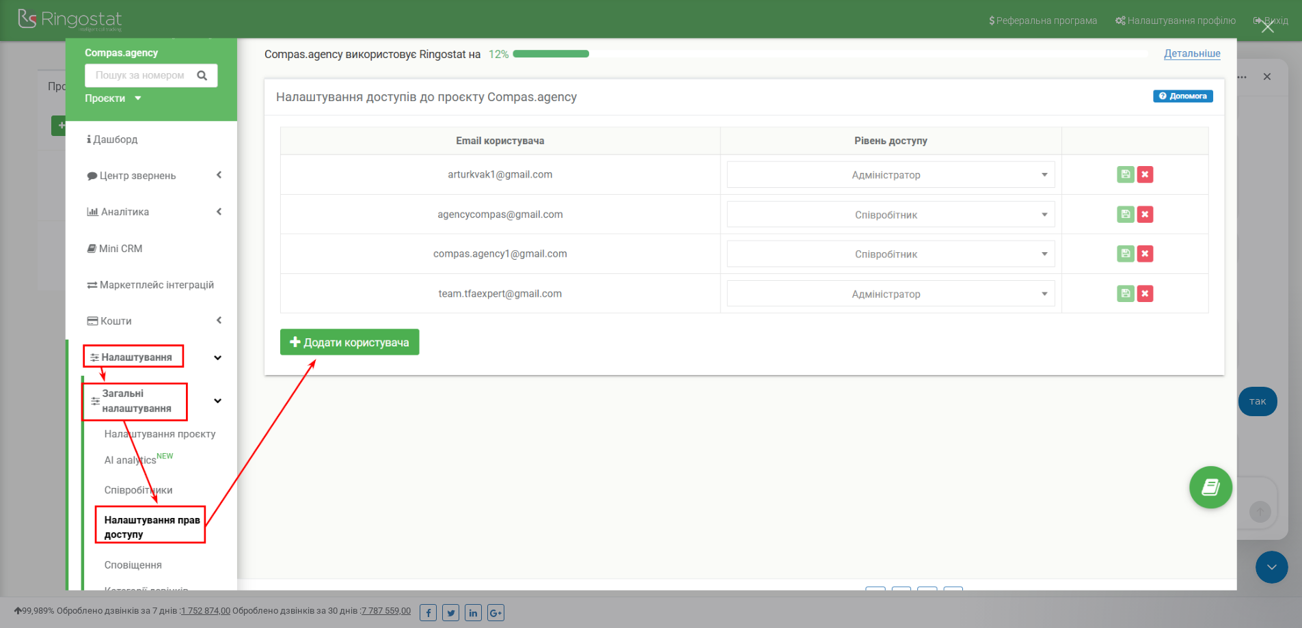
click at [406, 433] on img "Закрыть" at bounding box center [651, 314] width 1173 height 552
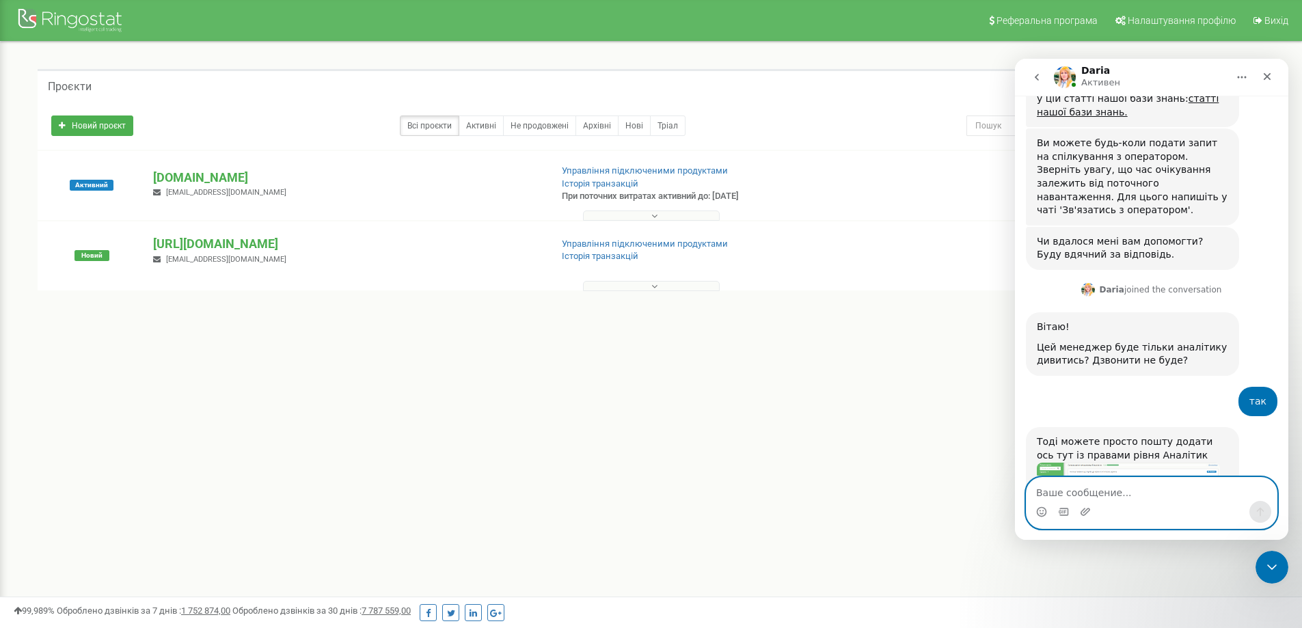
click at [1076, 490] on textarea "Ваше сообщение..." at bounding box center [1152, 489] width 250 height 23
click at [1046, 509] on circle "Средство выбора эмодзи" at bounding box center [1041, 511] width 9 height 9
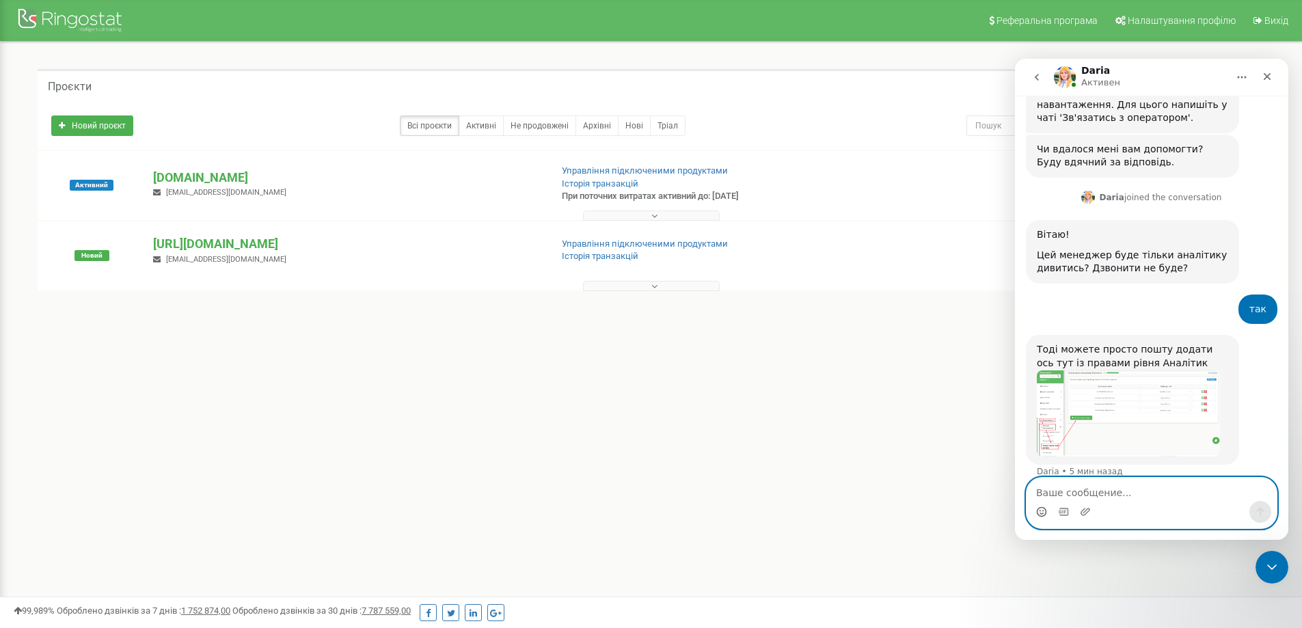
scroll to position [1099, 0]
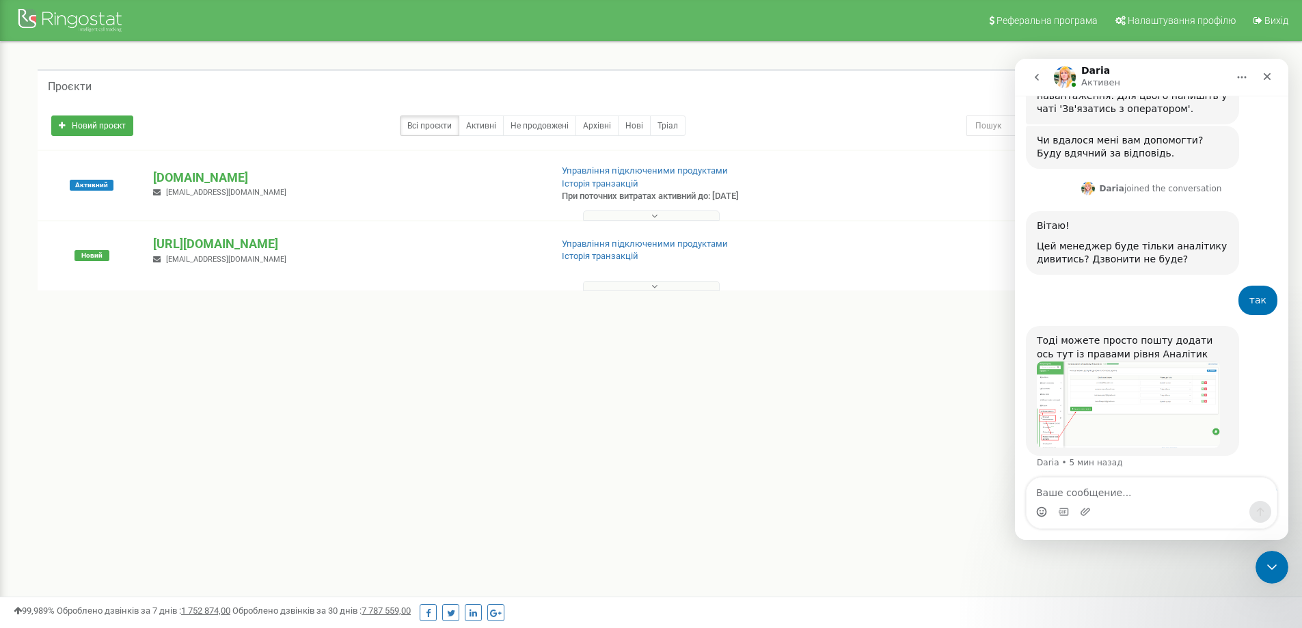
click at [719, 388] on div "Реферальна програма Налаштування профілю Вихід Проєкти Новий проєкт Всі проєкти…" at bounding box center [651, 410] width 1302 height 820
click at [372, 373] on div "Реферальна програма Налаштування профілю Вихід Проєкти Новий проєкт Всі проєкти…" at bounding box center [651, 410] width 1302 height 820
